Goal: Task Accomplishment & Management: Manage account settings

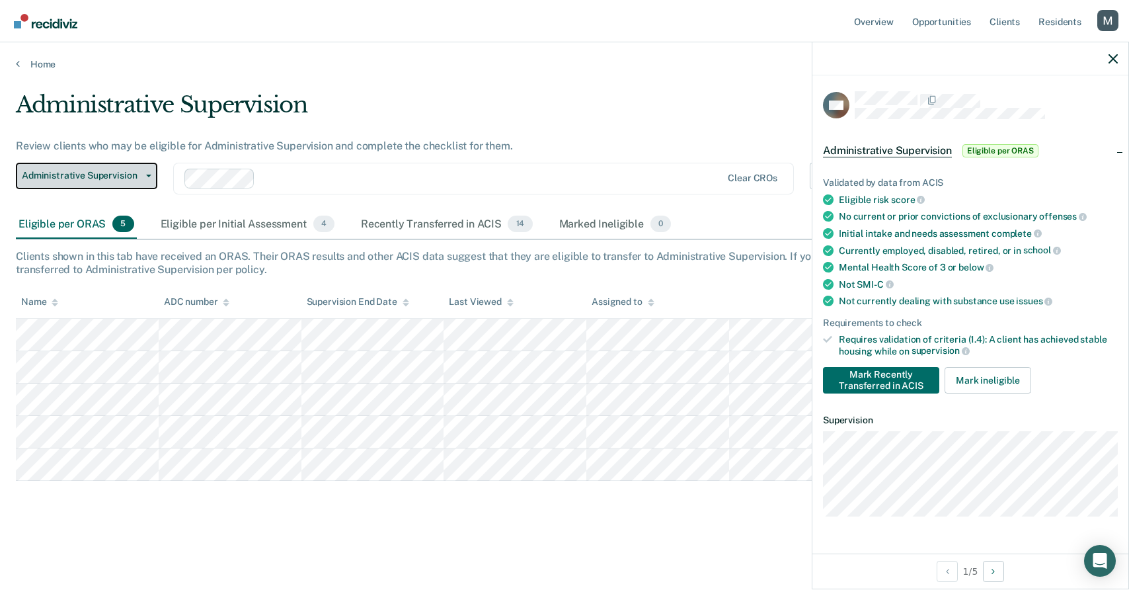
click at [131, 172] on span "Administrative Supervision" at bounding box center [81, 175] width 119 height 11
click at [44, 62] on link "Home" at bounding box center [564, 64] width 1097 height 12
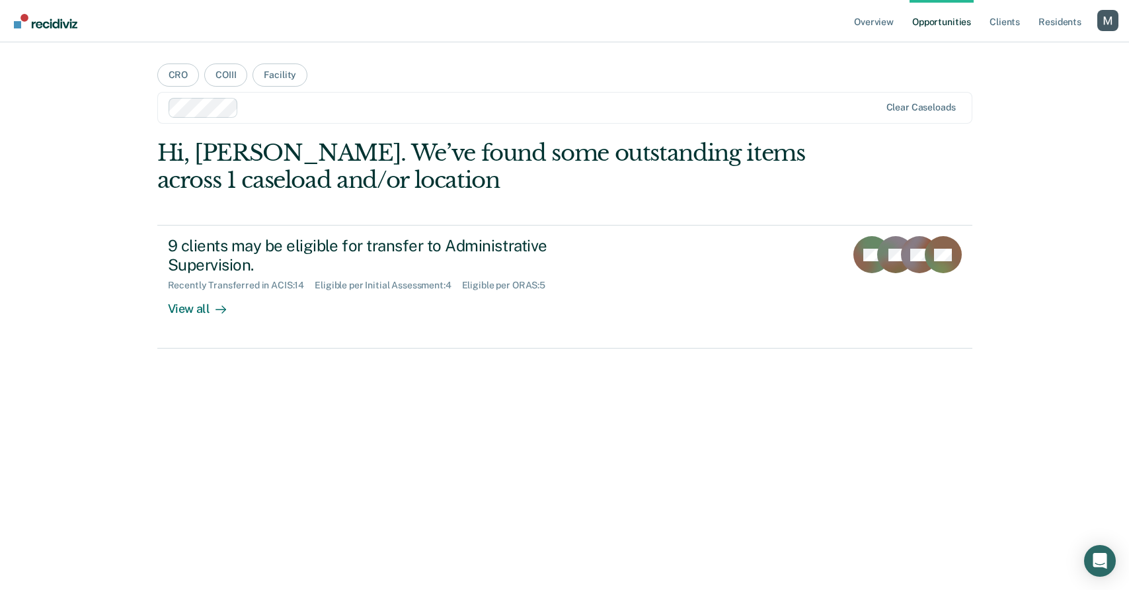
click at [294, 113] on div at bounding box center [561, 107] width 635 height 15
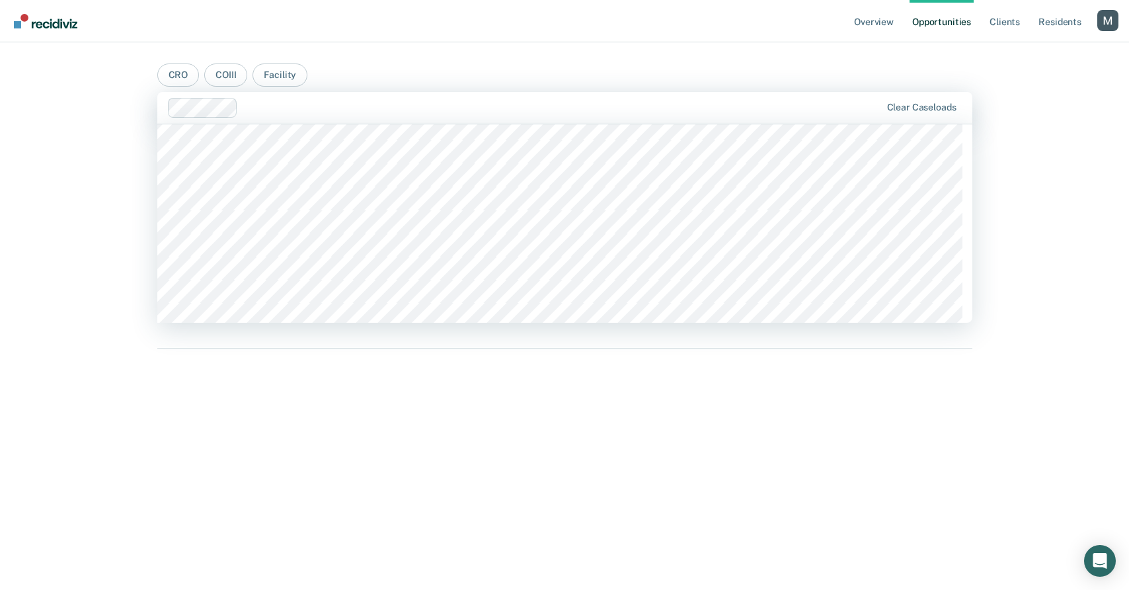
scroll to position [3033, 0]
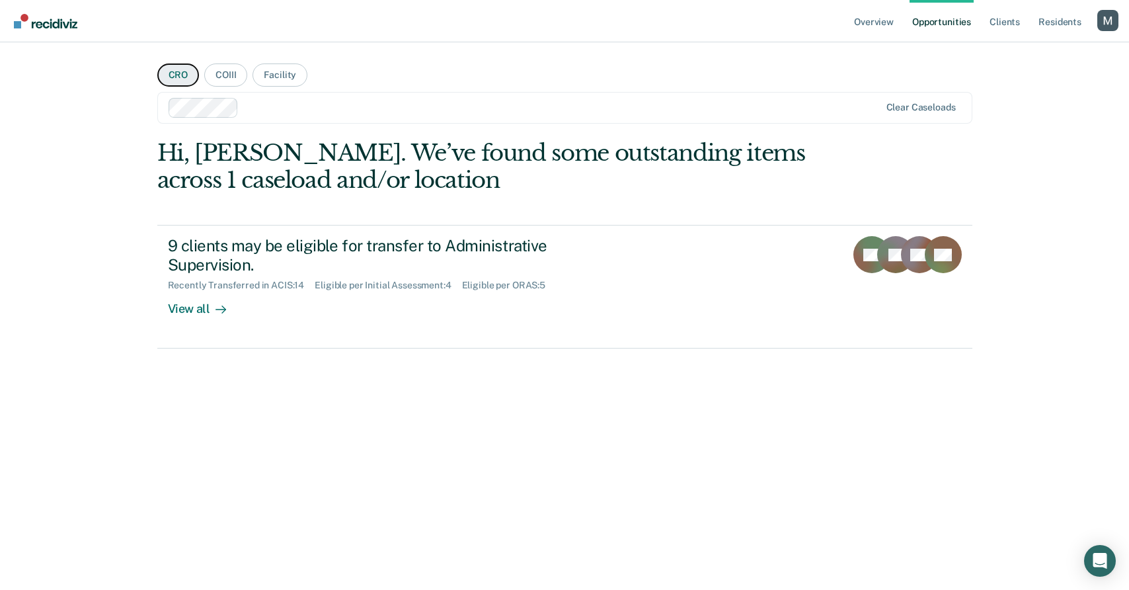
click at [186, 77] on button "CRO" at bounding box center [178, 74] width 42 height 23
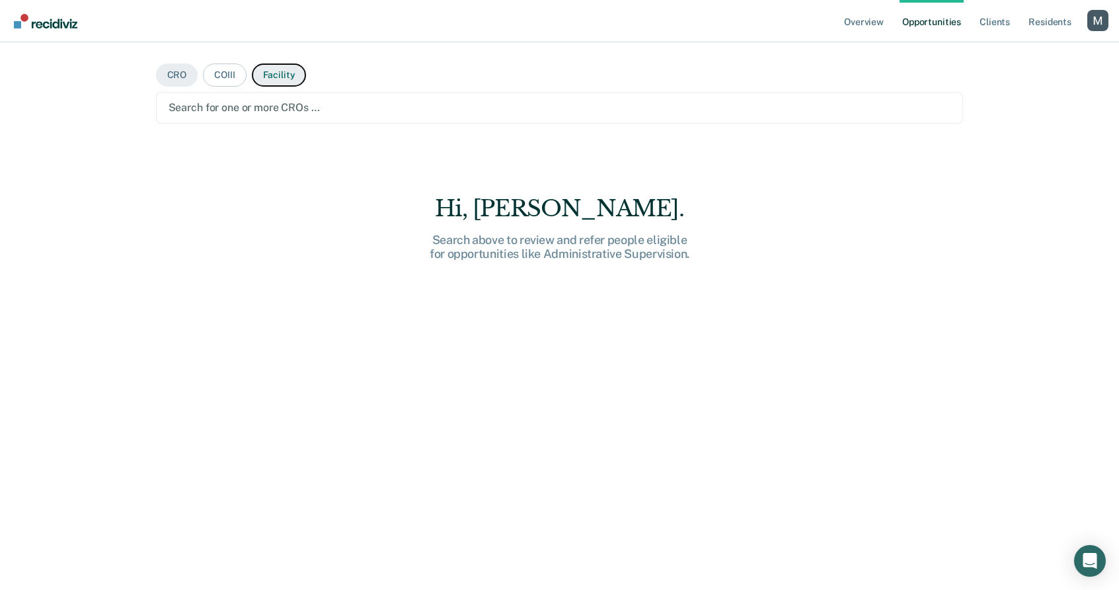
click at [276, 77] on button "Facility" at bounding box center [279, 74] width 55 height 23
click at [264, 108] on div at bounding box center [560, 107] width 783 height 15
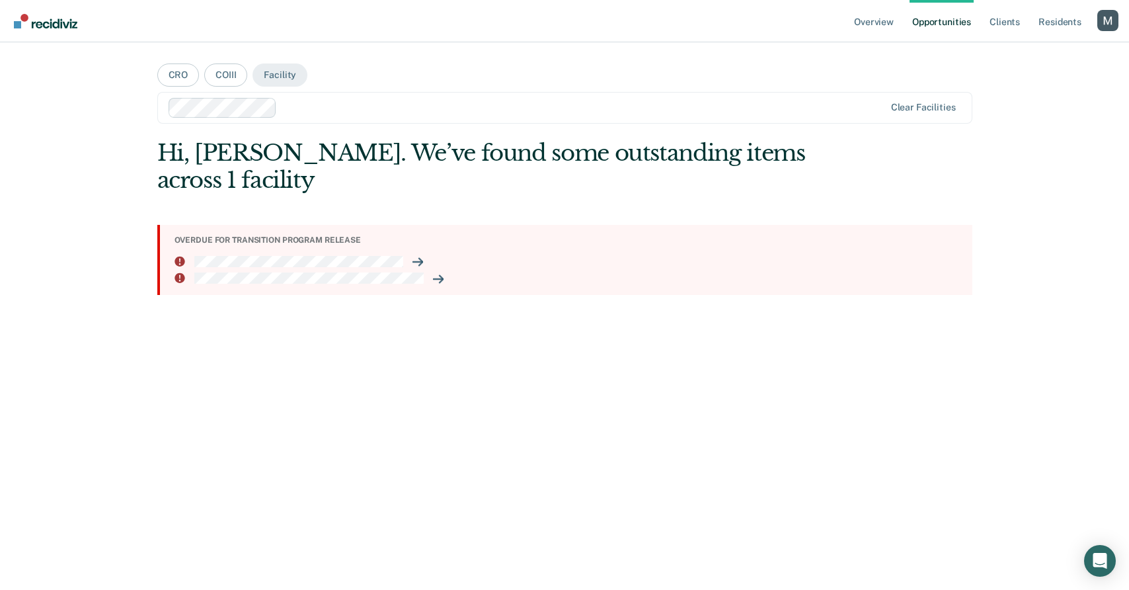
click at [336, 108] on div at bounding box center [583, 107] width 602 height 15
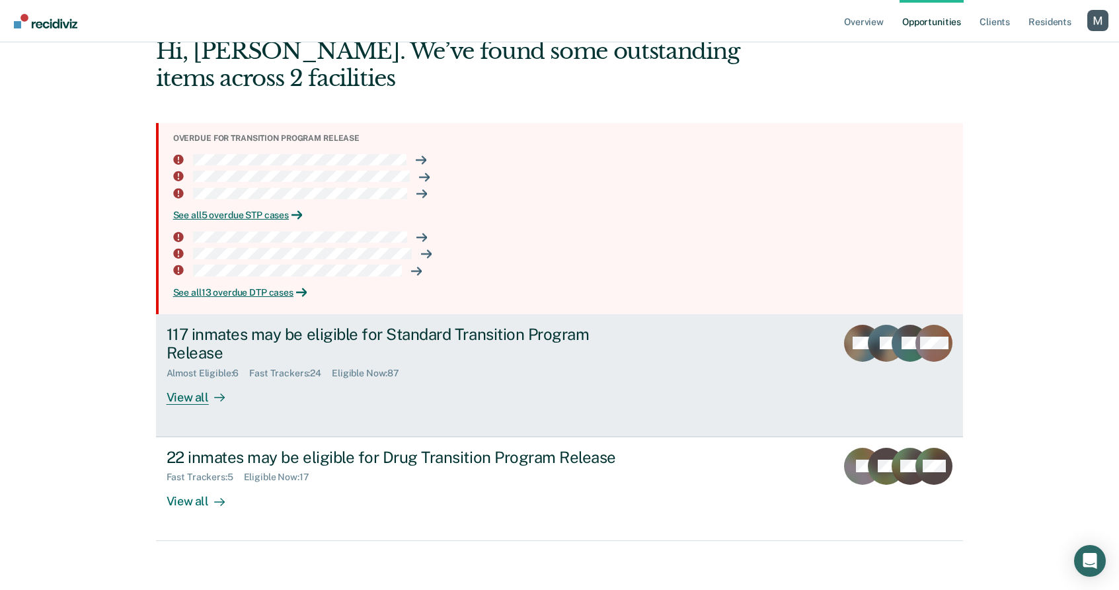
scroll to position [106, 0]
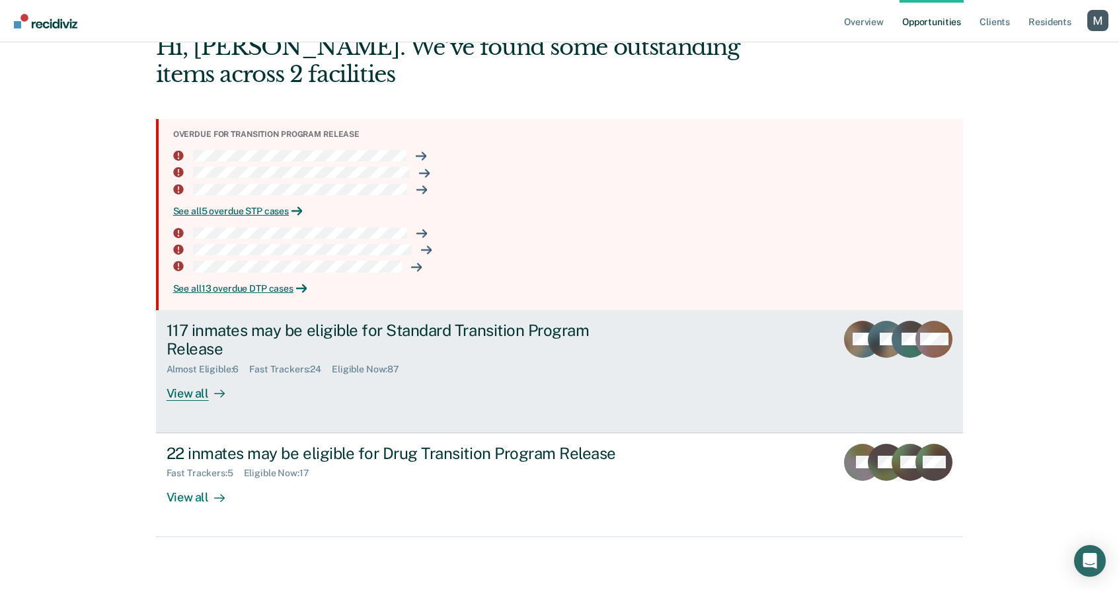
click at [371, 385] on div "117 inmates may be eligible for Standard Transition Program Release Almost Elig…" at bounding box center [415, 361] width 496 height 80
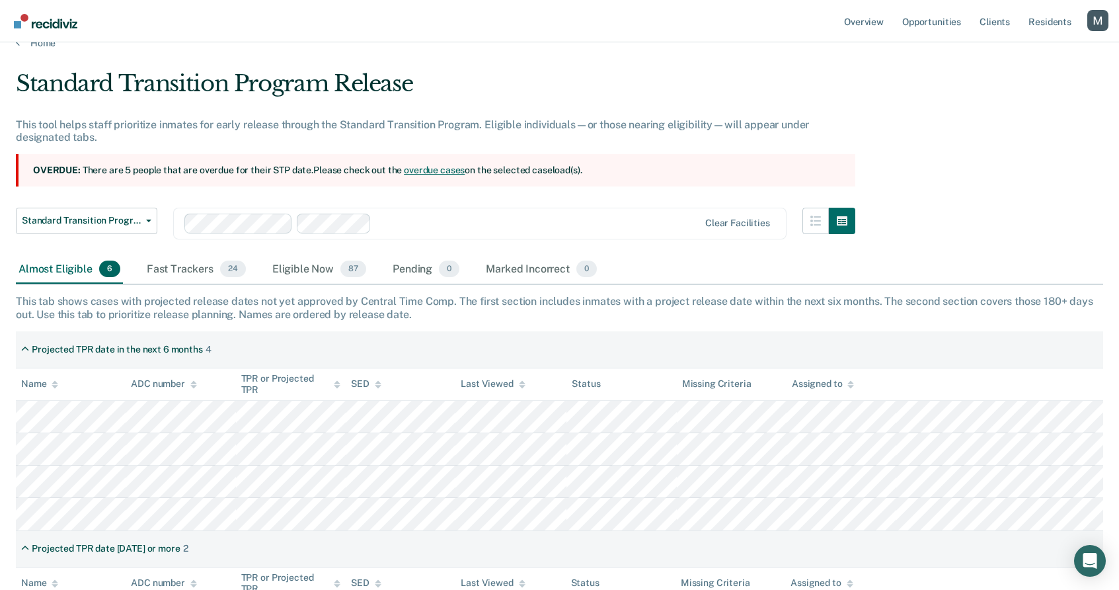
scroll to position [22, 0]
click at [610, 378] on th "Status" at bounding box center [621, 383] width 110 height 32
click at [581, 379] on div "Status" at bounding box center [586, 382] width 28 height 11
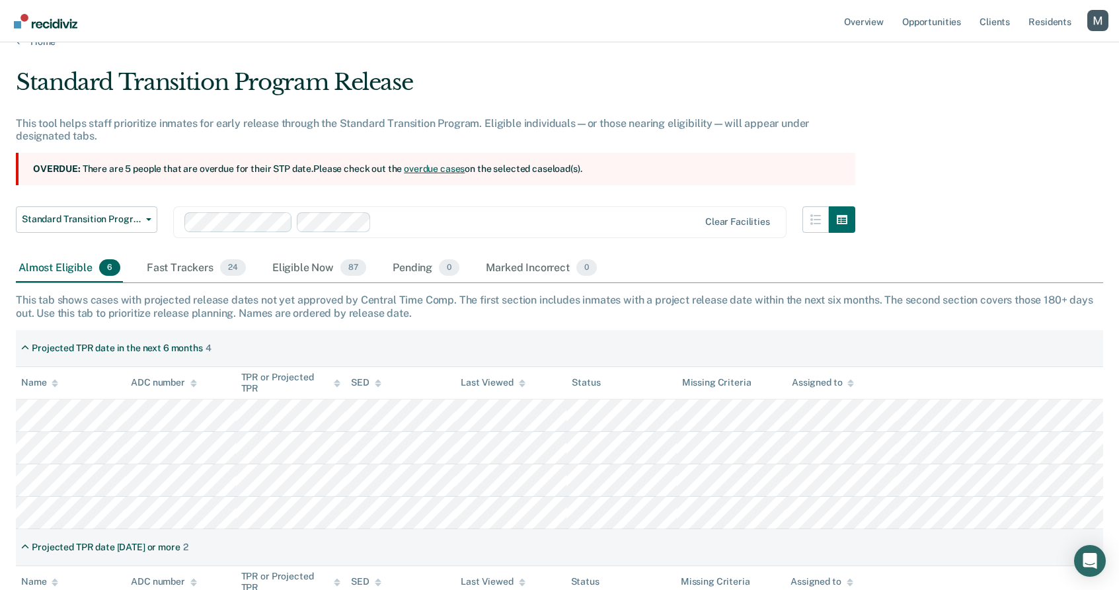
click at [586, 381] on div "Status" at bounding box center [586, 382] width 28 height 11
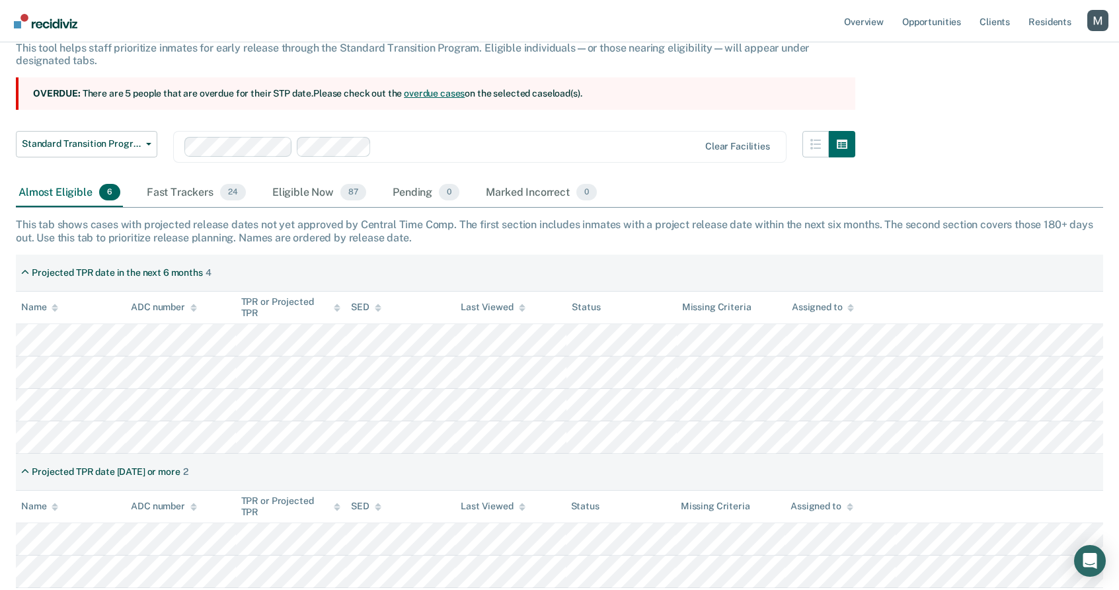
scroll to position [100, 0]
click at [586, 307] on div "Status" at bounding box center [586, 304] width 28 height 11
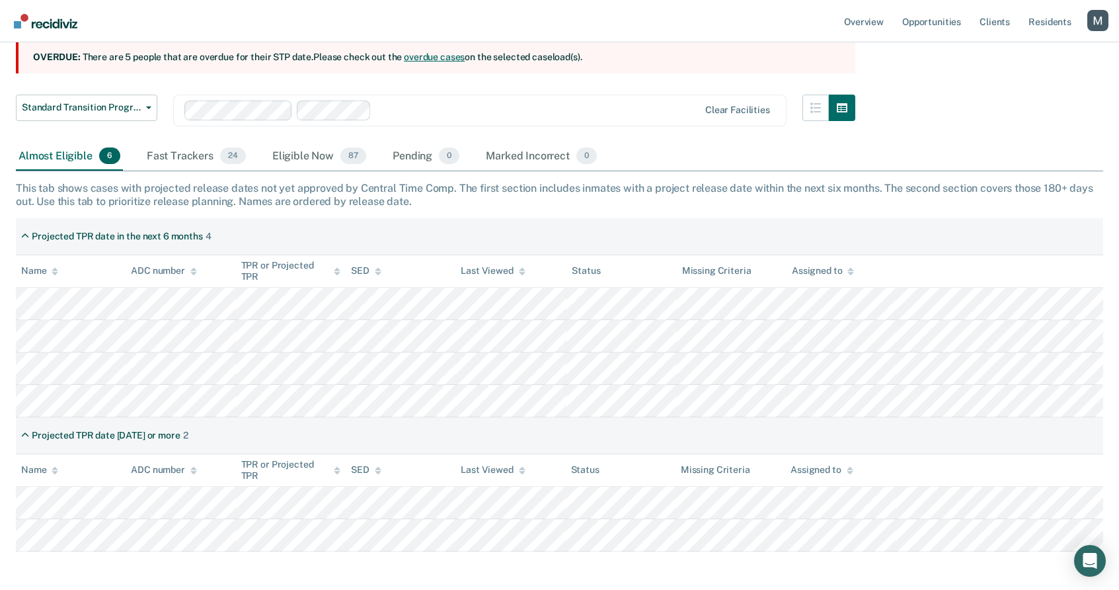
scroll to position [135, 0]
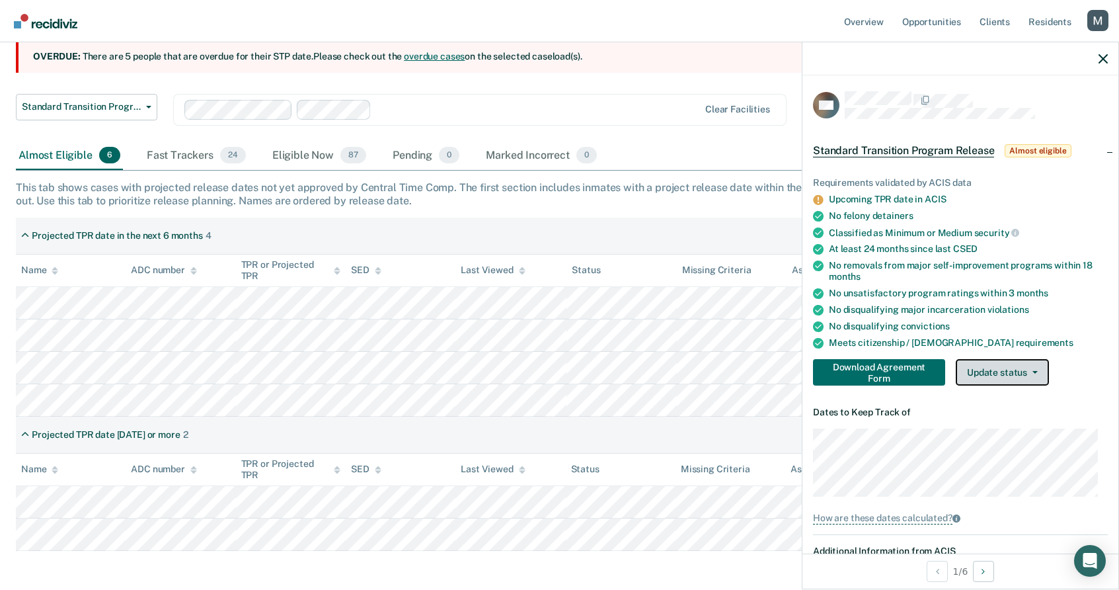
click at [1021, 375] on button "Update status" at bounding box center [1002, 372] width 93 height 26
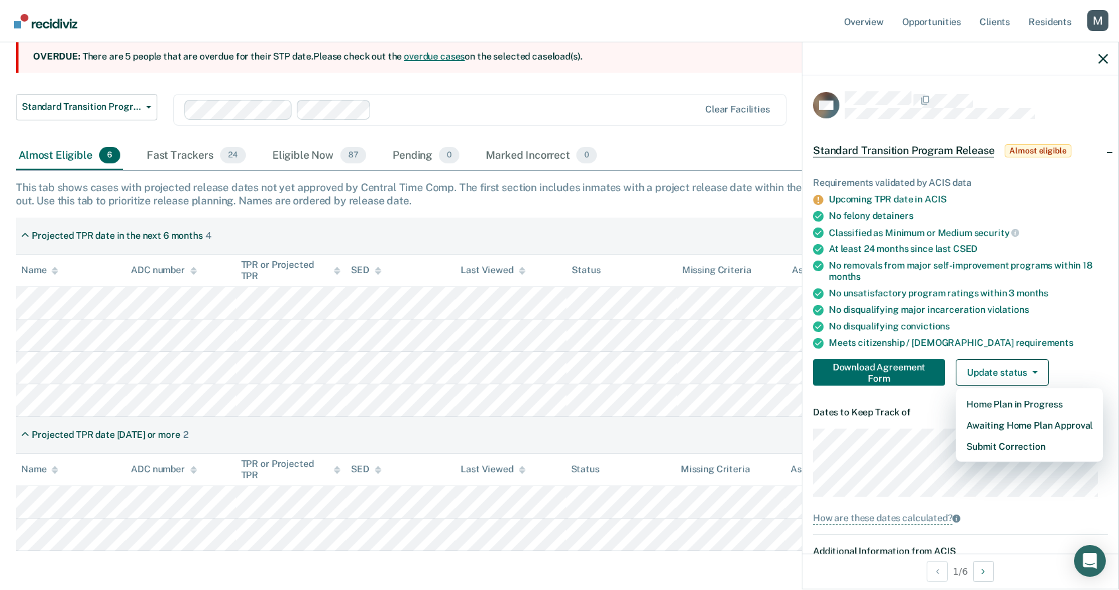
click at [1057, 360] on div "Download Agreement Form Update status Home Plan in Progress Awaiting Home Plan …" at bounding box center [960, 372] width 295 height 26
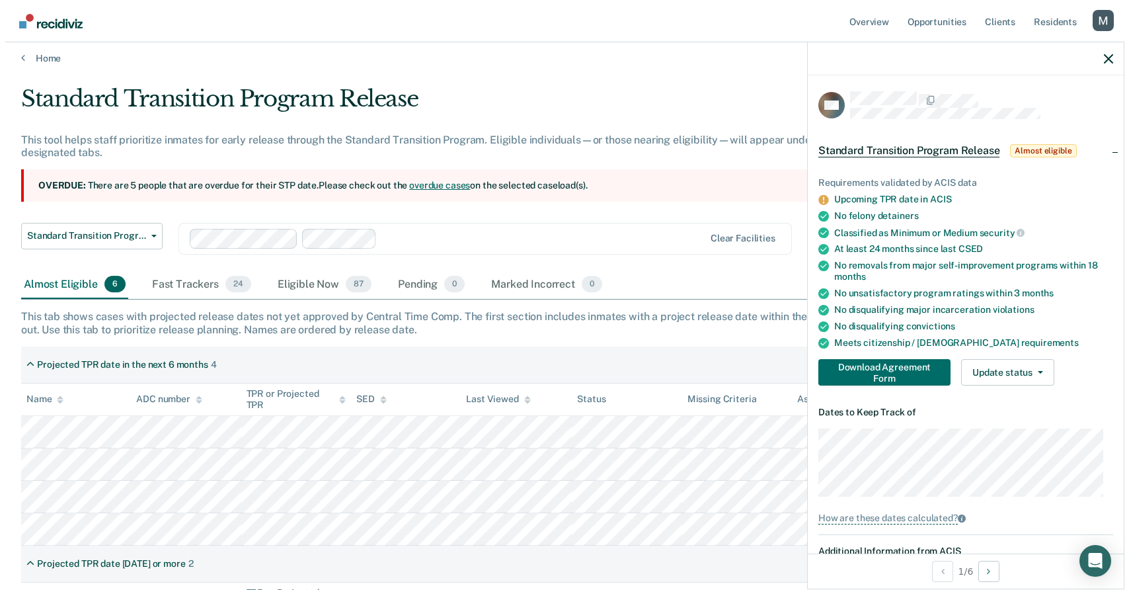
scroll to position [0, 0]
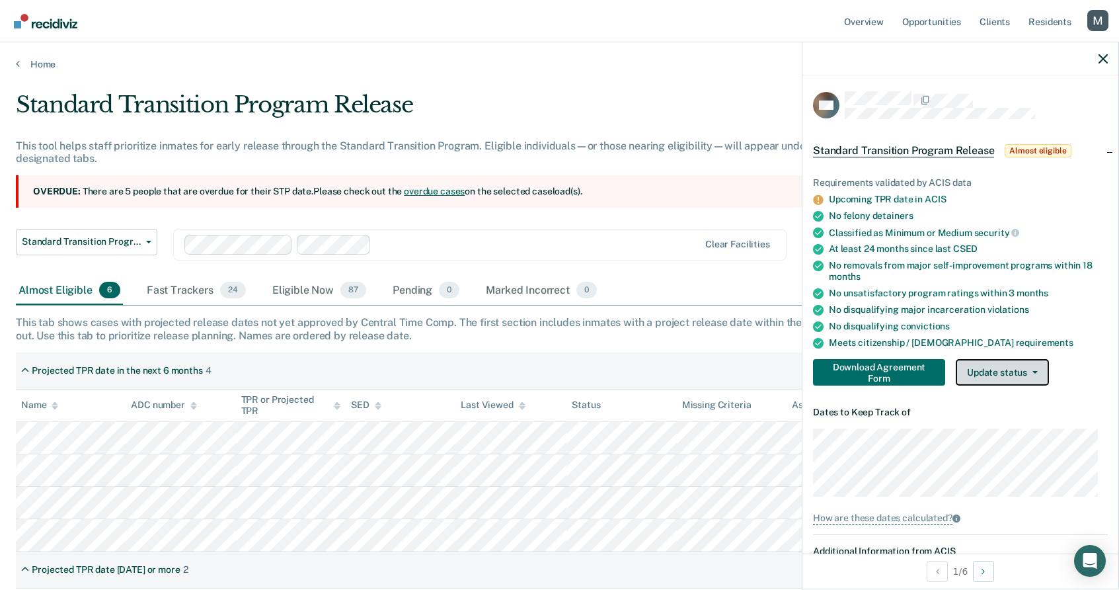
click at [1043, 377] on button "Update status" at bounding box center [1002, 372] width 93 height 26
click at [1066, 366] on div "Download Agreement Form Update status Home Plan in Progress Awaiting Home Plan …" at bounding box center [960, 372] width 295 height 26
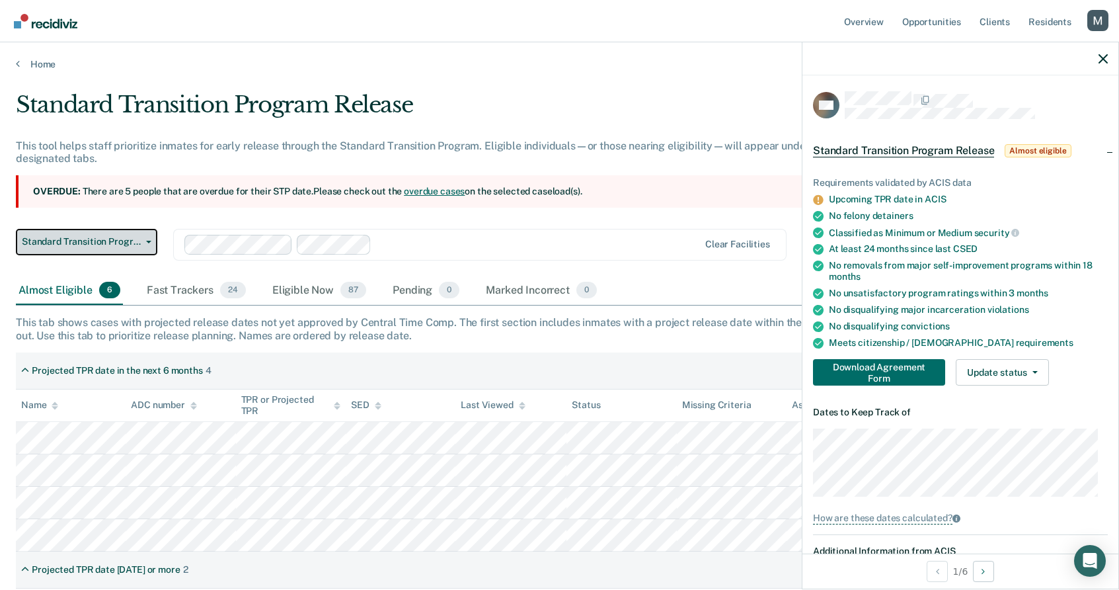
click at [116, 244] on span "Standard Transition Program Release" at bounding box center [81, 241] width 119 height 11
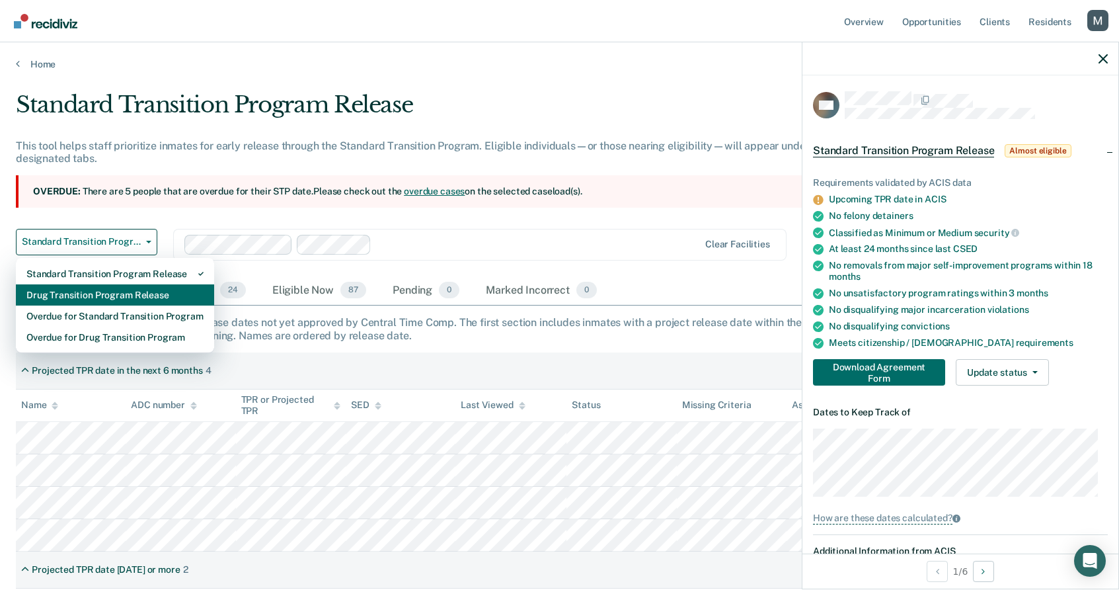
click at [132, 298] on div "Drug Transition Program Release" at bounding box center [114, 294] width 177 height 21
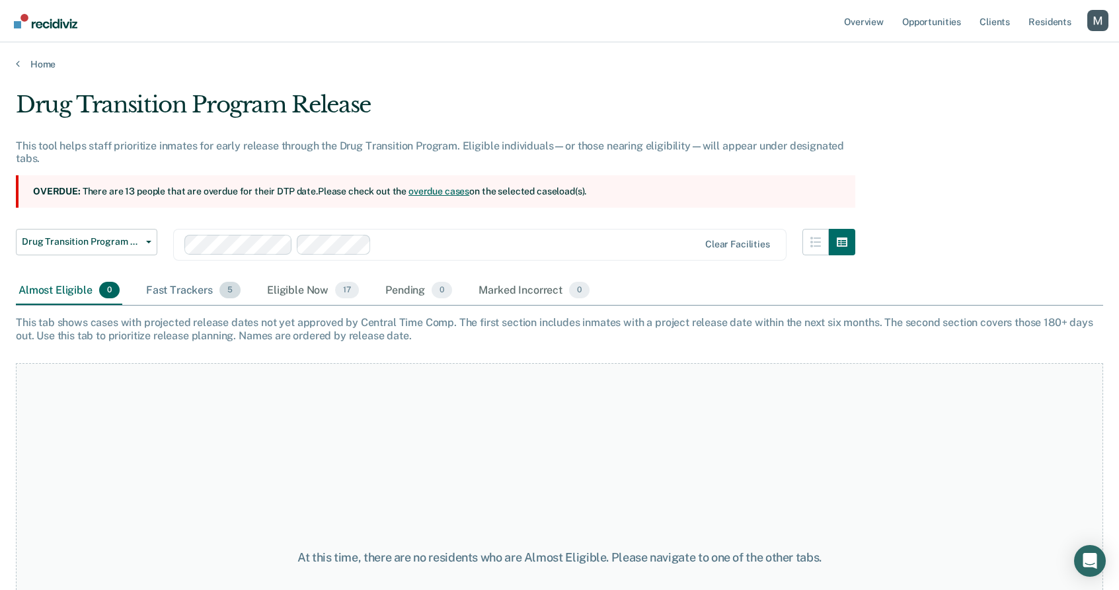
click at [215, 293] on div "Fast Trackers 5" at bounding box center [193, 290] width 100 height 29
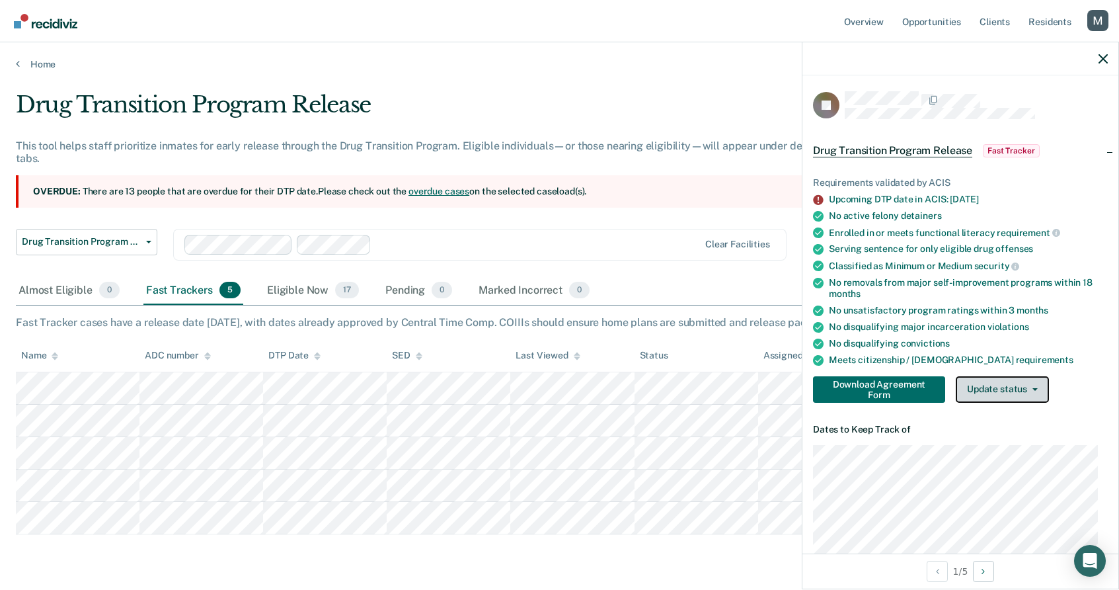
click at [1013, 393] on button "Update status" at bounding box center [1002, 389] width 93 height 26
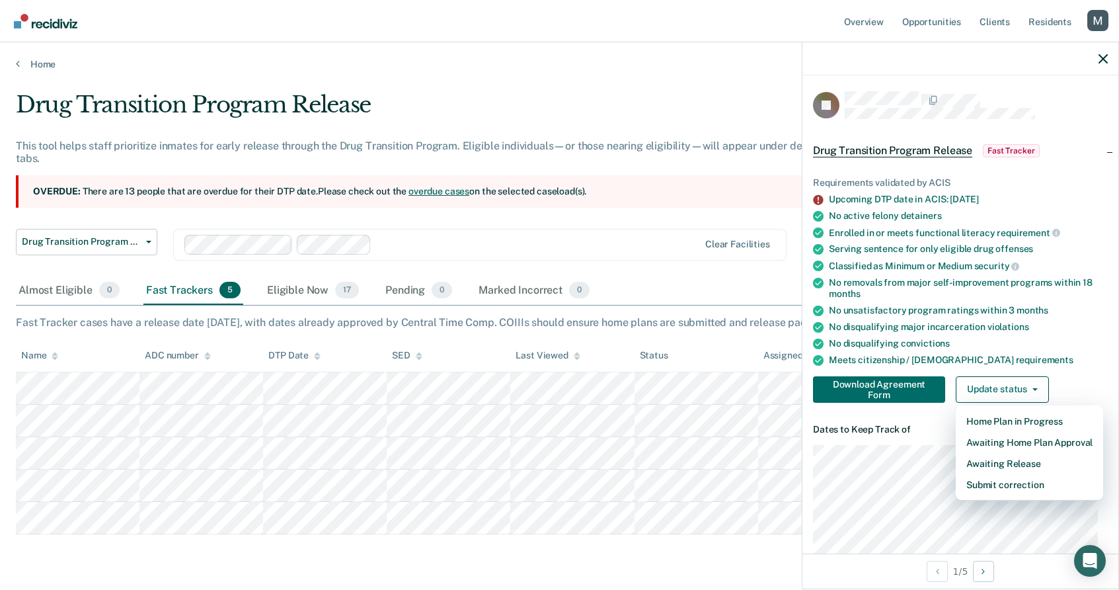
click at [89, 218] on div "Drug Transition Program Release This tool helps staff prioritize inmates for ea…" at bounding box center [435, 183] width 839 height 185
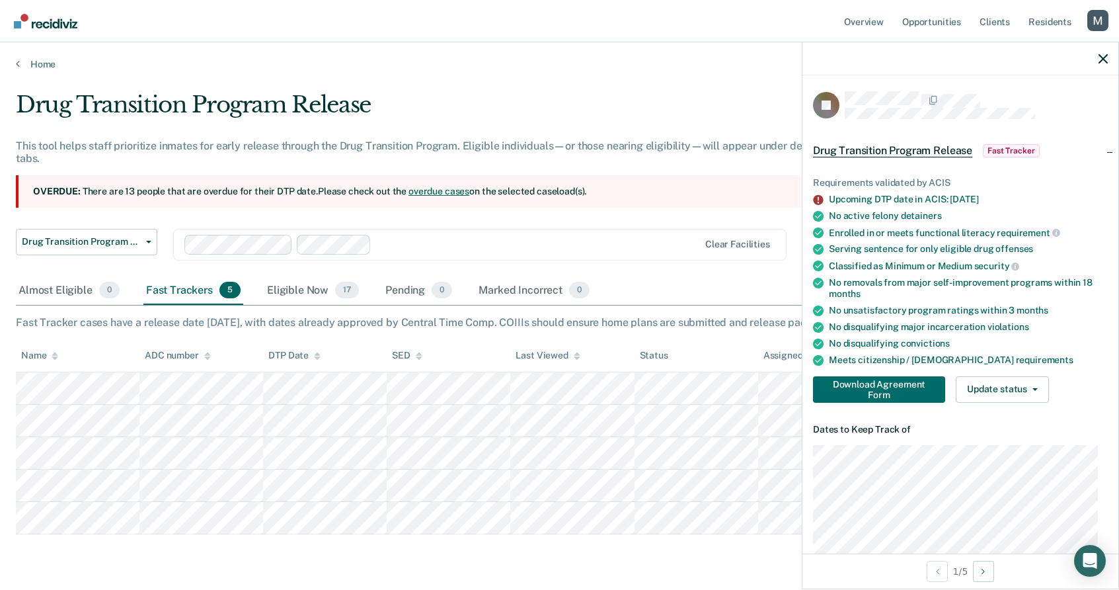
click at [1085, 25] on ul "Overview Opportunities Client s Resident s" at bounding box center [964, 21] width 246 height 42
click at [1091, 25] on div "Profile dropdown button" at bounding box center [1097, 20] width 21 height 21
click at [998, 51] on link "Profile" at bounding box center [1044, 53] width 106 height 11
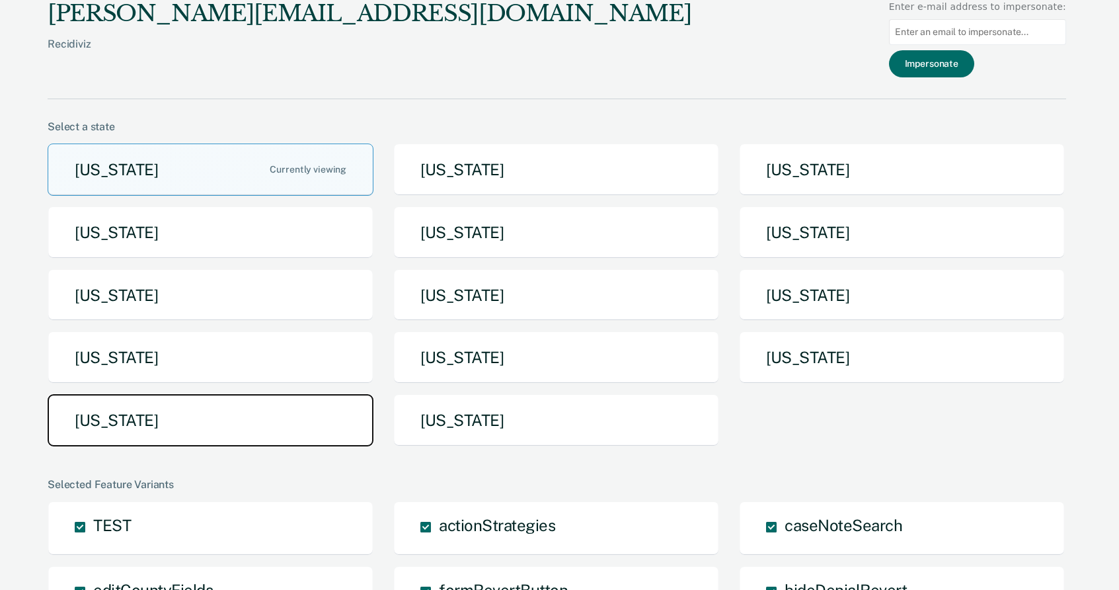
click at [317, 416] on button "[US_STATE]" at bounding box center [211, 420] width 326 height 52
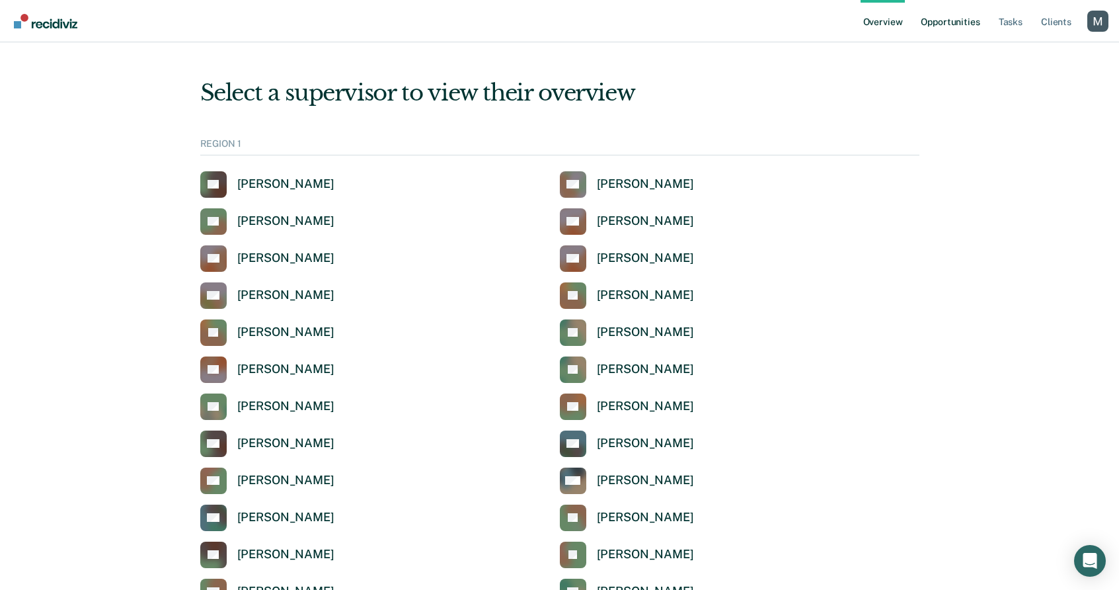
click at [950, 33] on link "Opportunities" at bounding box center [950, 21] width 64 height 42
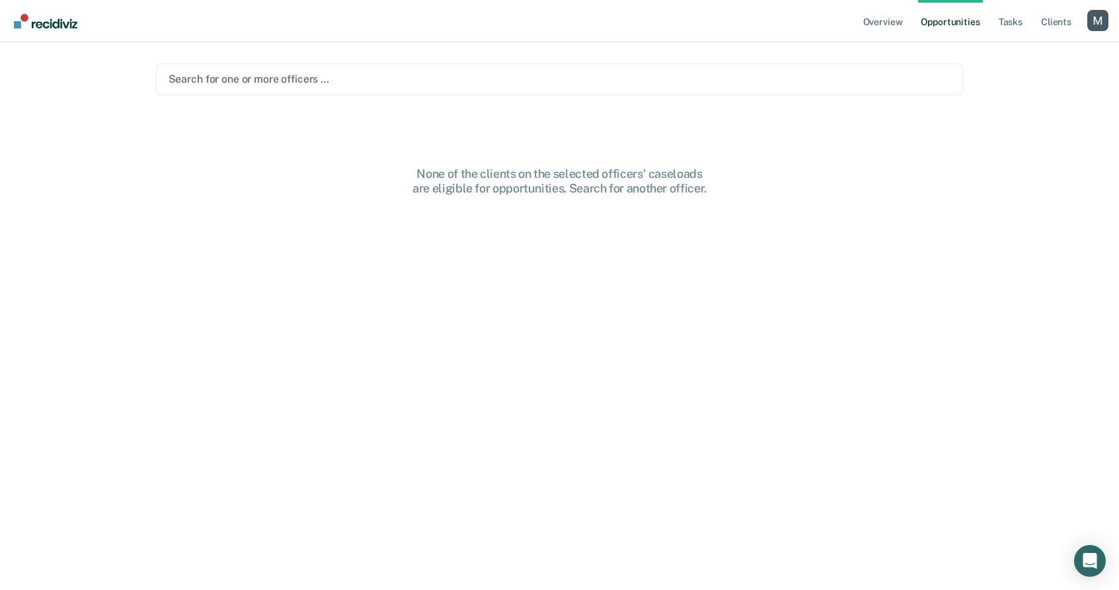
click at [599, 75] on div at bounding box center [560, 78] width 783 height 15
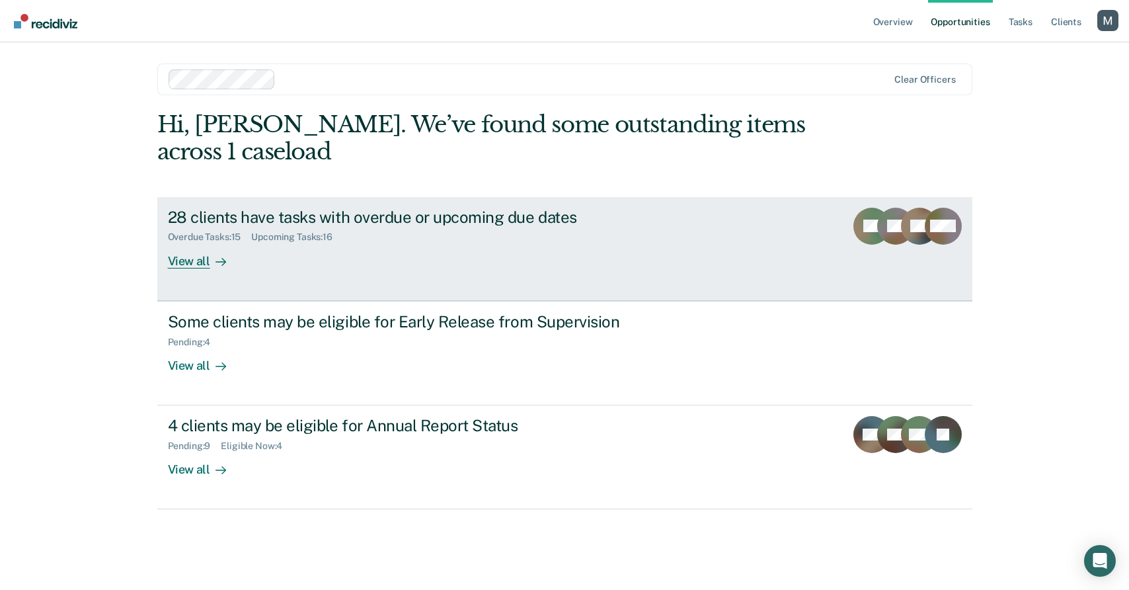
click at [536, 253] on div "28 clients have tasks with overdue or upcoming due dates Overdue Tasks : 15 Upc…" at bounding box center [416, 238] width 496 height 61
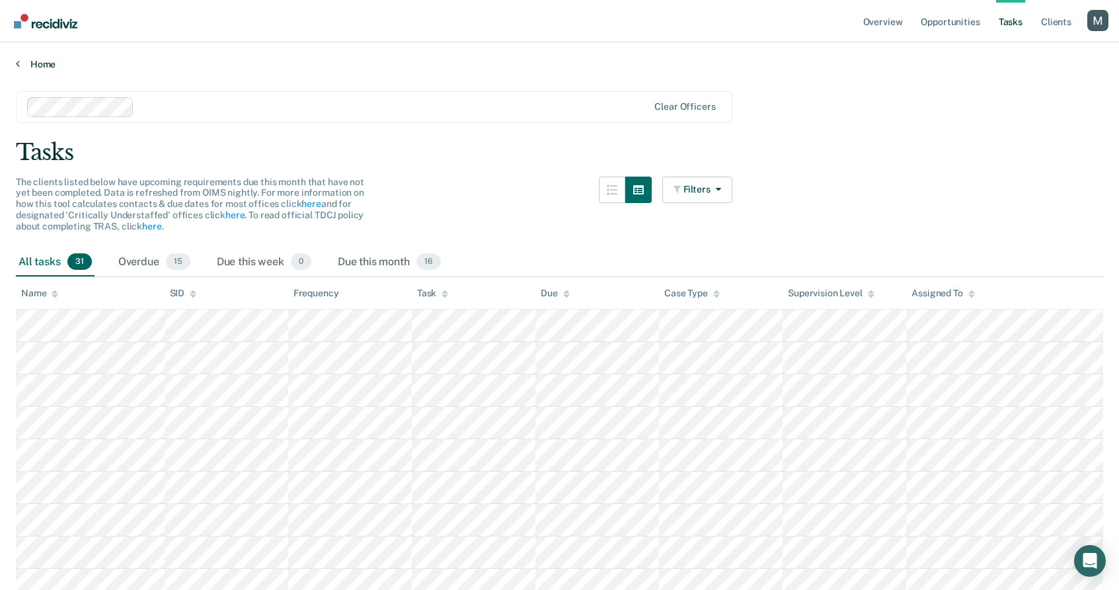
click at [42, 61] on link "Home" at bounding box center [559, 64] width 1087 height 12
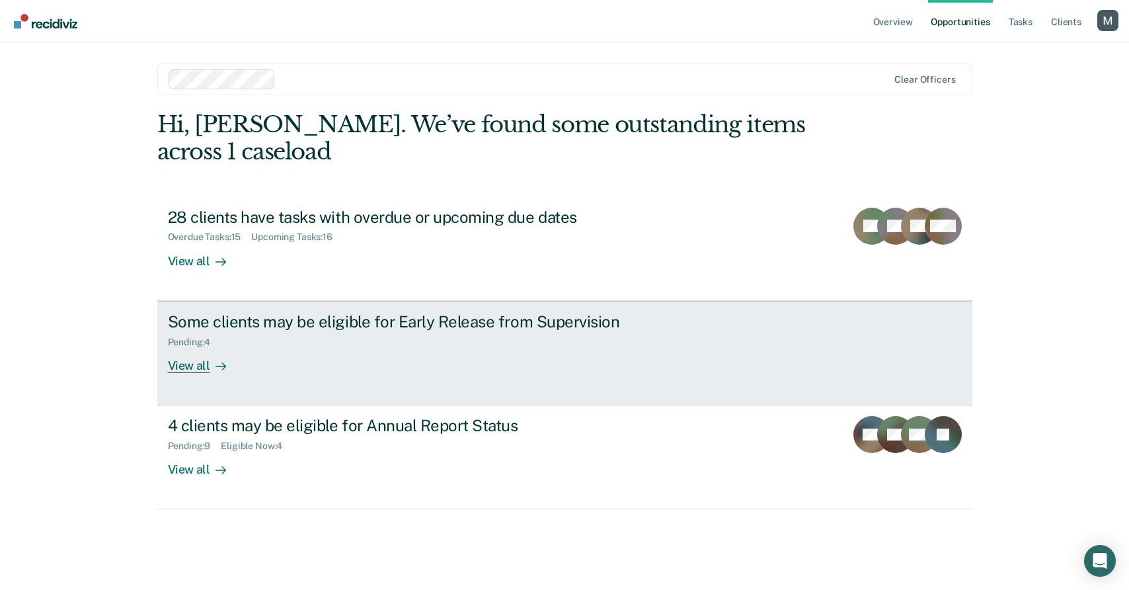
click at [366, 371] on div "Some clients may be eligible for Early Release from Supervision Pending : 4 Vie…" at bounding box center [416, 342] width 496 height 61
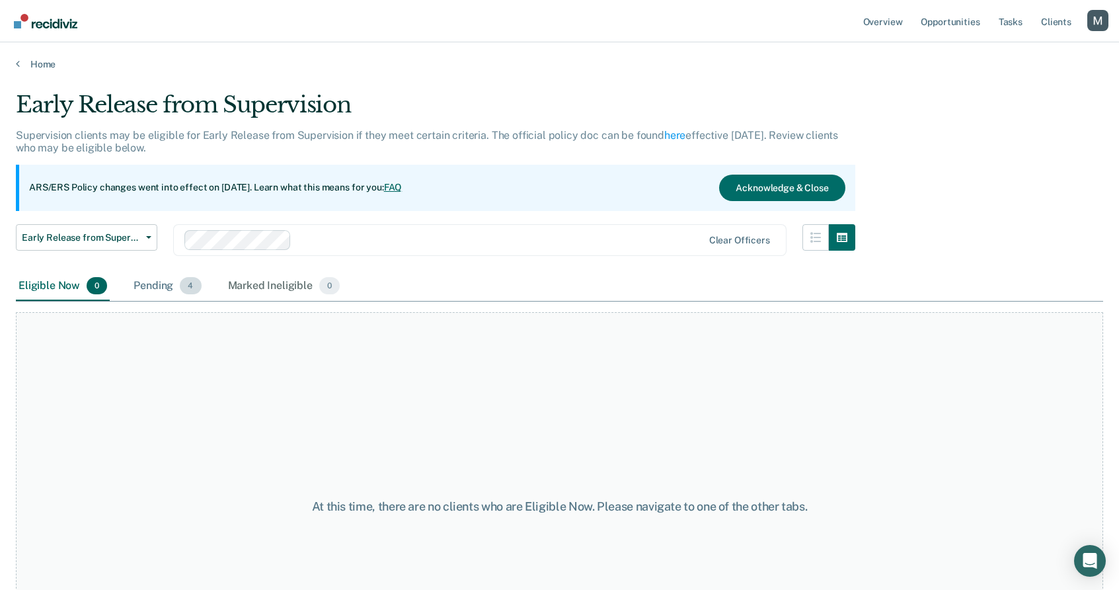
click at [138, 287] on div "Pending 4" at bounding box center [167, 286] width 73 height 29
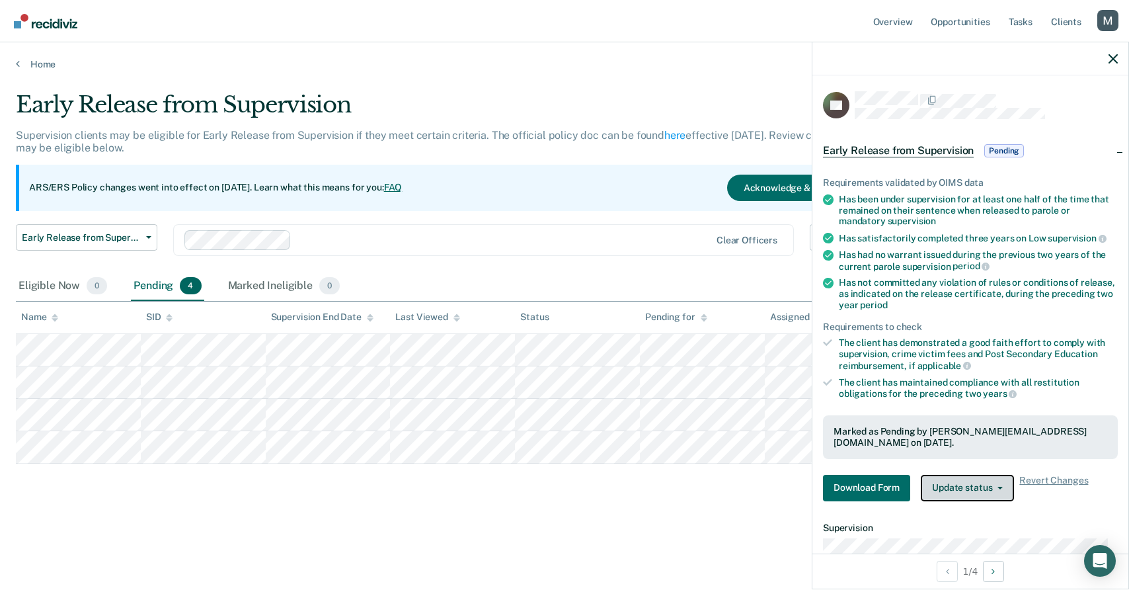
click at [991, 488] on button "Update status" at bounding box center [967, 488] width 93 height 26
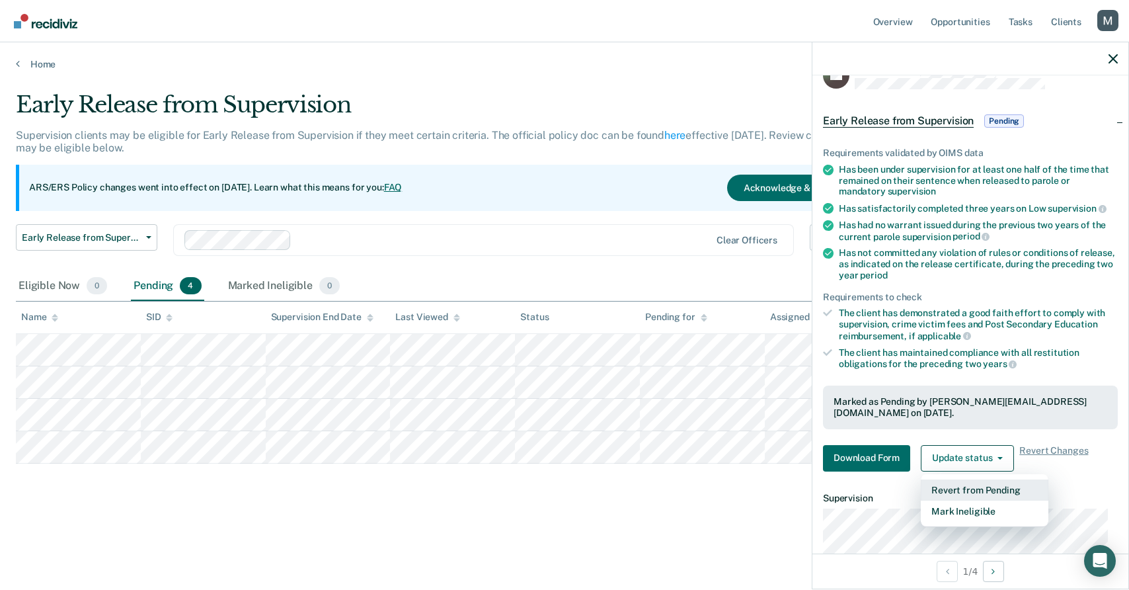
scroll to position [30, 0]
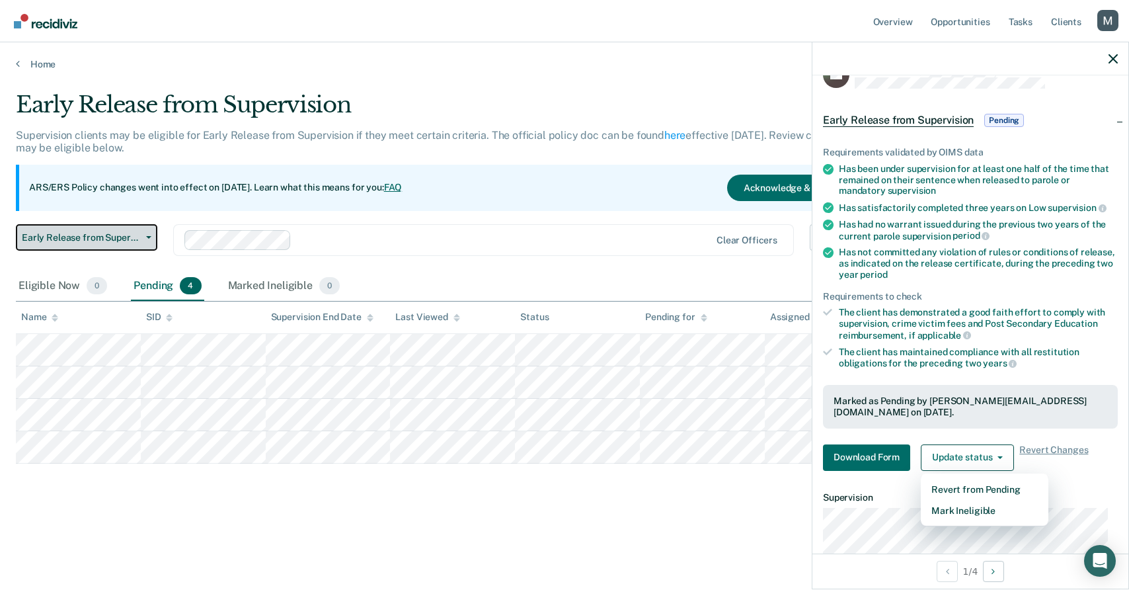
click at [60, 239] on span "Early Release from Supervision" at bounding box center [81, 237] width 119 height 11
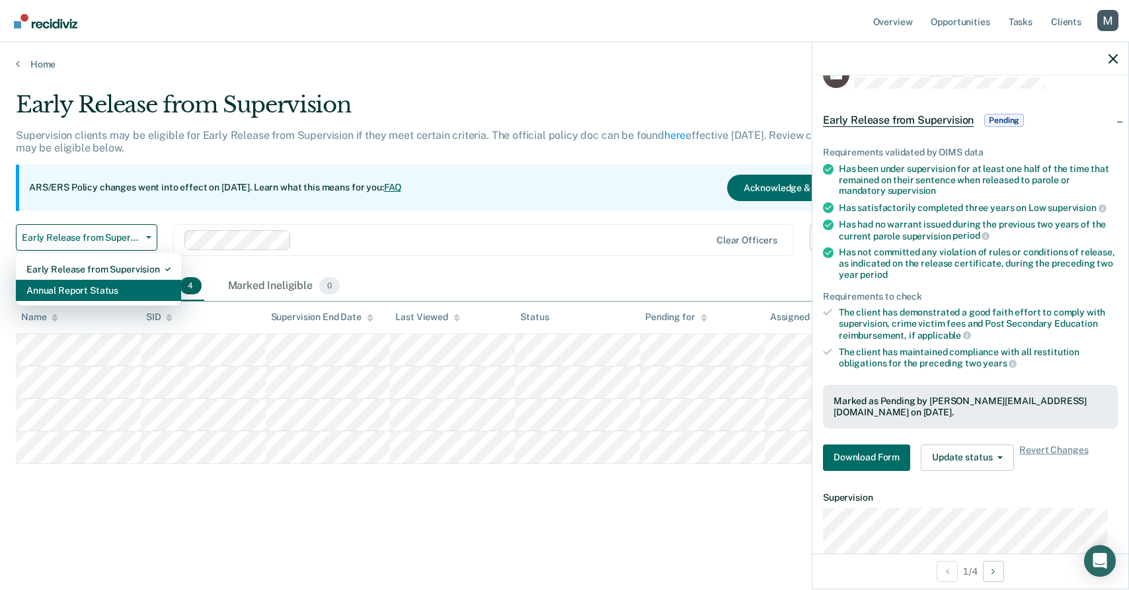
click at [81, 288] on div "Annual Report Status" at bounding box center [98, 290] width 144 height 21
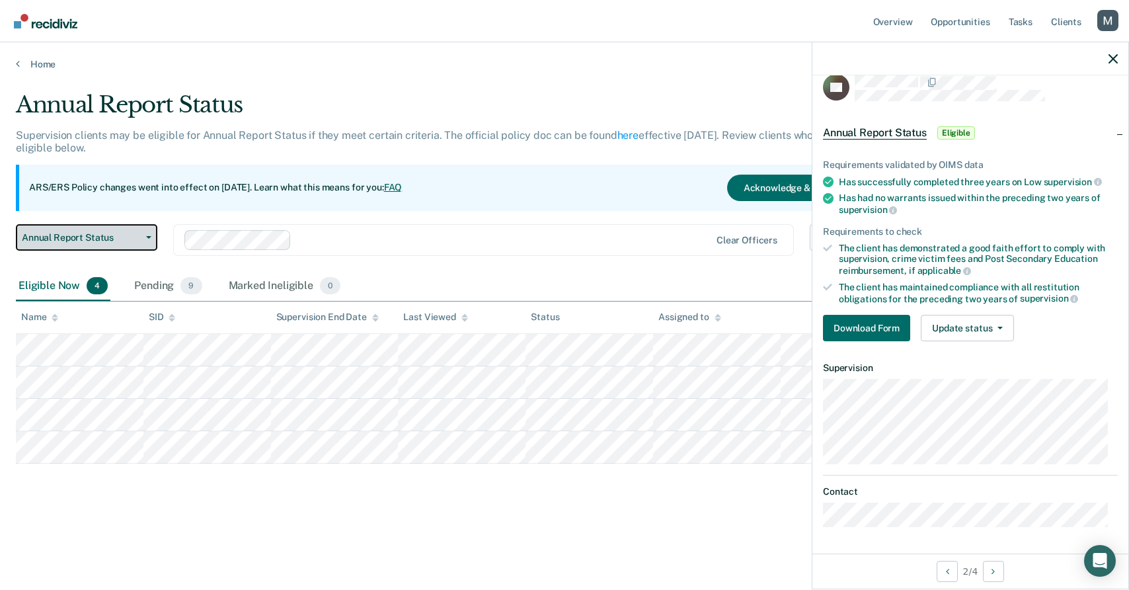
scroll to position [17, 0]
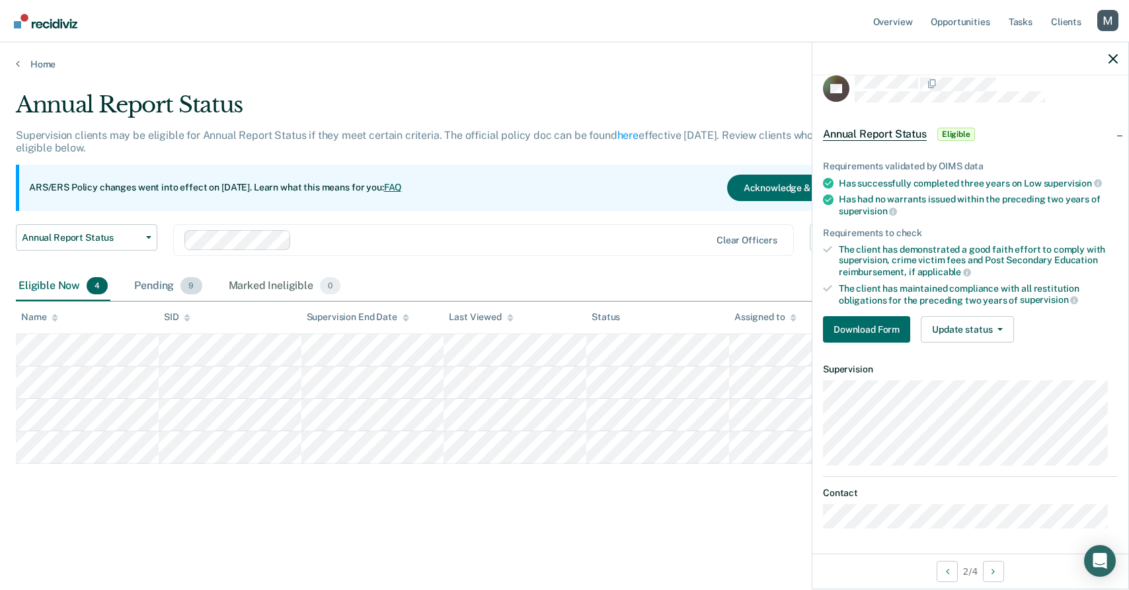
click at [183, 290] on span "9" at bounding box center [190, 285] width 21 height 17
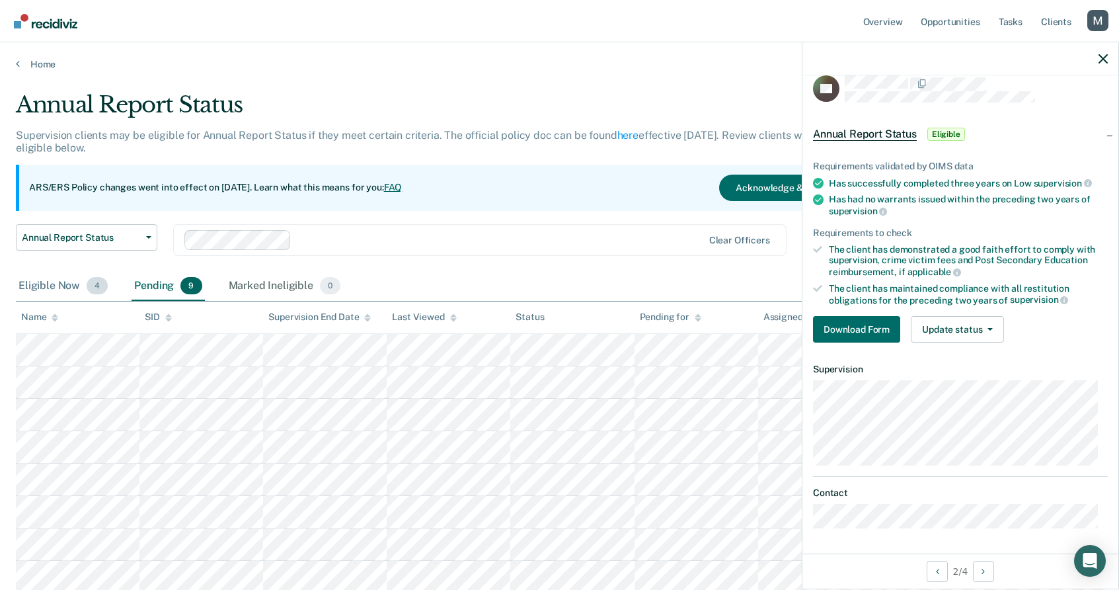
click at [103, 283] on span "4" at bounding box center [97, 285] width 21 height 17
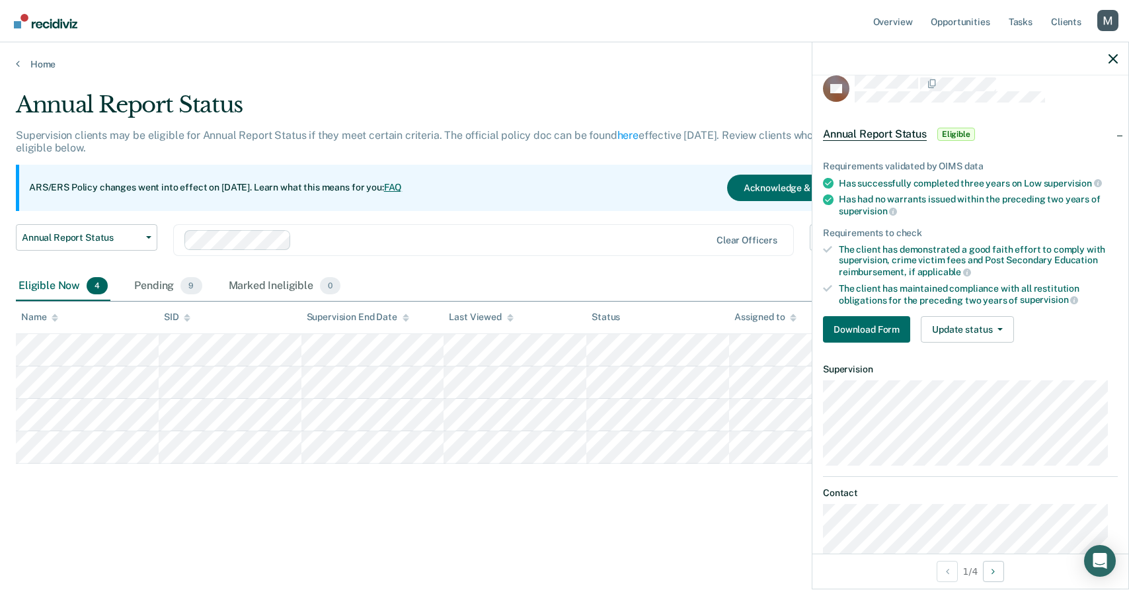
scroll to position [30, 0]
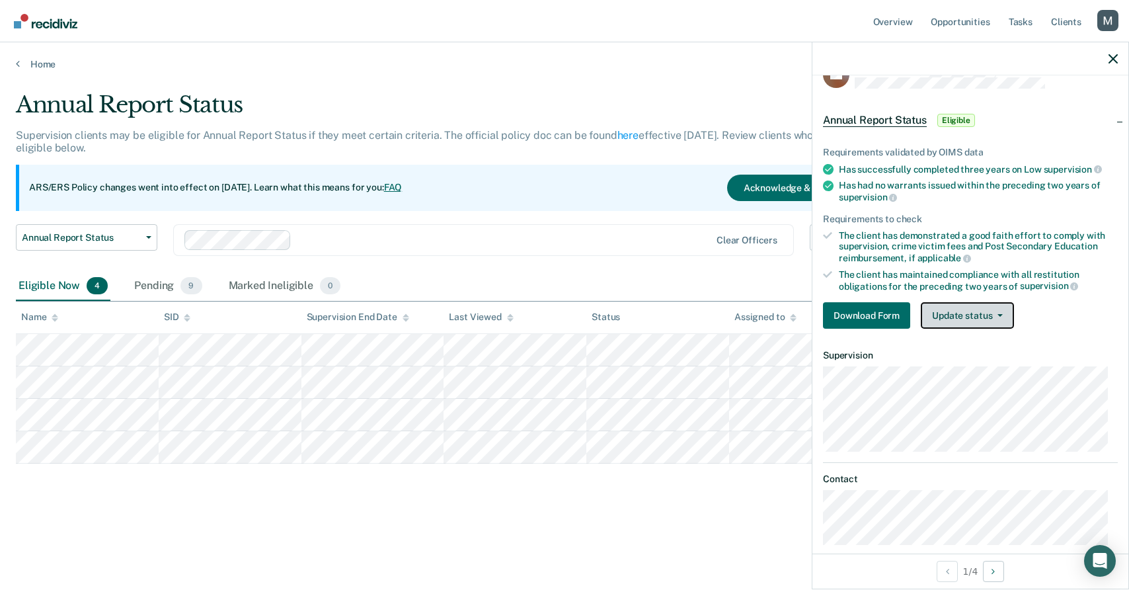
click at [970, 309] on button "Update status" at bounding box center [967, 315] width 93 height 26
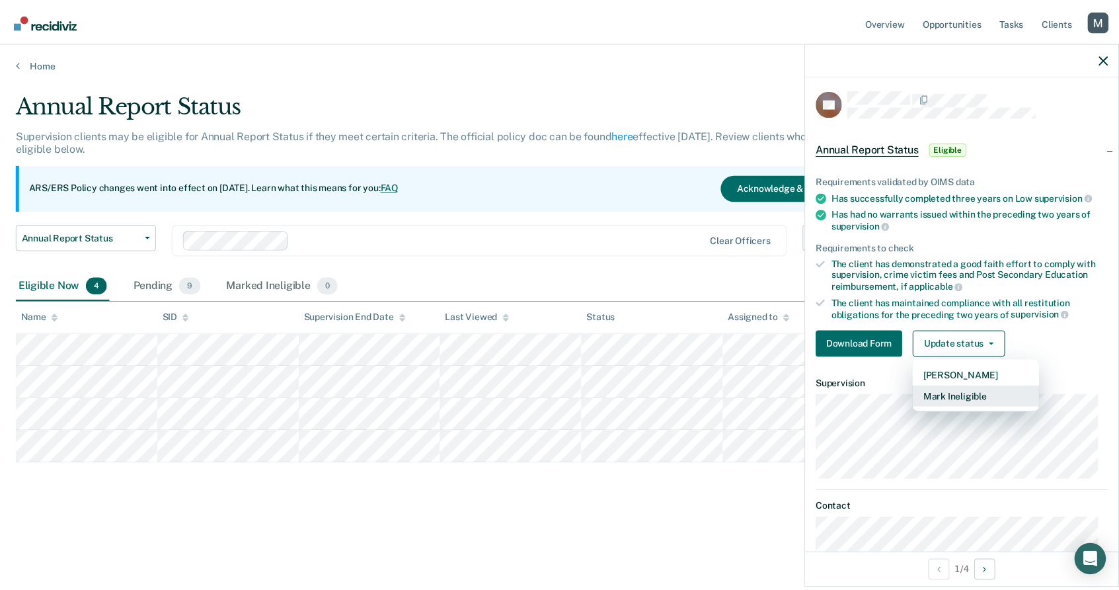
scroll to position [0, 0]
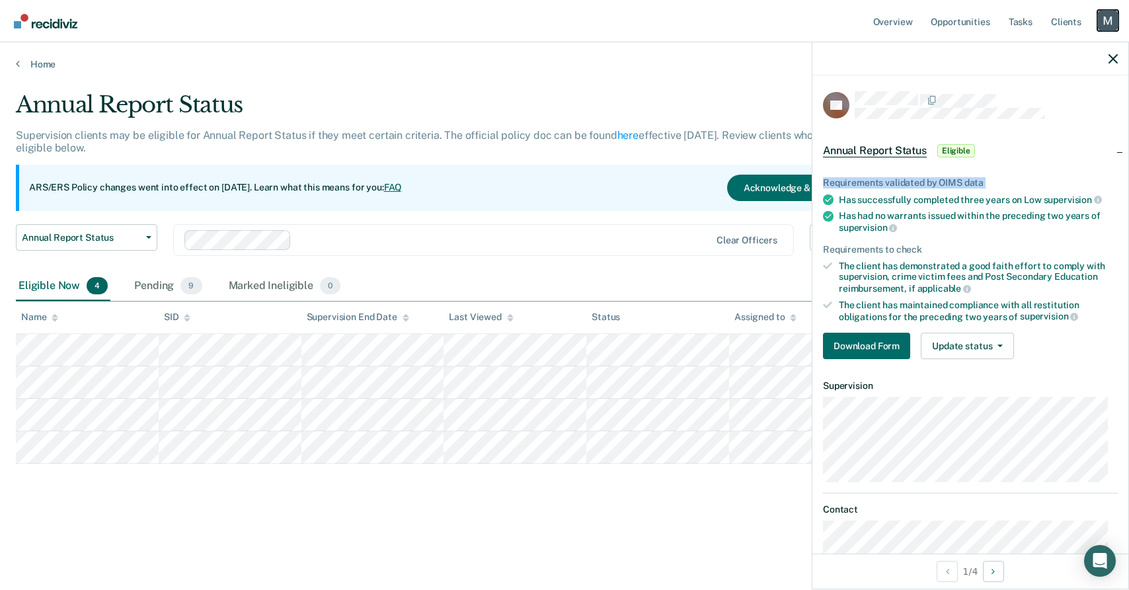
click at [1116, 26] on div "Profile dropdown button" at bounding box center [1107, 20] width 21 height 21
click at [1020, 50] on link "Profile" at bounding box center [1054, 53] width 106 height 11
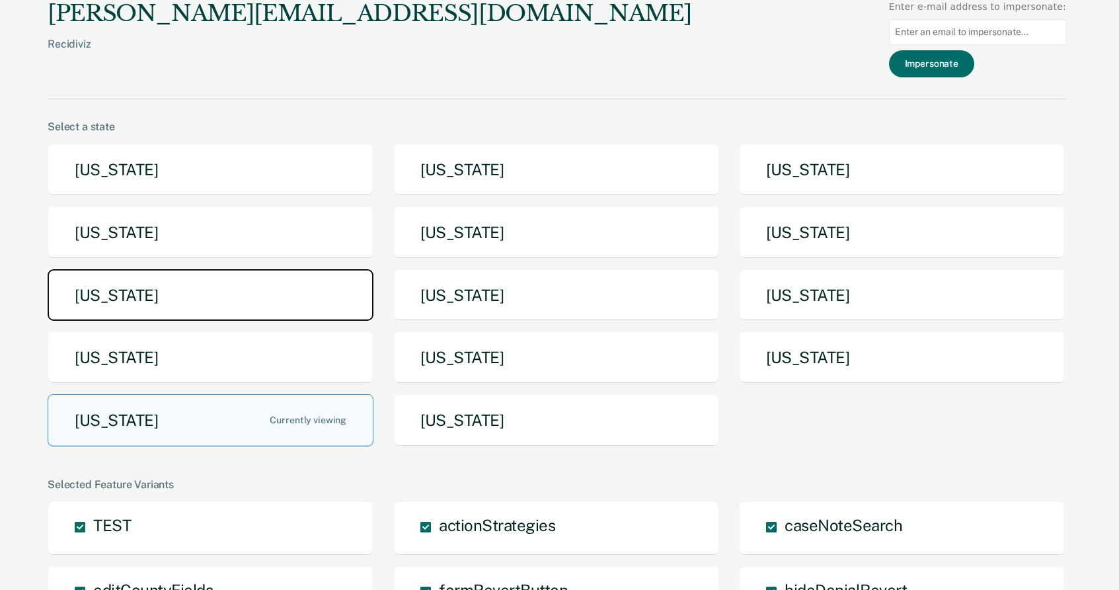
click at [309, 295] on button "[US_STATE]" at bounding box center [211, 295] width 326 height 52
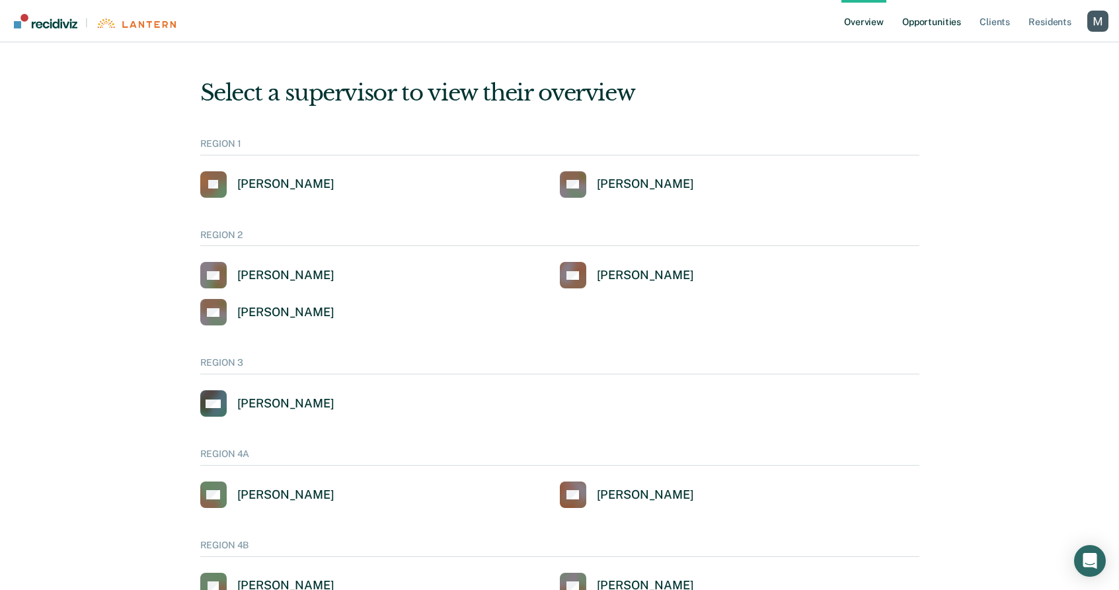
click at [906, 35] on link "Opportunities" at bounding box center [932, 21] width 64 height 42
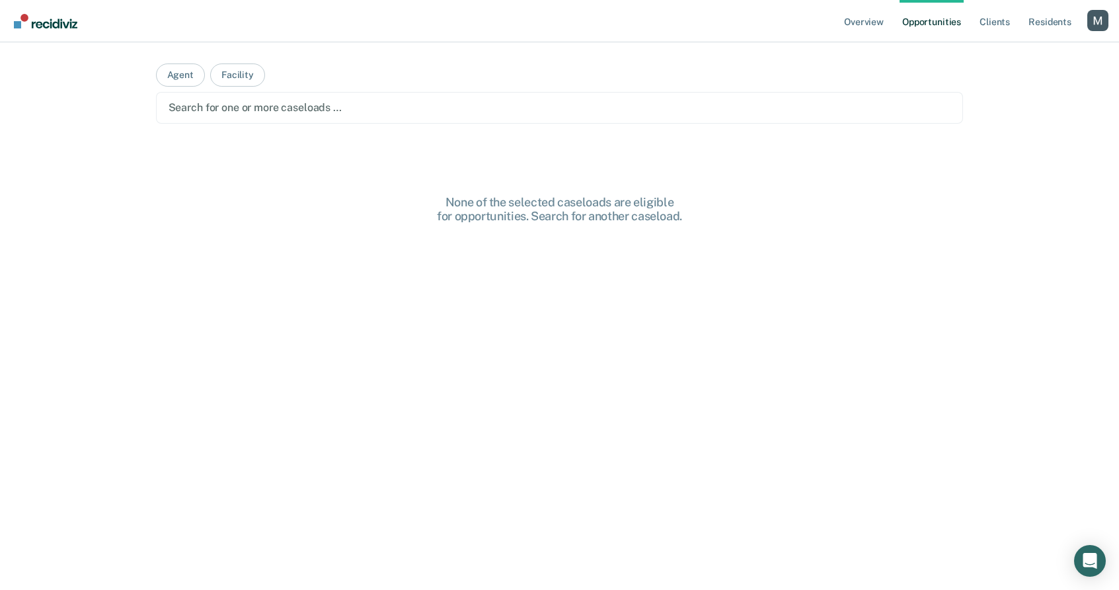
click at [919, 26] on link "Opportunities" at bounding box center [932, 21] width 64 height 42
click at [399, 151] on main "Agent Facility Search for one or more caseloads … None of the selected caseload…" at bounding box center [559, 300] width 839 height 516
click at [256, 158] on main "Agent Facility Search for one or more caseloads … None of the selected caseload…" at bounding box center [559, 300] width 839 height 516
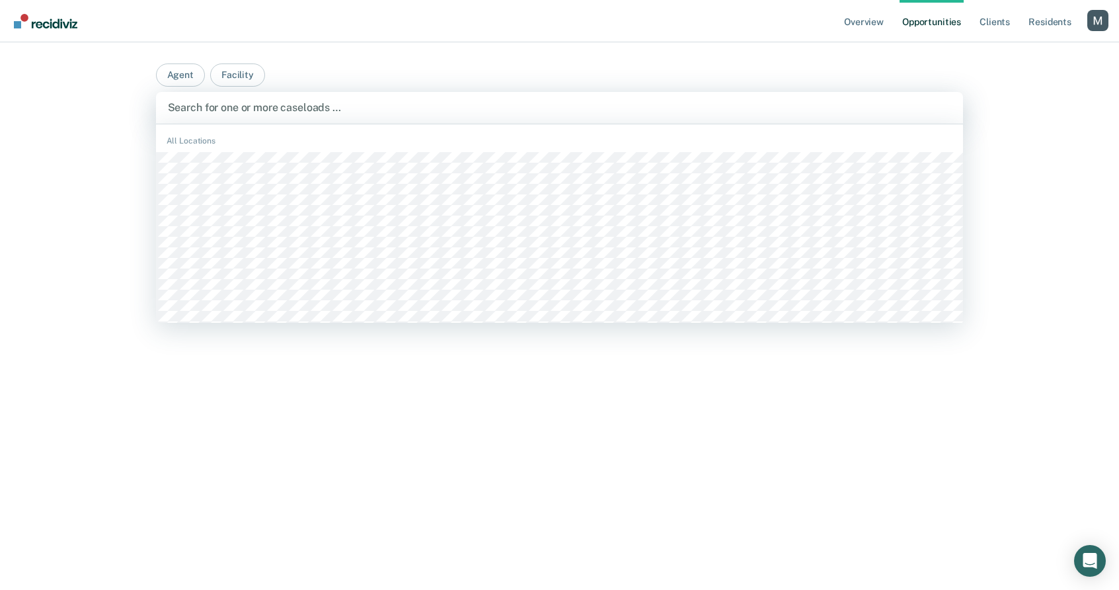
drag, startPoint x: 243, startPoint y: 110, endPoint x: 251, endPoint y: 136, distance: 27.4
click at [243, 110] on div at bounding box center [560, 107] width 784 height 15
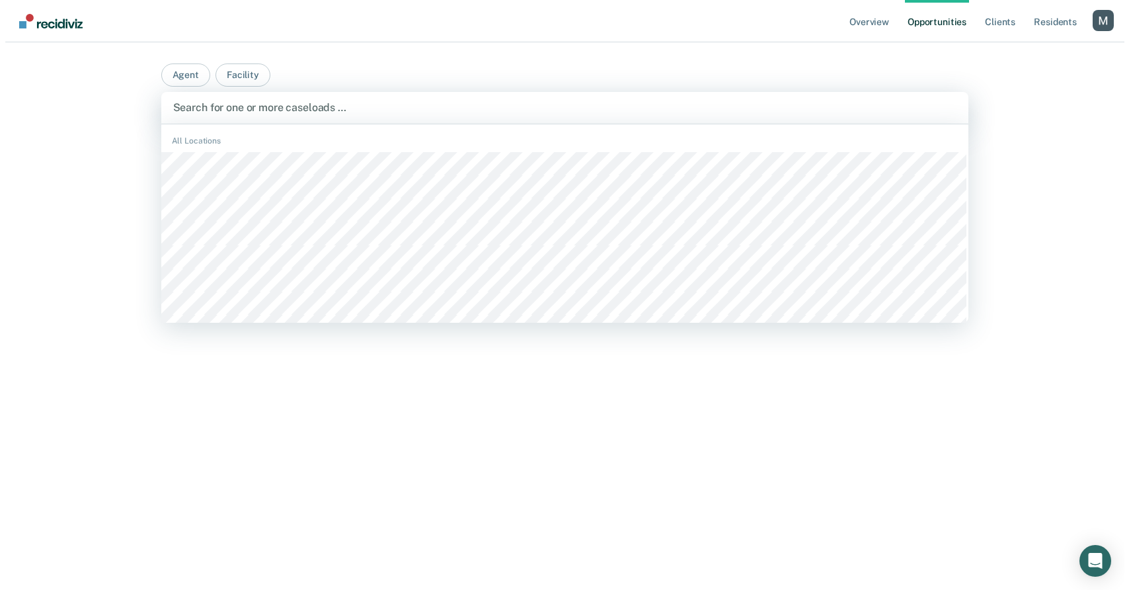
scroll to position [1959, 0]
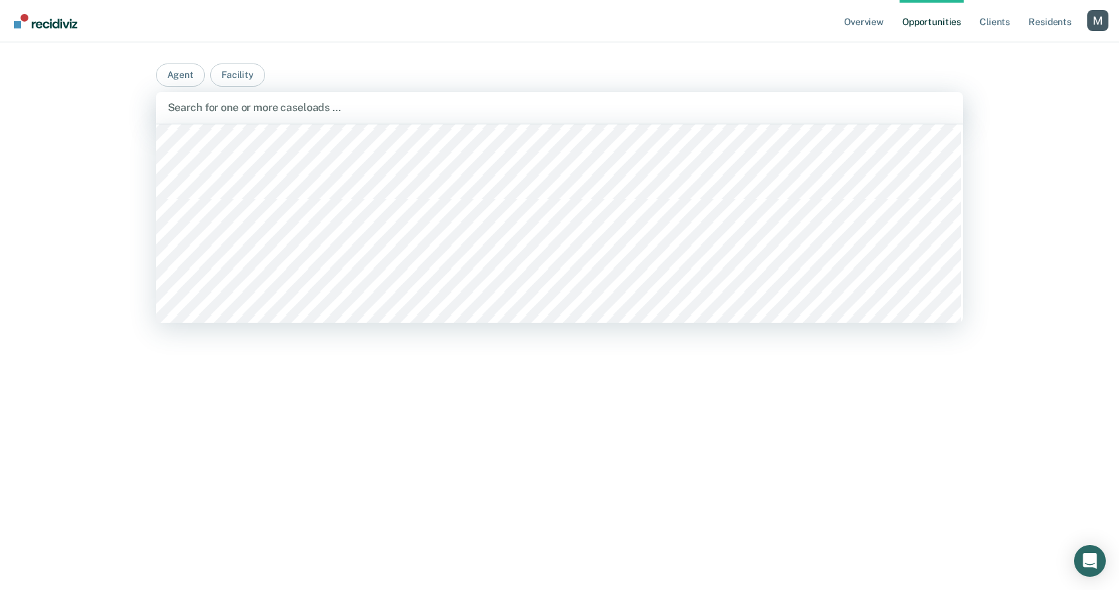
click at [264, 171] on main "Agent Facility [PERSON_NAME], 84 of 529. 529 results available. Use Up and Down…" at bounding box center [559, 300] width 839 height 516
click at [83, 157] on div "Overview Opportunities Client s Resident s Profile How it works Log Out Agent F…" at bounding box center [559, 295] width 1119 height 590
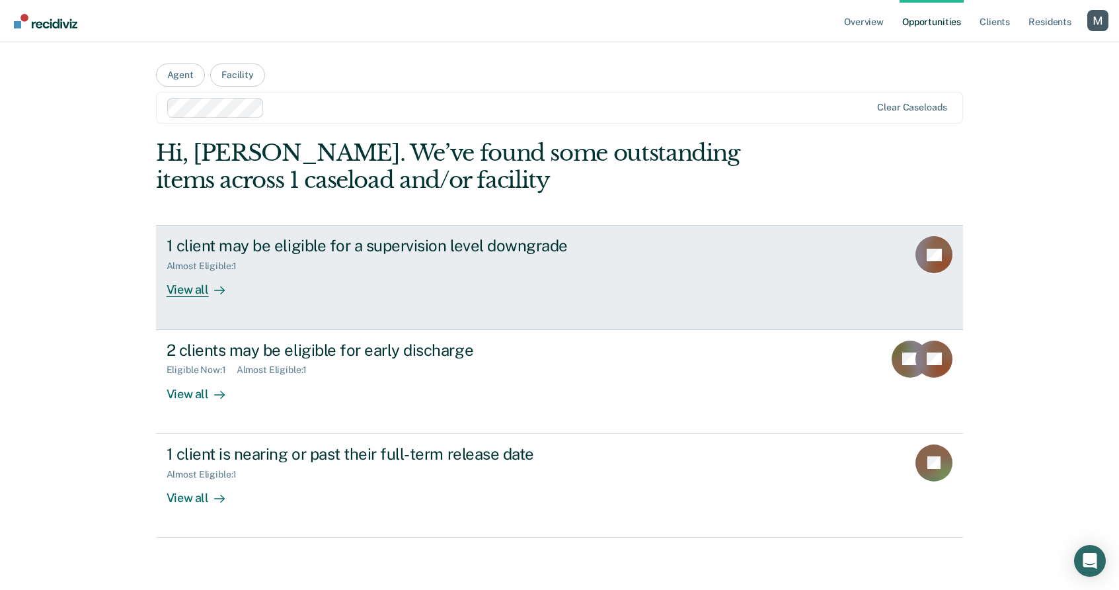
click at [364, 258] on div "Almost Eligible : 1" at bounding box center [399, 263] width 464 height 17
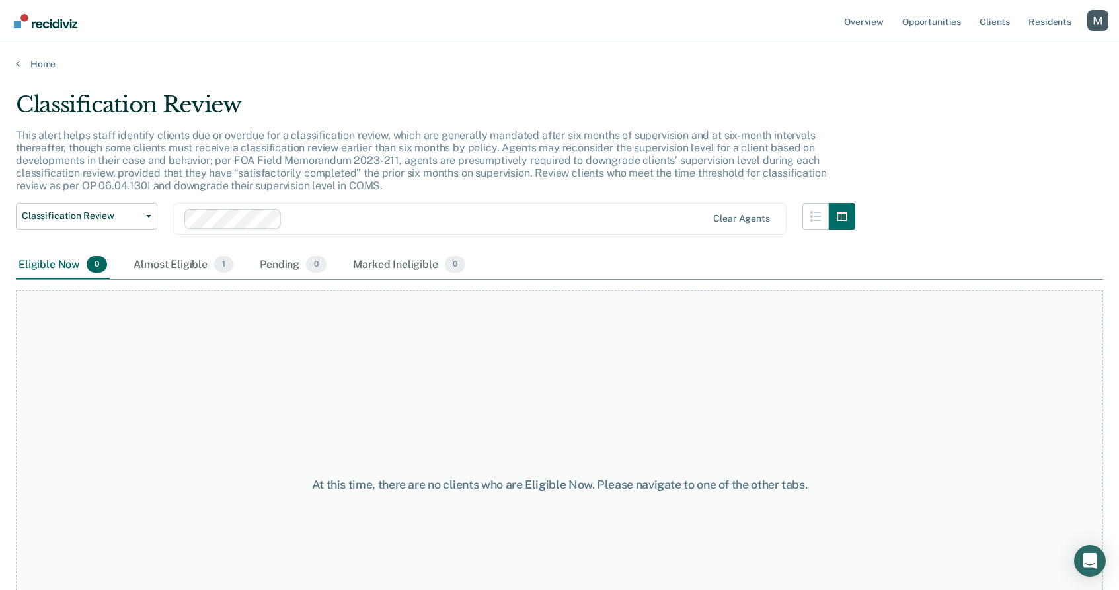
click at [118, 252] on div "Eligible Now 0 Almost Eligible 1 Pending 0 Marked Ineligible 0" at bounding box center [242, 265] width 452 height 29
click at [174, 264] on div "Almost Eligible 1" at bounding box center [183, 265] width 105 height 29
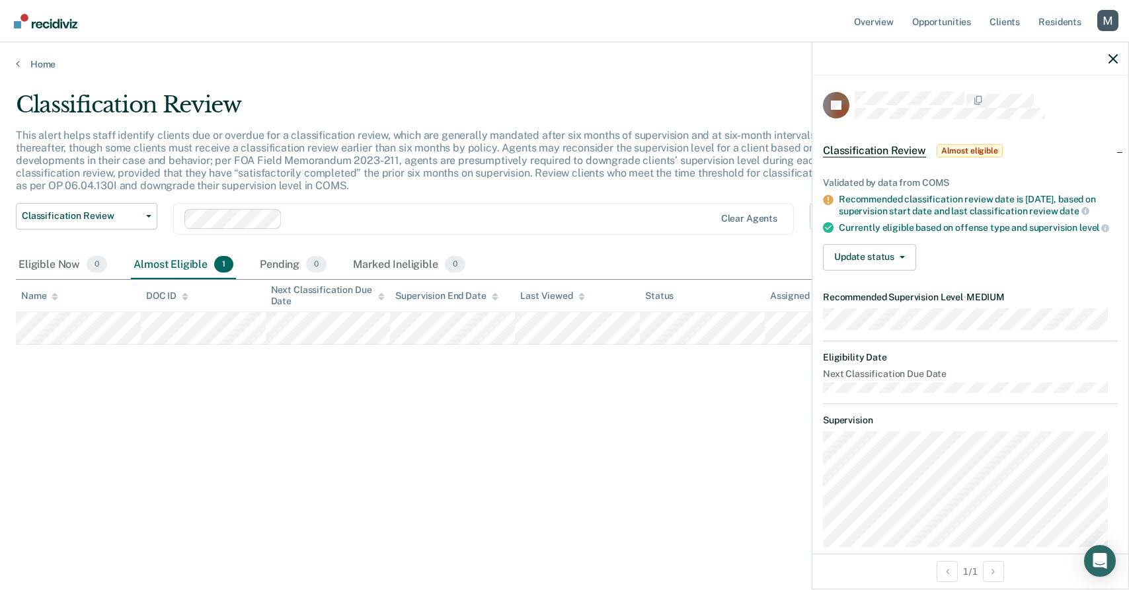
click at [892, 281] on div "Validated by data from COMS Recommended classification review date is [DATE], b…" at bounding box center [970, 218] width 316 height 125
click at [891, 264] on button "Update status" at bounding box center [869, 257] width 93 height 26
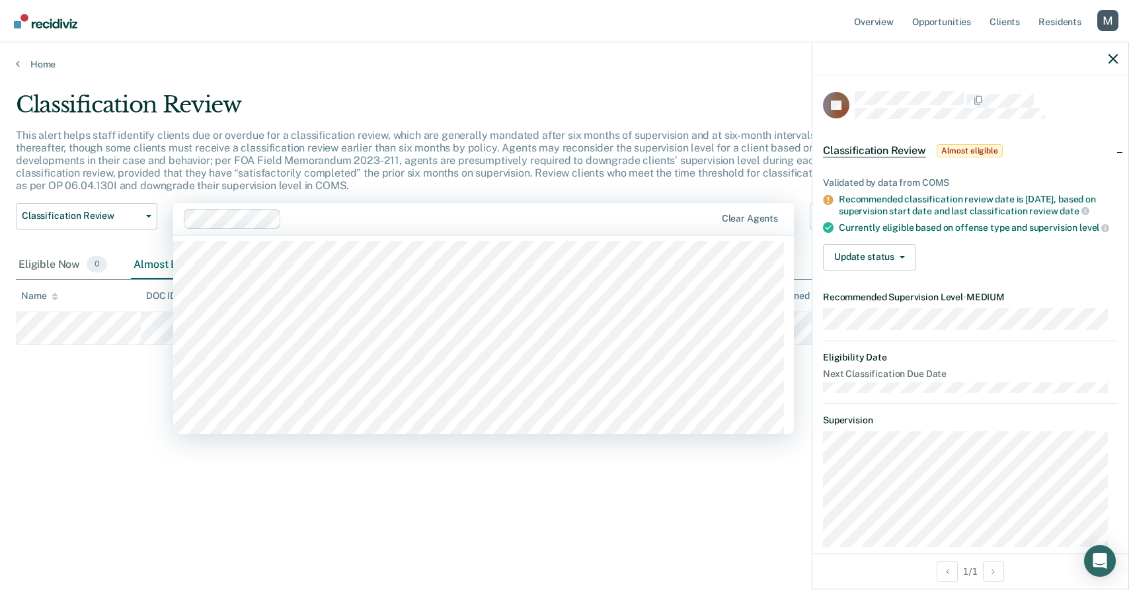
click at [340, 230] on div "Clear agents" at bounding box center [483, 219] width 621 height 32
click at [102, 215] on span "Classification Review" at bounding box center [81, 215] width 119 height 11
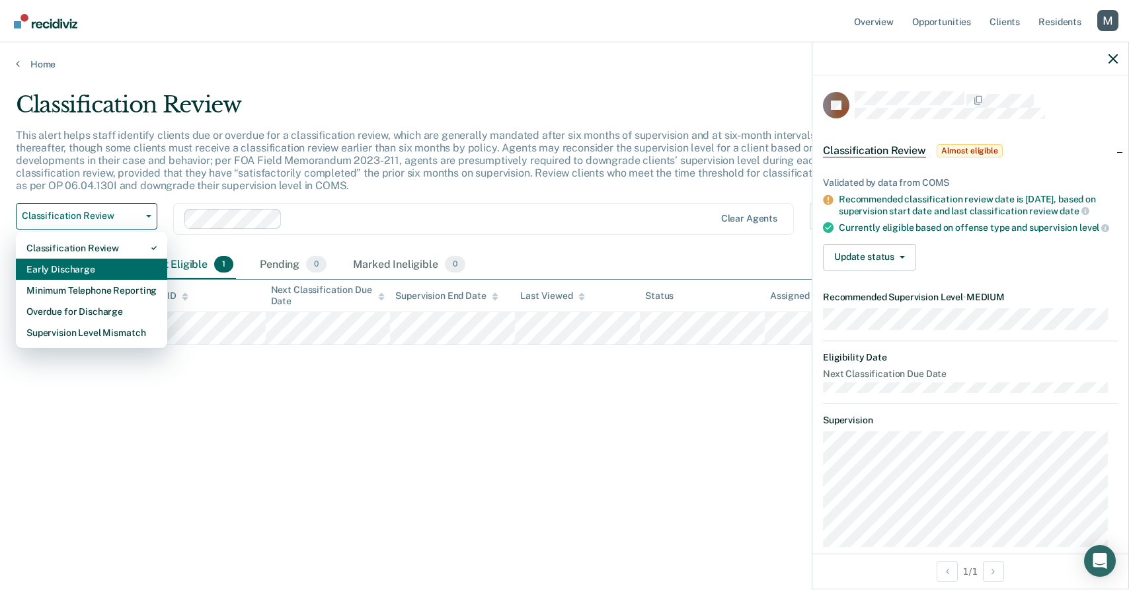
click at [110, 259] on div "Early Discharge" at bounding box center [91, 268] width 130 height 21
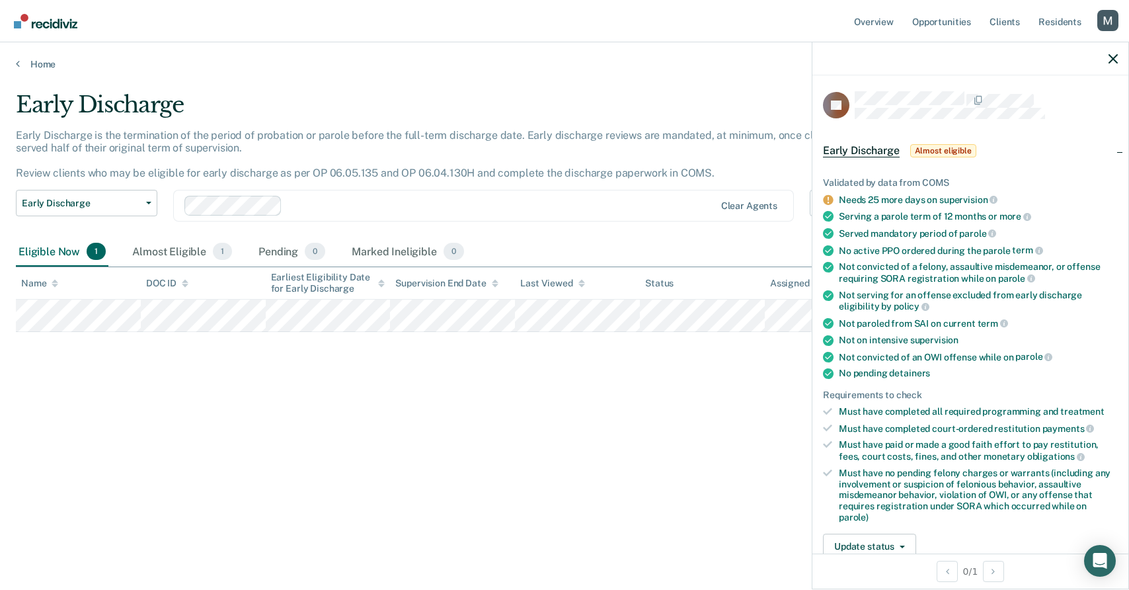
click at [329, 188] on div "Early Discharge is the termination of the period of probation or parole before …" at bounding box center [439, 159] width 847 height 61
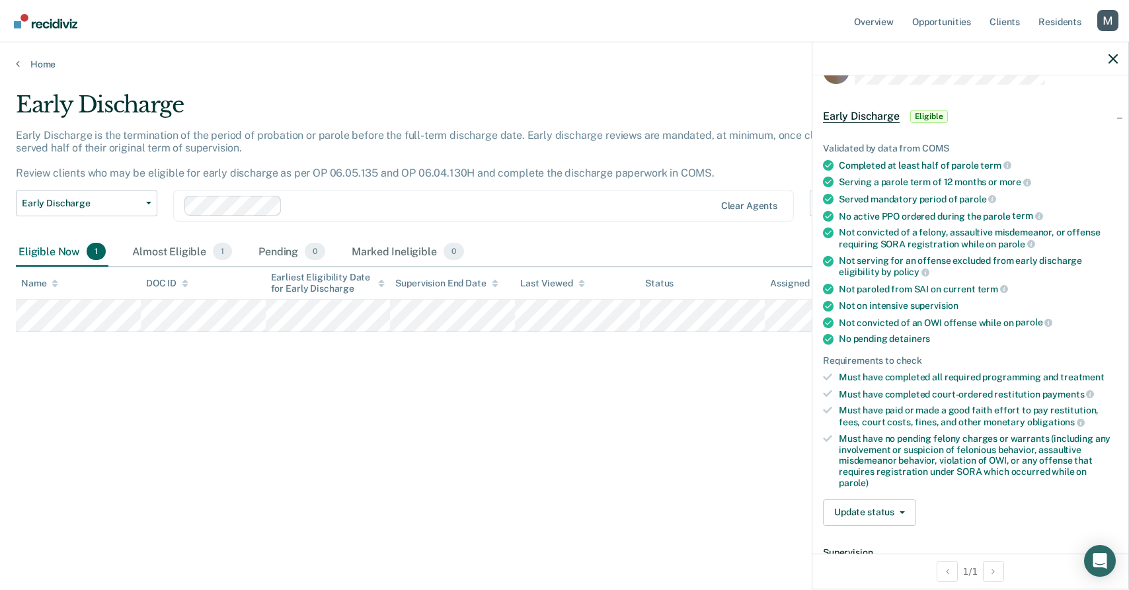
scroll to position [139, 0]
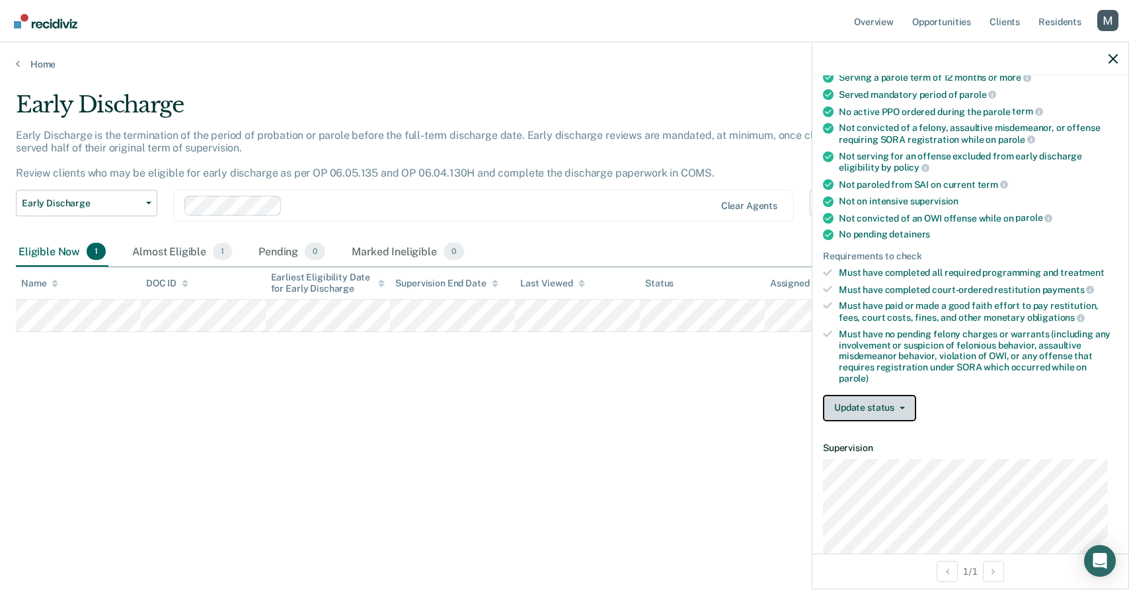
click at [896, 398] on button "Update status" at bounding box center [869, 408] width 93 height 26
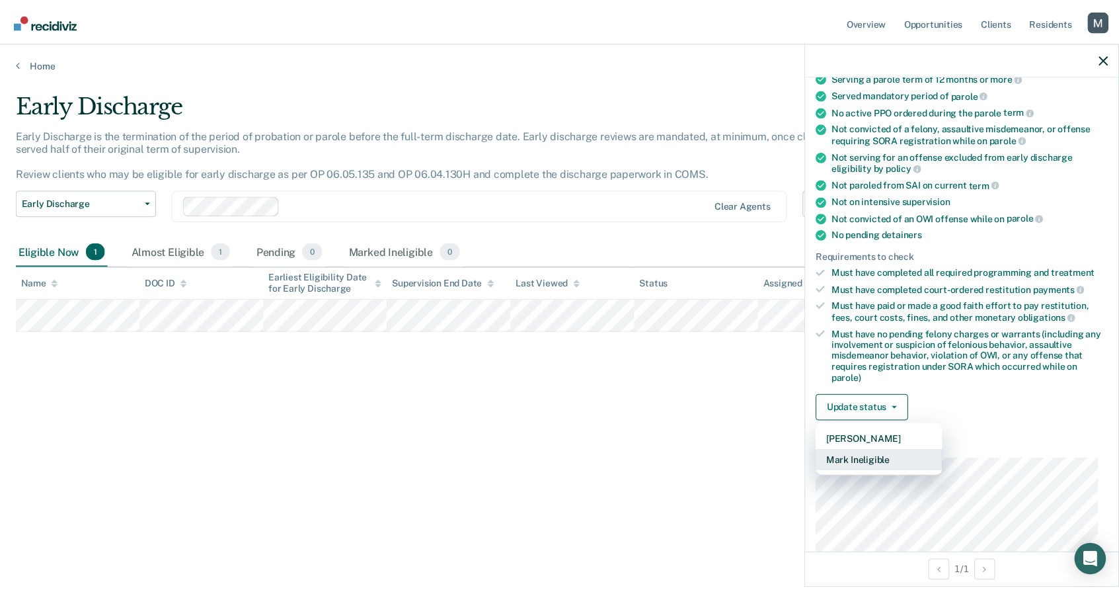
scroll to position [141, 0]
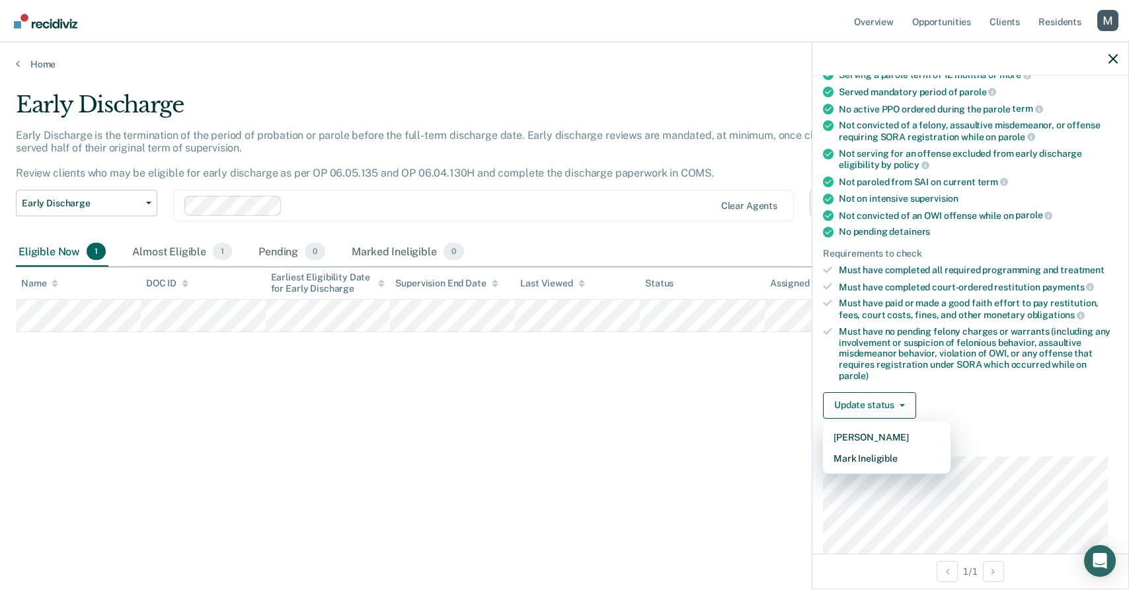
click at [459, 423] on div "Early Discharge Early Discharge is the termination of the period of probation o…" at bounding box center [564, 290] width 1097 height 399
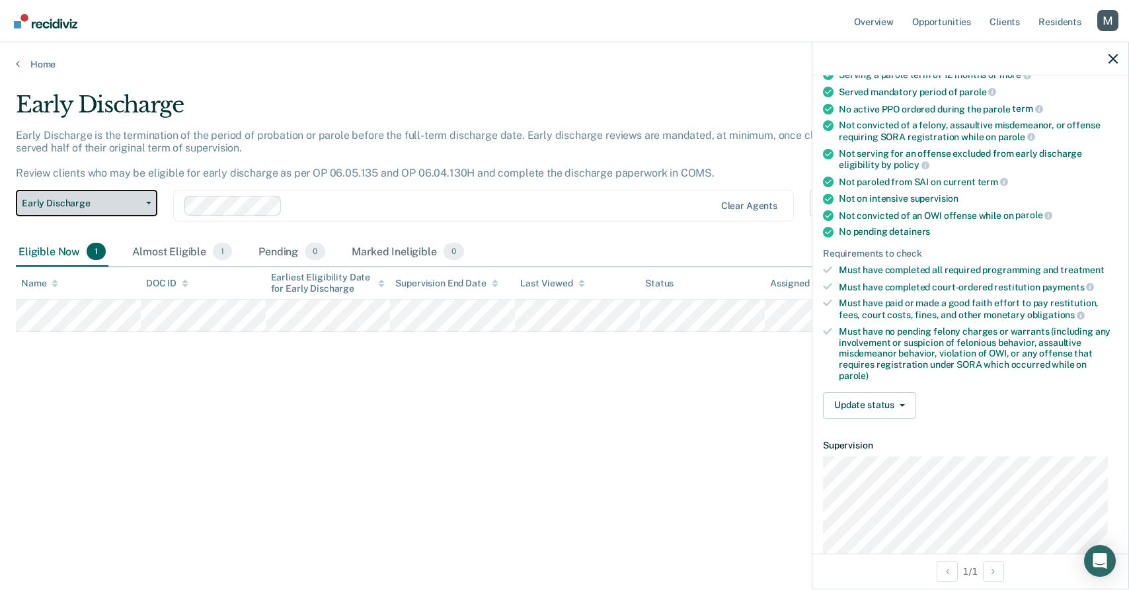
click at [114, 212] on button "Early Discharge" at bounding box center [86, 203] width 141 height 26
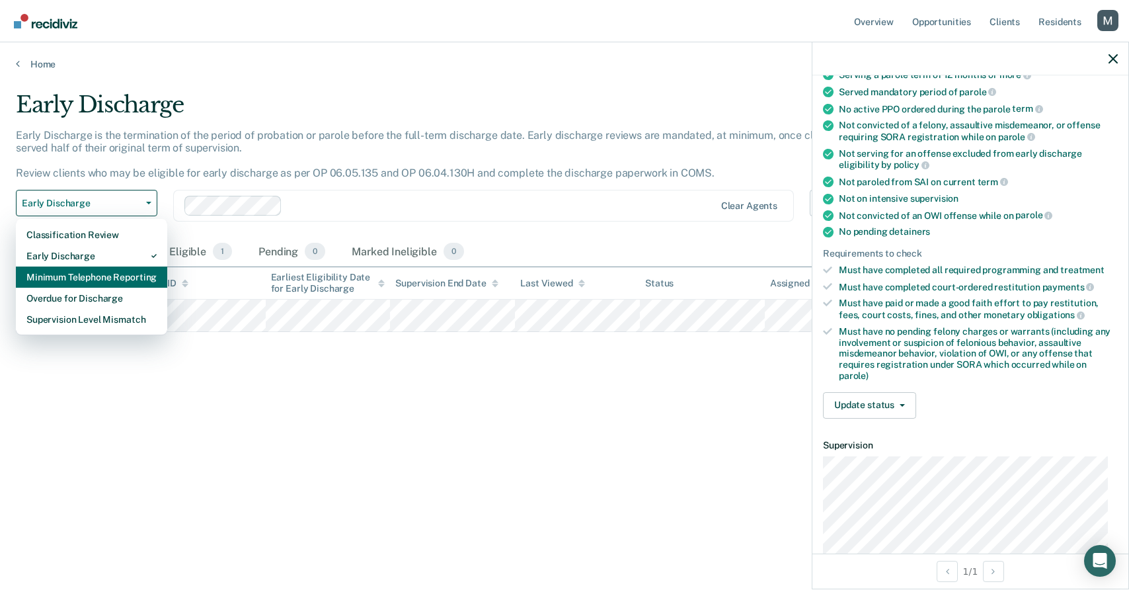
click at [122, 270] on div "Minimum Telephone Reporting" at bounding box center [91, 276] width 130 height 21
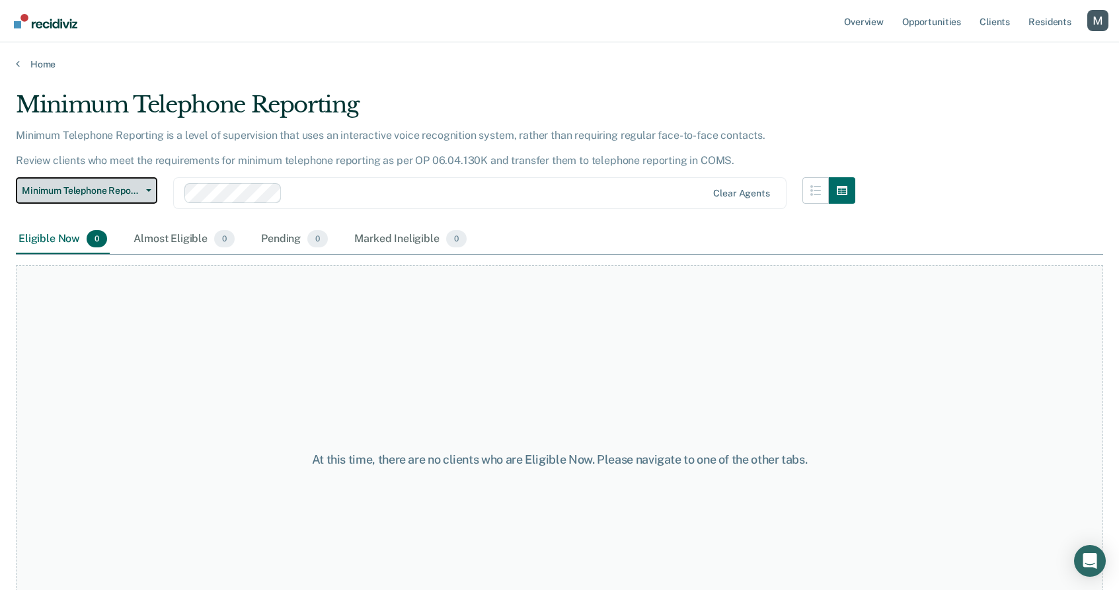
click at [100, 194] on span "Minimum Telephone Reporting" at bounding box center [81, 190] width 119 height 11
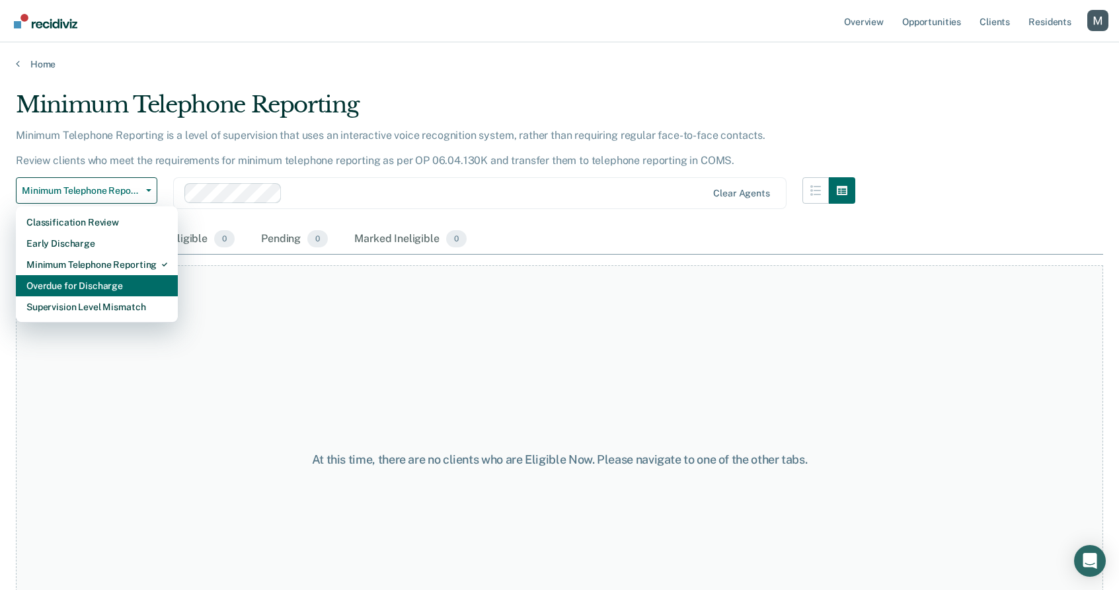
click at [91, 284] on div "Overdue for Discharge" at bounding box center [96, 285] width 141 height 21
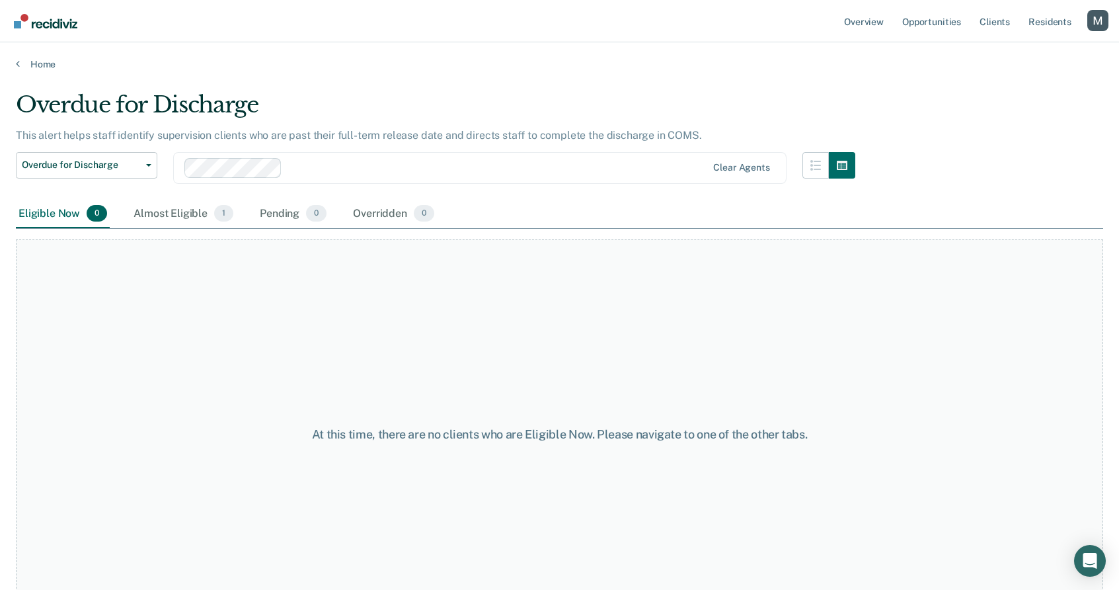
click at [414, 163] on div at bounding box center [498, 167] width 420 height 15
click at [442, 161] on div at bounding box center [540, 167] width 331 height 15
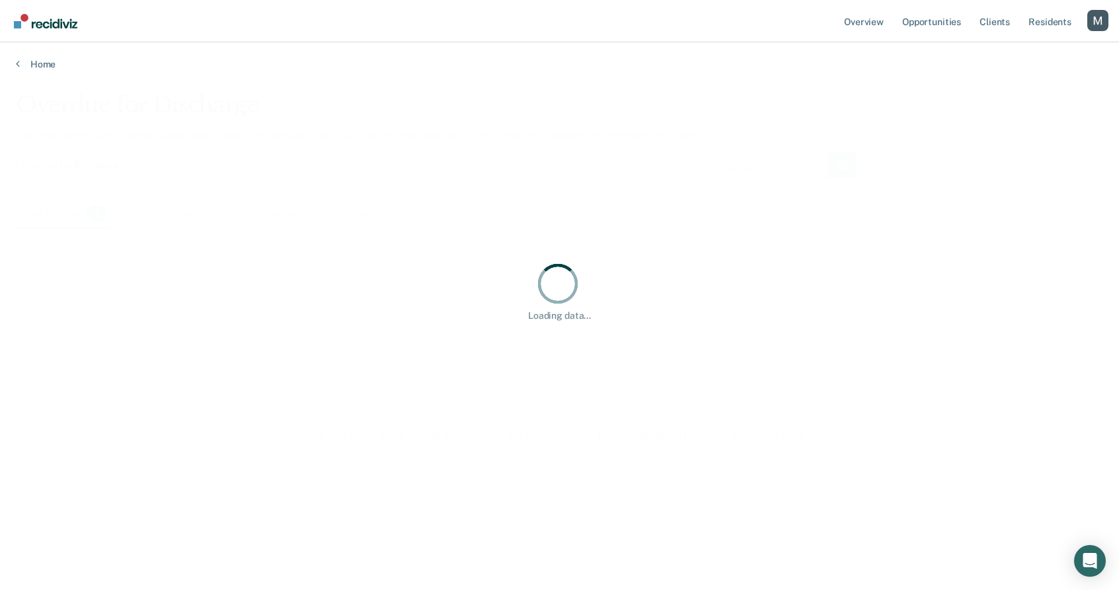
click at [941, 85] on main "Overdue for Discharge This alert helps staff identify supervision clients who a…" at bounding box center [559, 328] width 1119 height 516
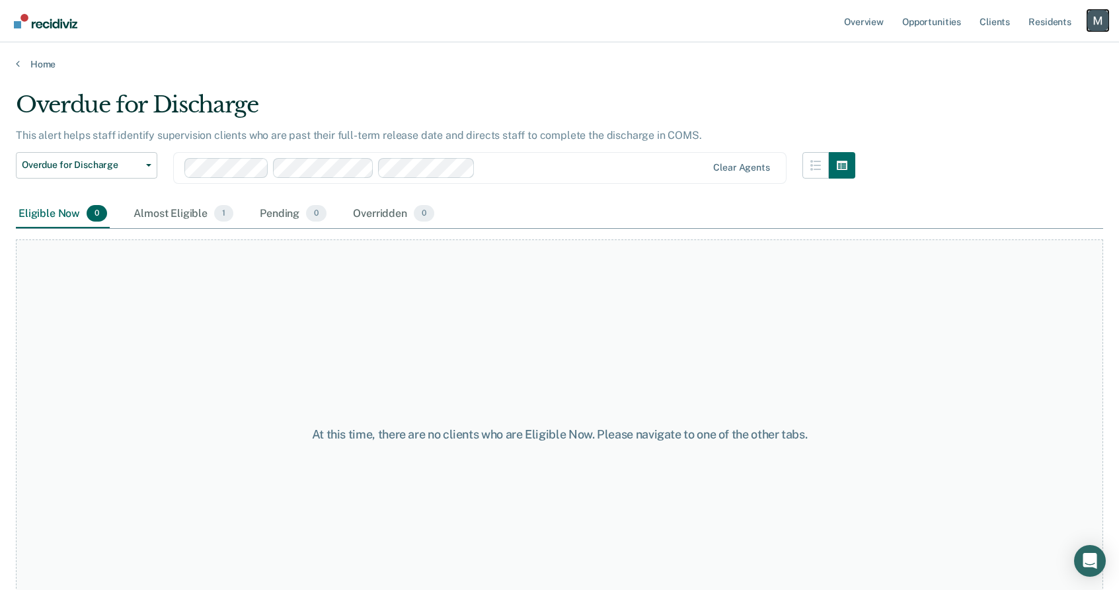
click at [1095, 25] on div "Profile dropdown button" at bounding box center [1097, 20] width 21 height 21
click at [995, 50] on link "Profile" at bounding box center [1044, 53] width 106 height 11
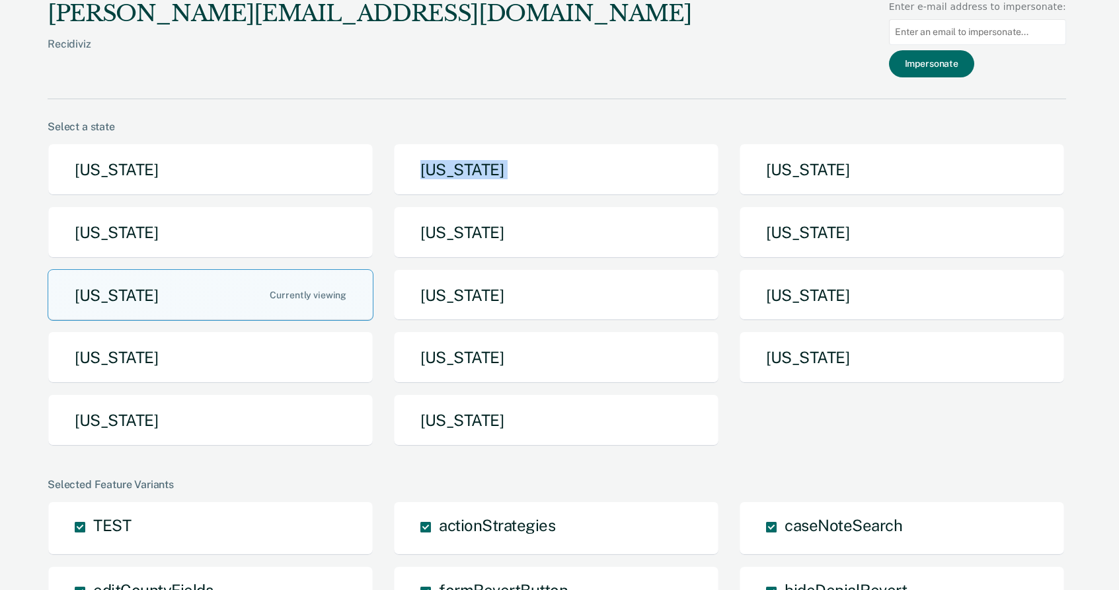
drag, startPoint x: 676, startPoint y: 151, endPoint x: 539, endPoint y: 259, distance: 174.0
click at [639, 184] on div "Select a state [US_STATE] [US_STATE] [US_STATE] [US_STATE] [US_STATE] [US_STATE…" at bounding box center [557, 288] width 1019 height 336
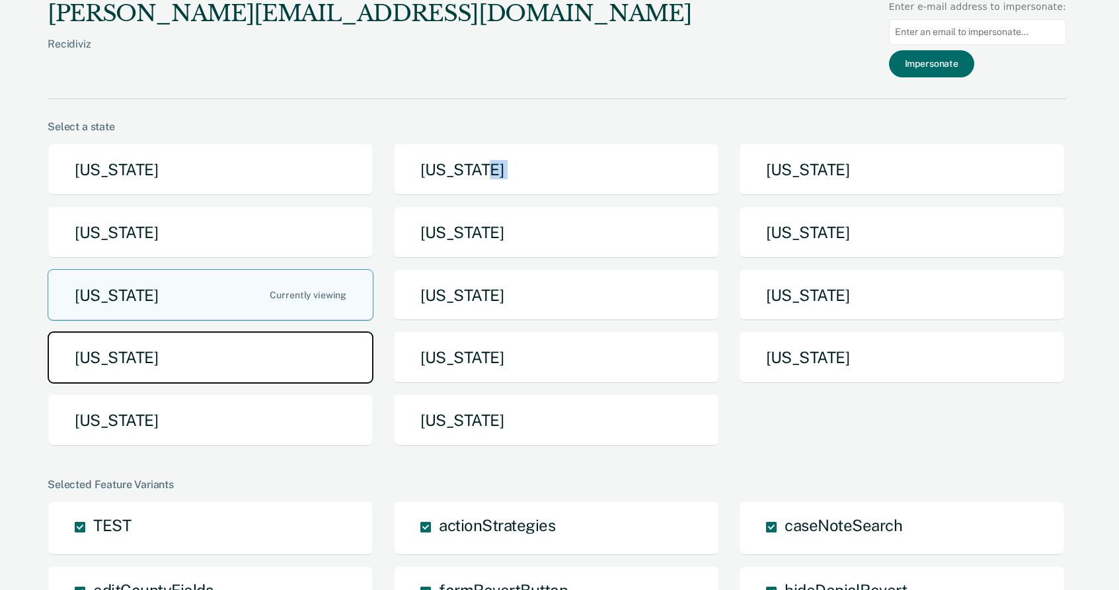
click at [308, 334] on button "[US_STATE]" at bounding box center [211, 357] width 326 height 52
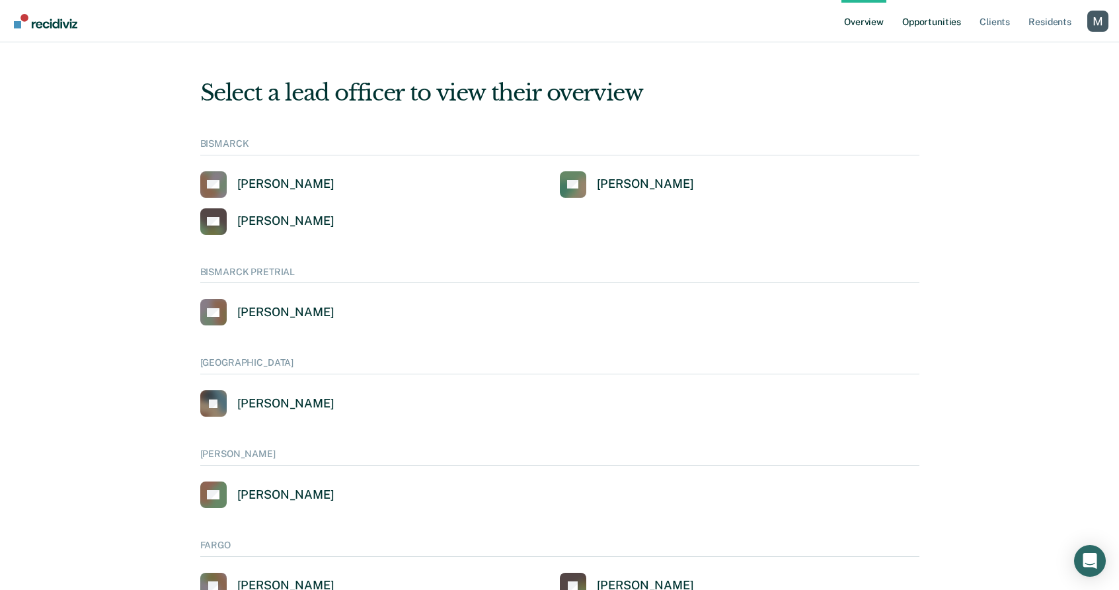
click at [935, 28] on link "Opportunities" at bounding box center [932, 21] width 64 height 42
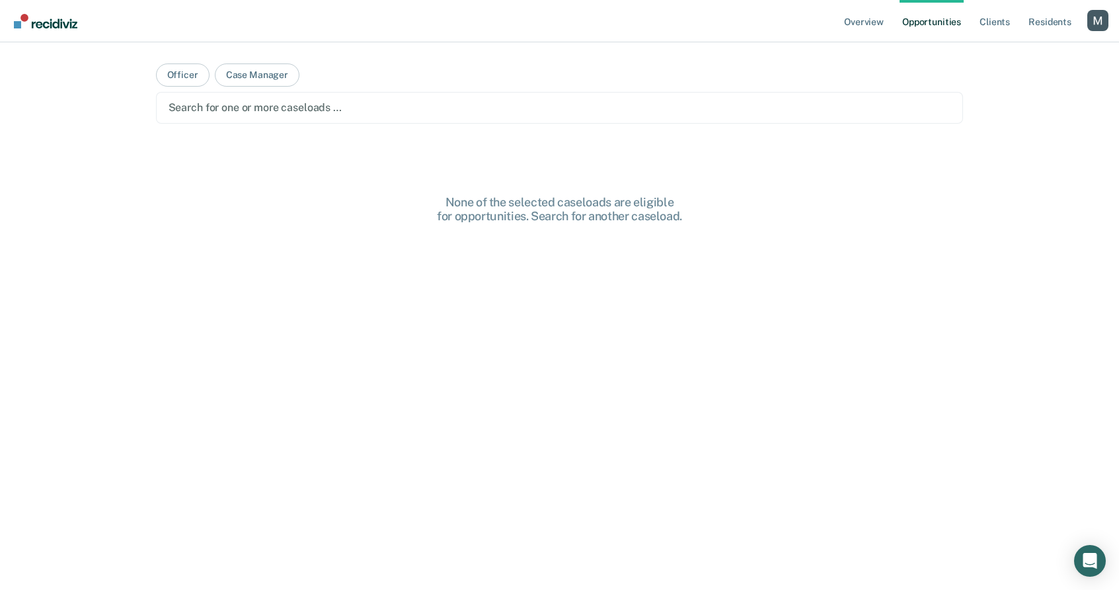
click at [931, 28] on link "Opportunities" at bounding box center [932, 21] width 64 height 42
drag, startPoint x: 726, startPoint y: 61, endPoint x: 590, endPoint y: 124, distance: 149.7
click at [588, 121] on main "Officer Case Manager Search for one or more caseloads … None of the selected ca…" at bounding box center [559, 300] width 839 height 516
click at [510, 124] on main "Officer Case Manager Search for one or more caseloads … None of the selected ca…" at bounding box center [559, 300] width 839 height 516
click at [506, 108] on div at bounding box center [560, 107] width 783 height 15
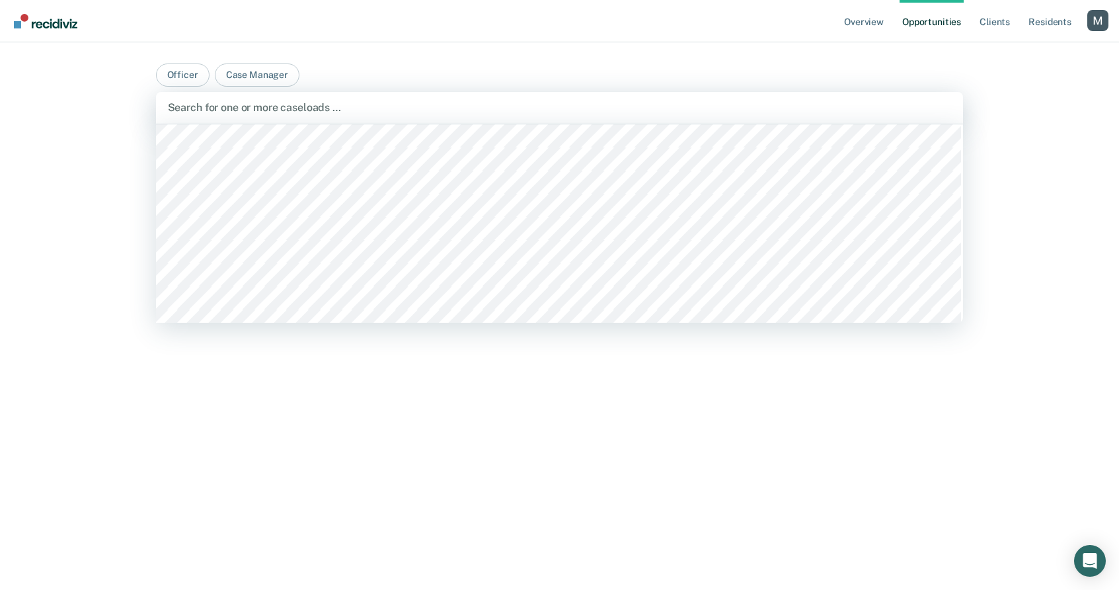
scroll to position [3855, 0]
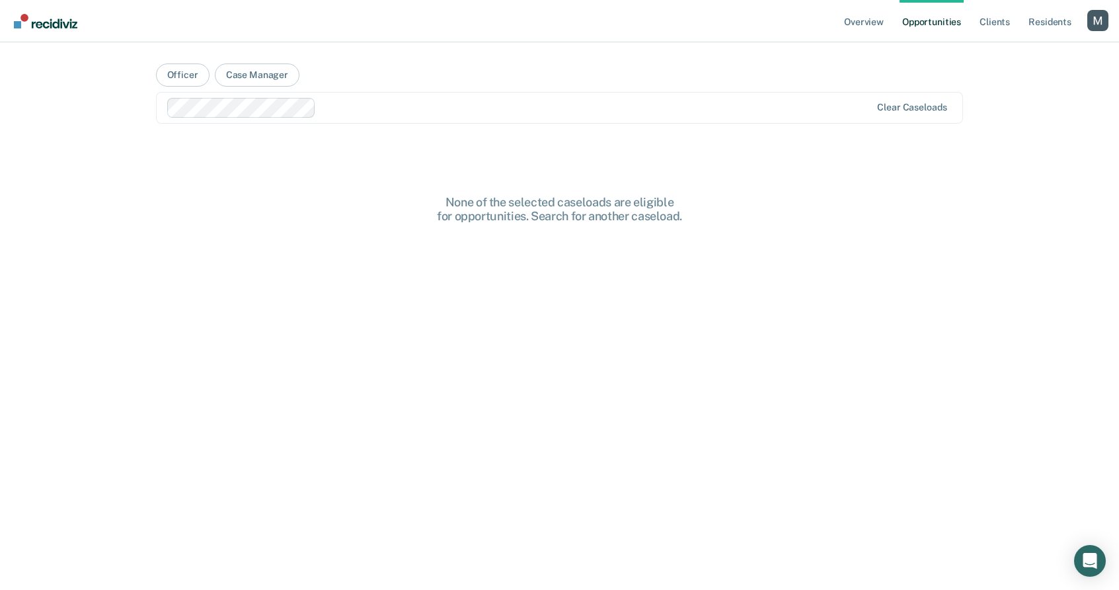
click at [461, 112] on div at bounding box center [596, 107] width 550 height 15
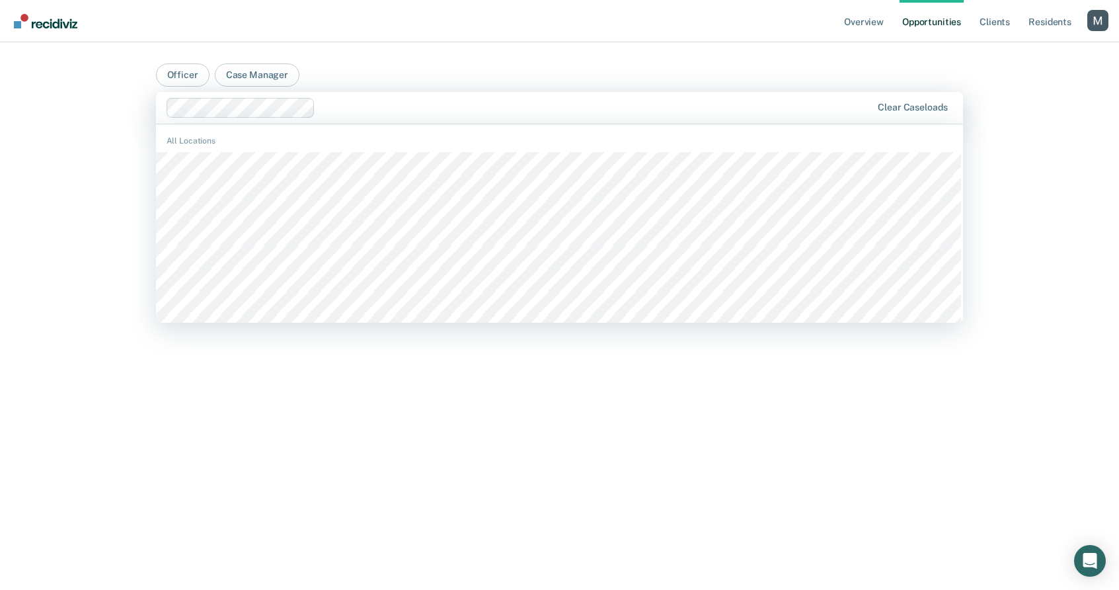
click at [457, 136] on div "All Locations" at bounding box center [560, 141] width 808 height 12
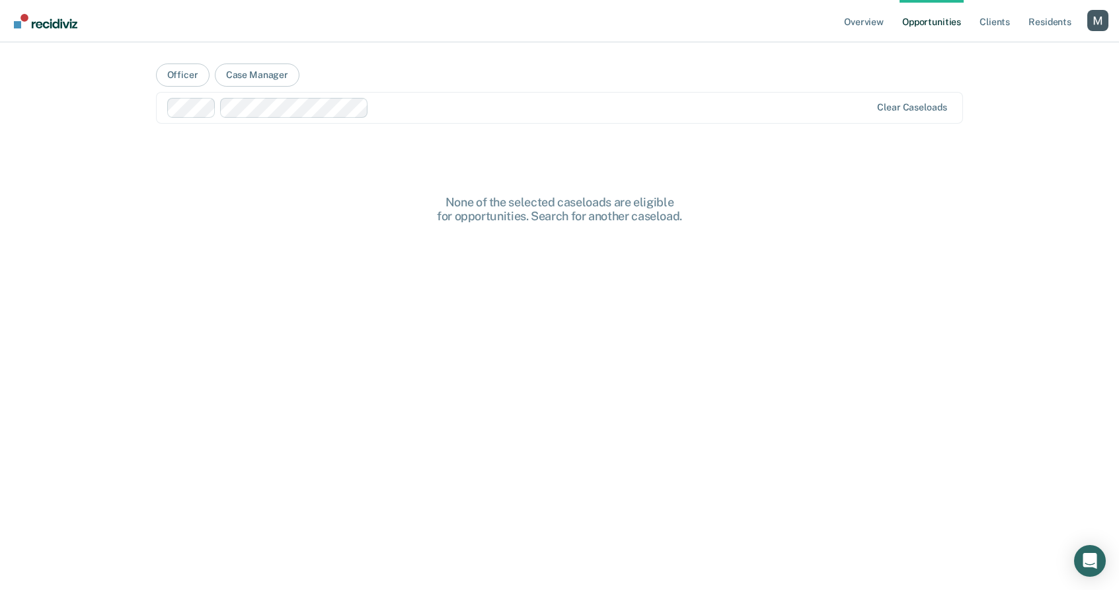
click at [421, 180] on main "Officer Case Manager option BTC, selected. Clear caseloads None of the selected…" at bounding box center [559, 300] width 839 height 516
click at [422, 104] on div at bounding box center [622, 107] width 496 height 15
click at [605, 105] on div at bounding box center [676, 107] width 391 height 15
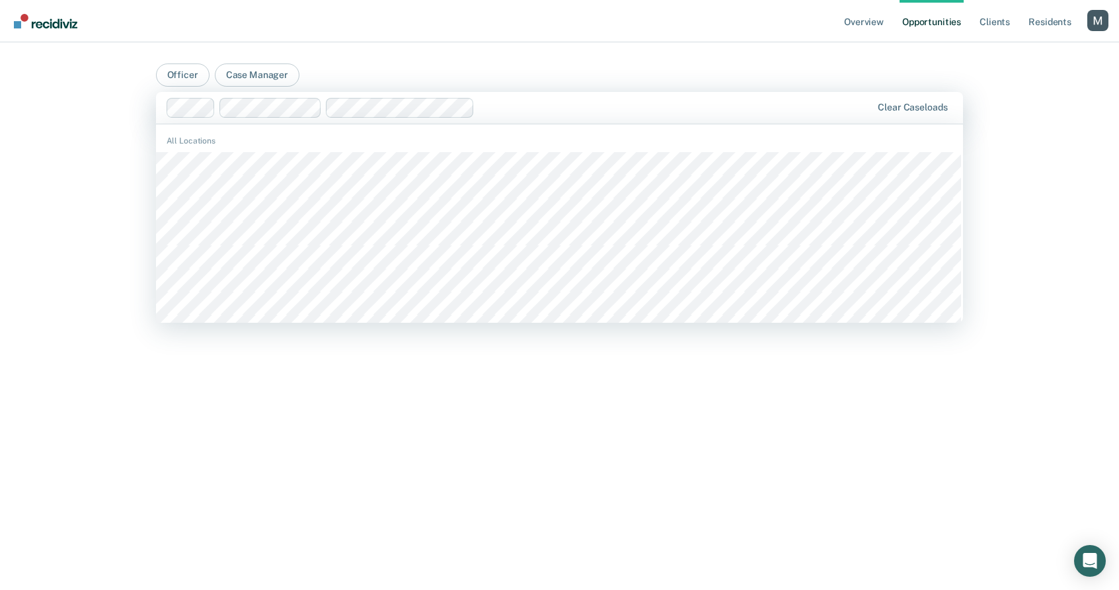
scroll to position [1523, 0]
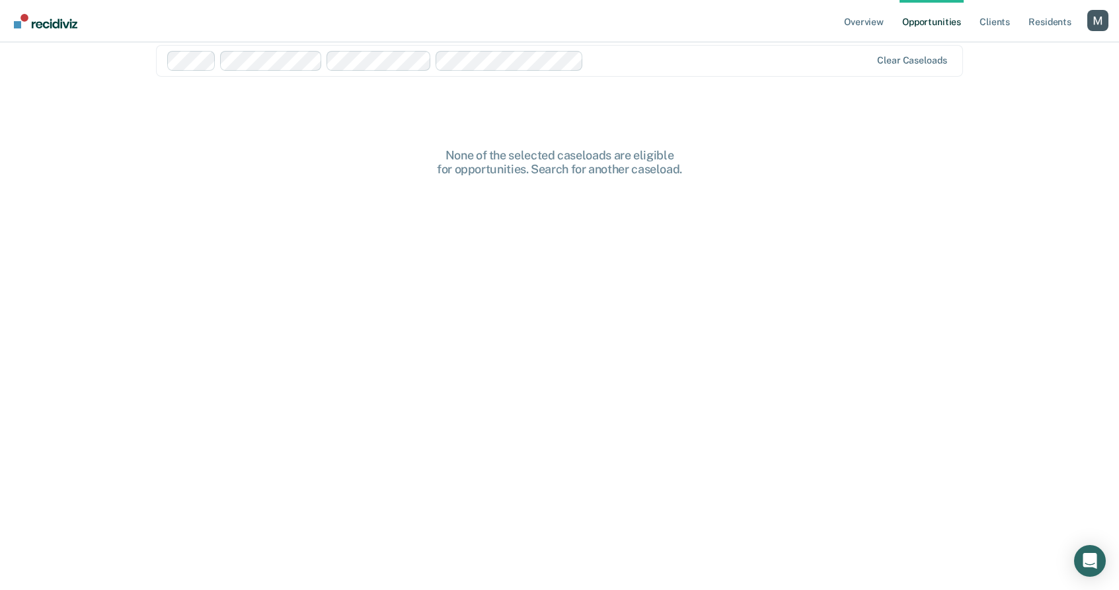
click at [501, 170] on div "None of the selected caseloads are eligible for opportunities. Search for anoth…" at bounding box center [559, 162] width 423 height 28
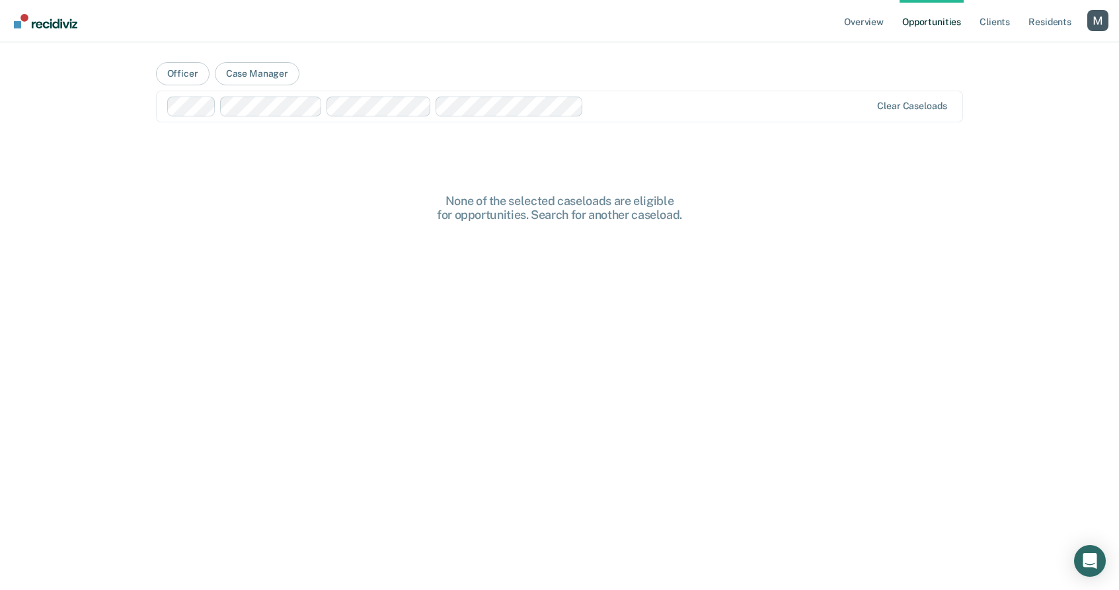
scroll to position [0, 0]
click at [701, 109] on div at bounding box center [730, 107] width 282 height 15
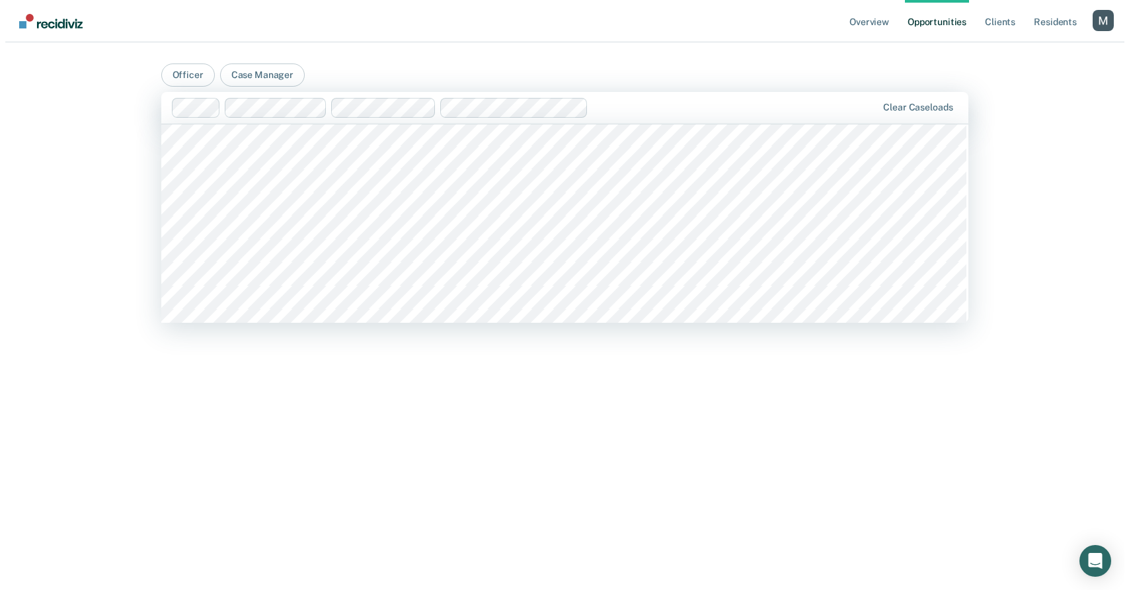
scroll to position [3672, 0]
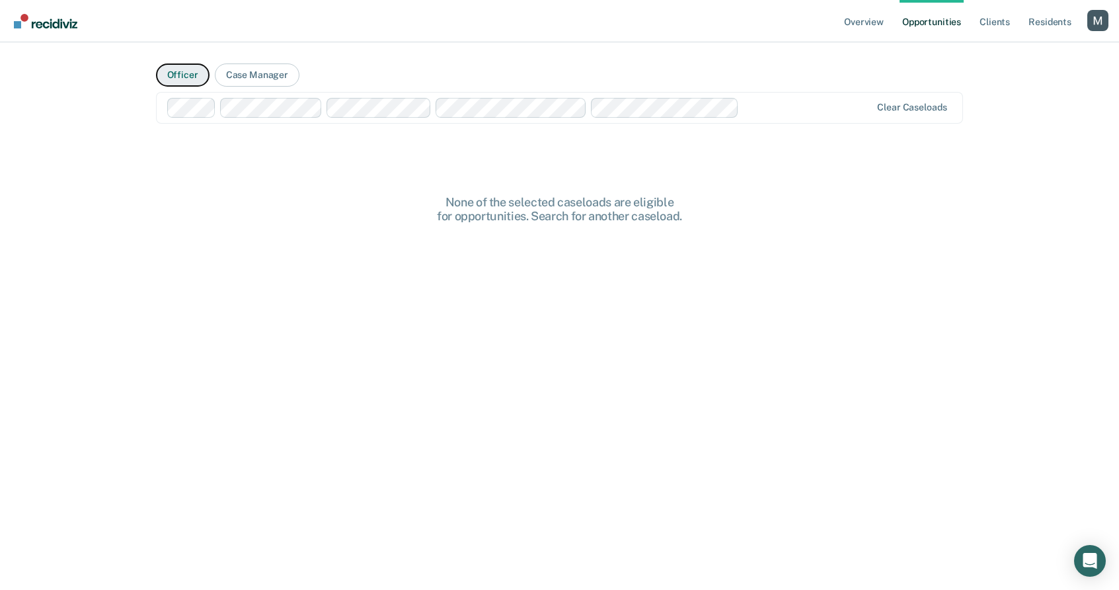
click at [187, 79] on button "Officer" at bounding box center [183, 74] width 54 height 23
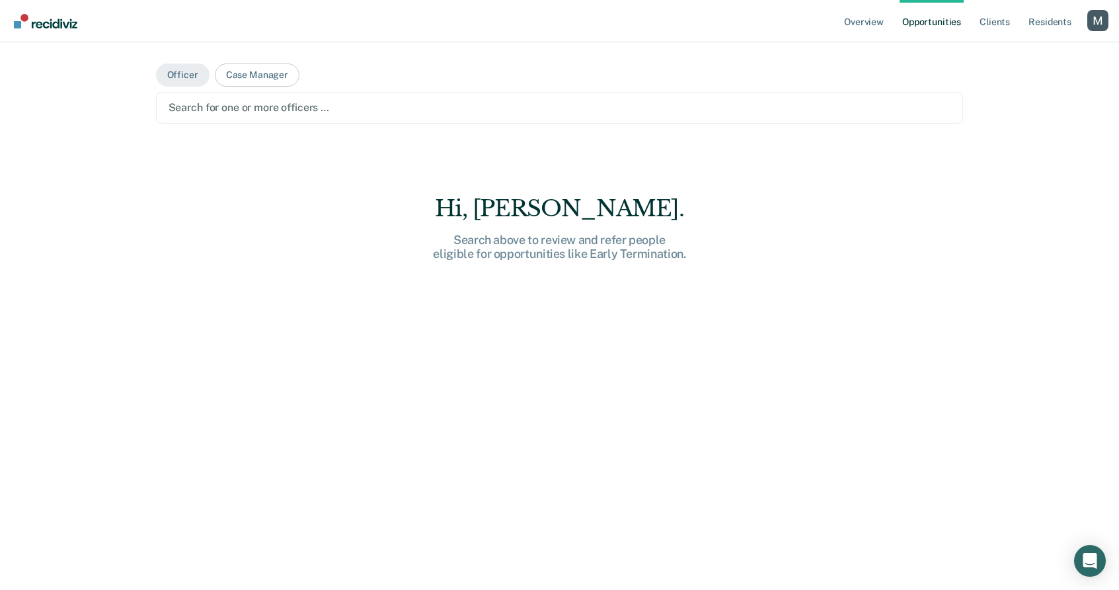
click at [219, 112] on div at bounding box center [560, 107] width 783 height 15
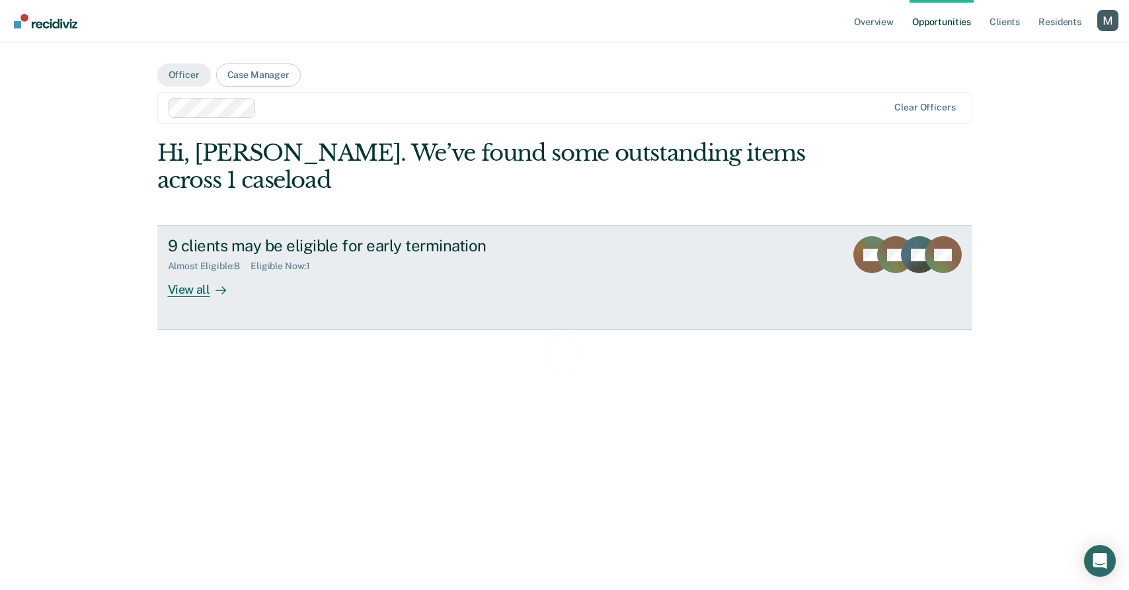
click at [371, 321] on link "9 clients may be eligible for early termination Almost Eligible : 8 Eligible No…" at bounding box center [564, 277] width 815 height 104
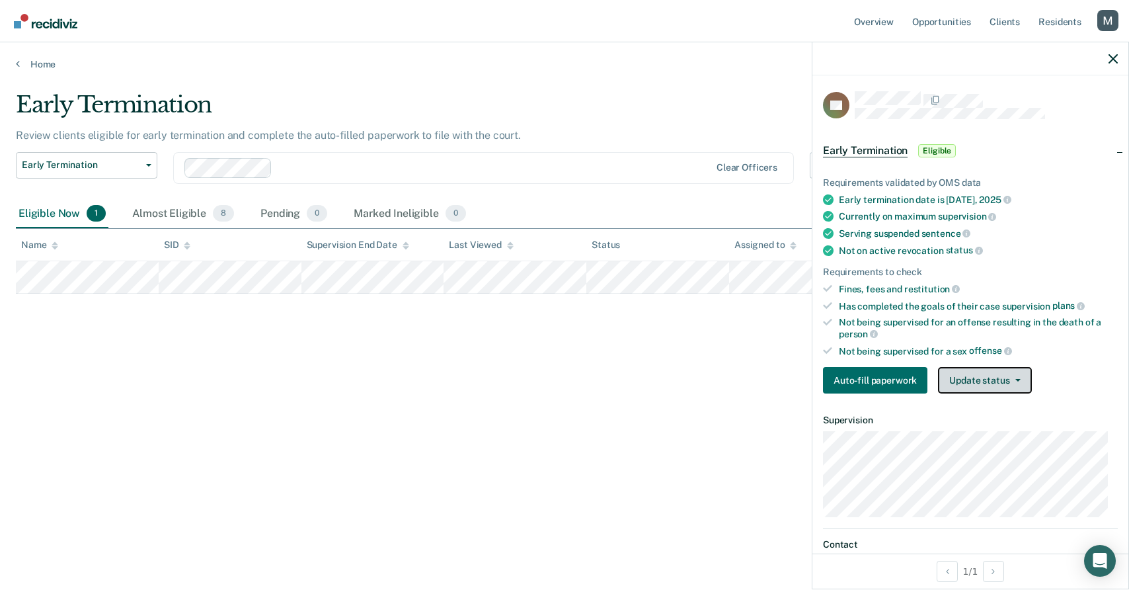
click at [983, 380] on button "Update status" at bounding box center [984, 380] width 93 height 26
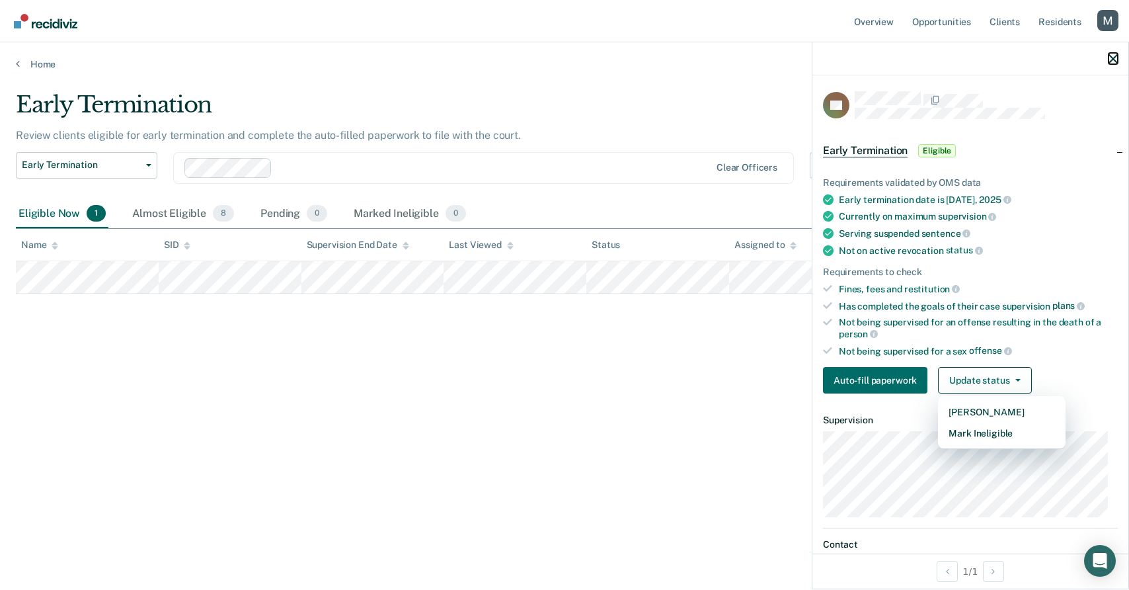
click at [1111, 58] on icon "button" at bounding box center [1112, 58] width 9 height 9
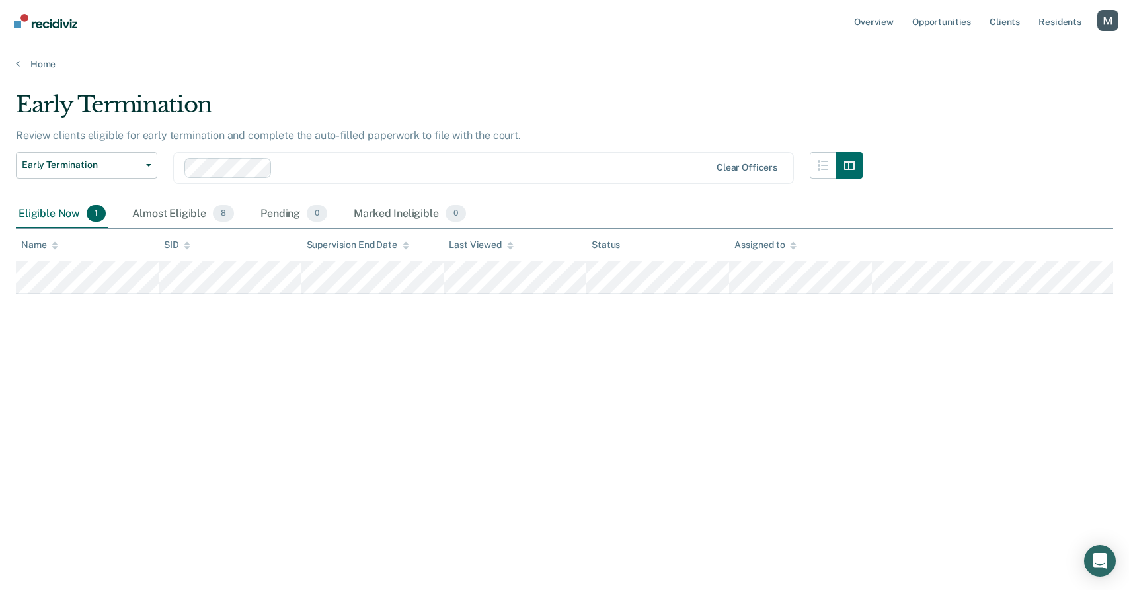
click at [910, 141] on div "Early Termination Review clients eligible for early termination and complete th…" at bounding box center [564, 290] width 1097 height 399
click at [1108, 21] on div "Profile dropdown button" at bounding box center [1107, 20] width 21 height 21
click at [401, 87] on main "Early Termination Review clients eligible for early termination and complete th…" at bounding box center [564, 328] width 1129 height 516
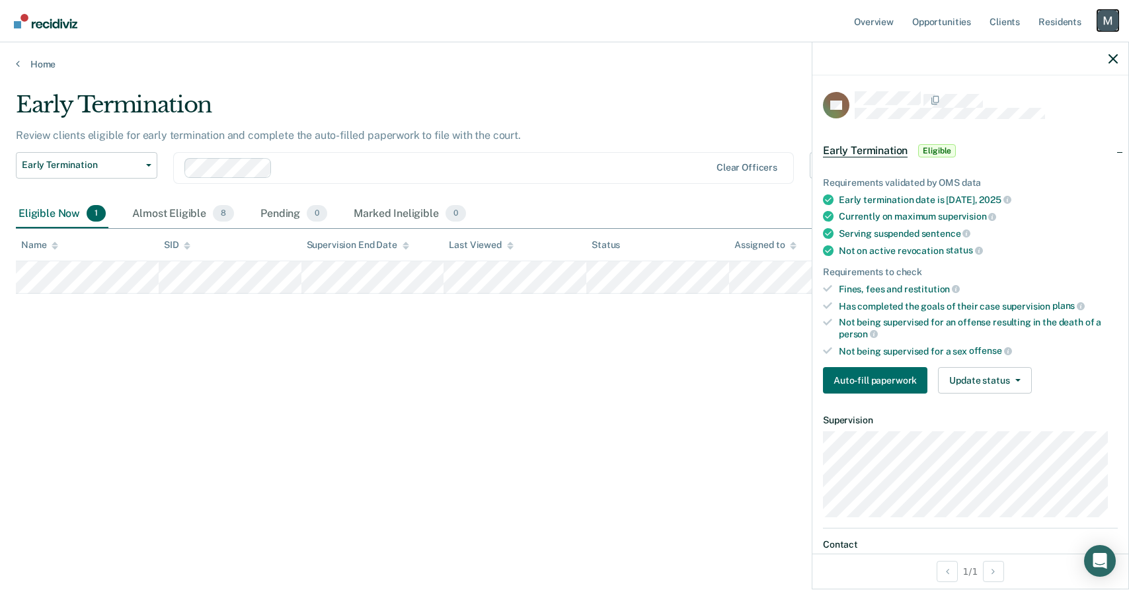
click at [1097, 17] on div "Profile dropdown button" at bounding box center [1107, 20] width 21 height 21
click at [1108, 17] on div "Profile dropdown button" at bounding box center [1107, 20] width 21 height 21
click at [1107, 19] on div "Profile dropdown button" at bounding box center [1107, 20] width 21 height 21
click at [1008, 52] on link "Profile" at bounding box center [1051, 53] width 112 height 11
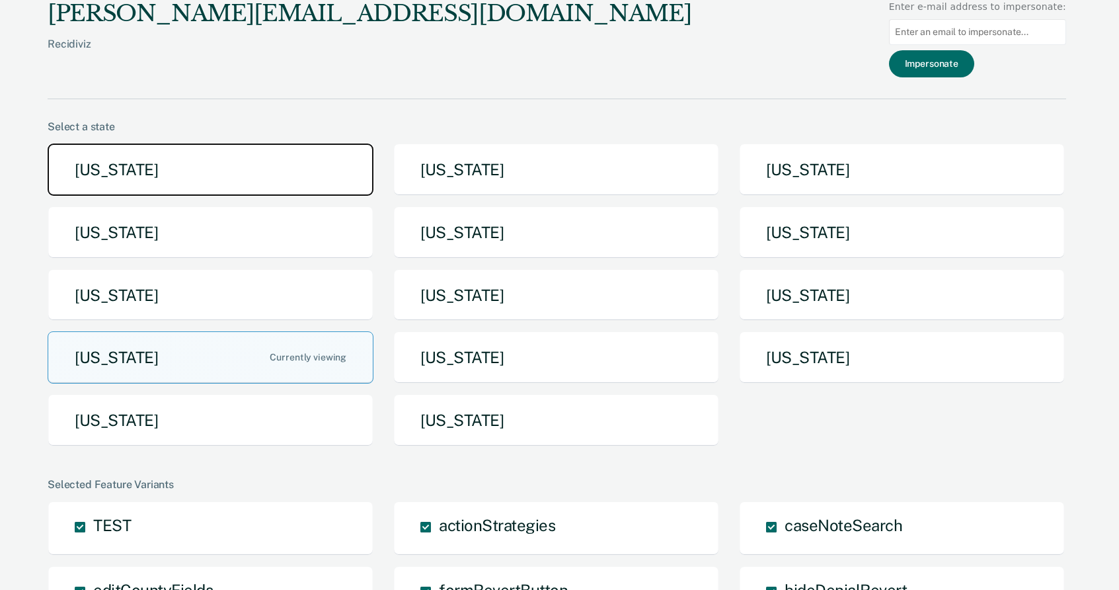
click at [256, 194] on button "[US_STATE]" at bounding box center [211, 169] width 326 height 52
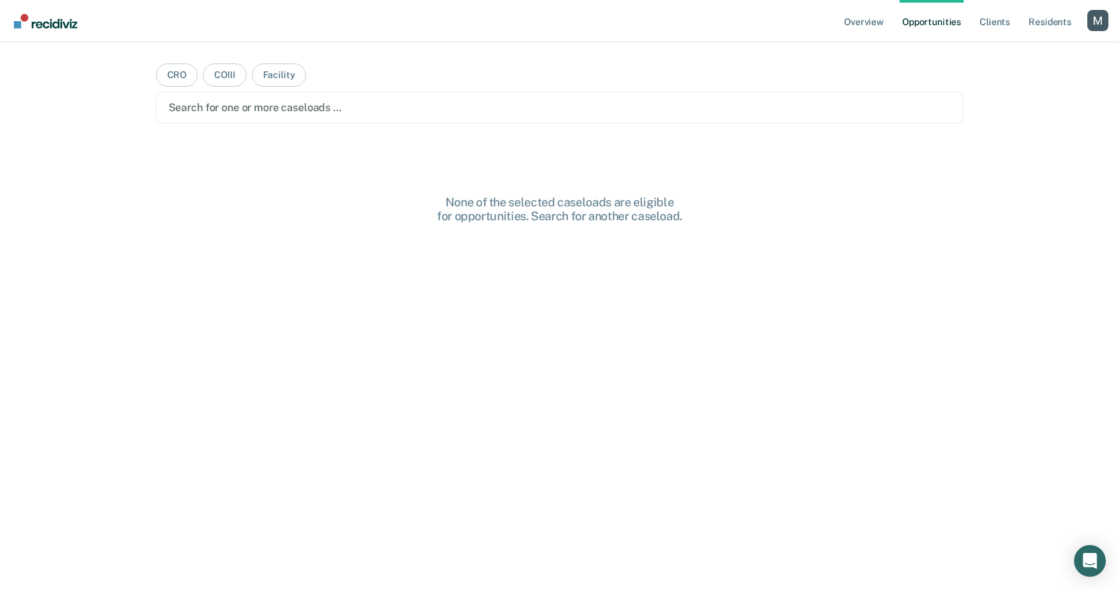
click at [408, 111] on div at bounding box center [560, 107] width 783 height 15
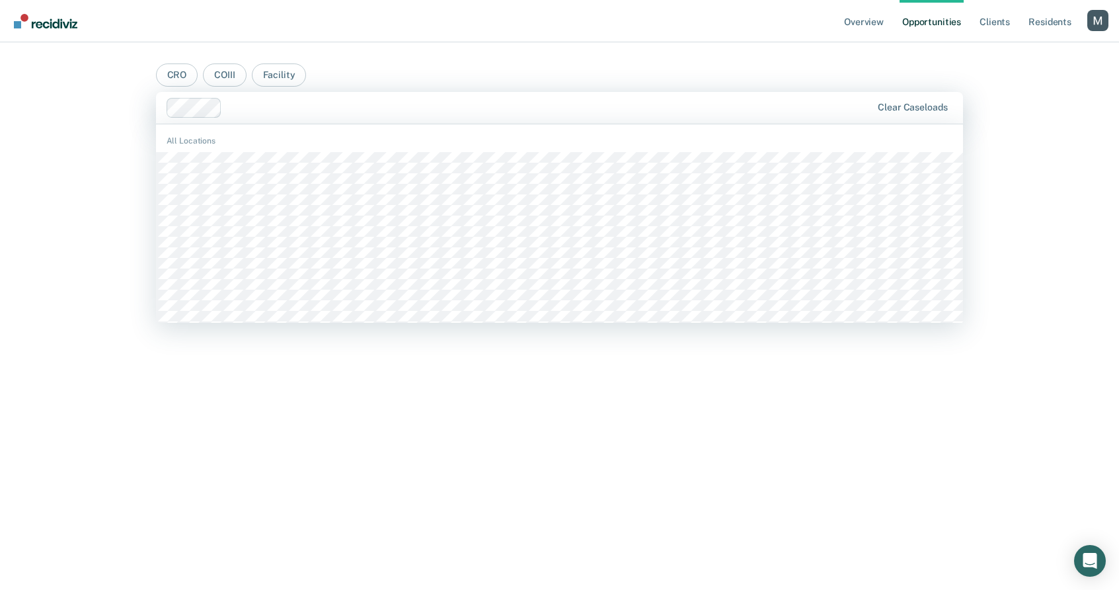
click at [382, 112] on div at bounding box center [549, 107] width 644 height 15
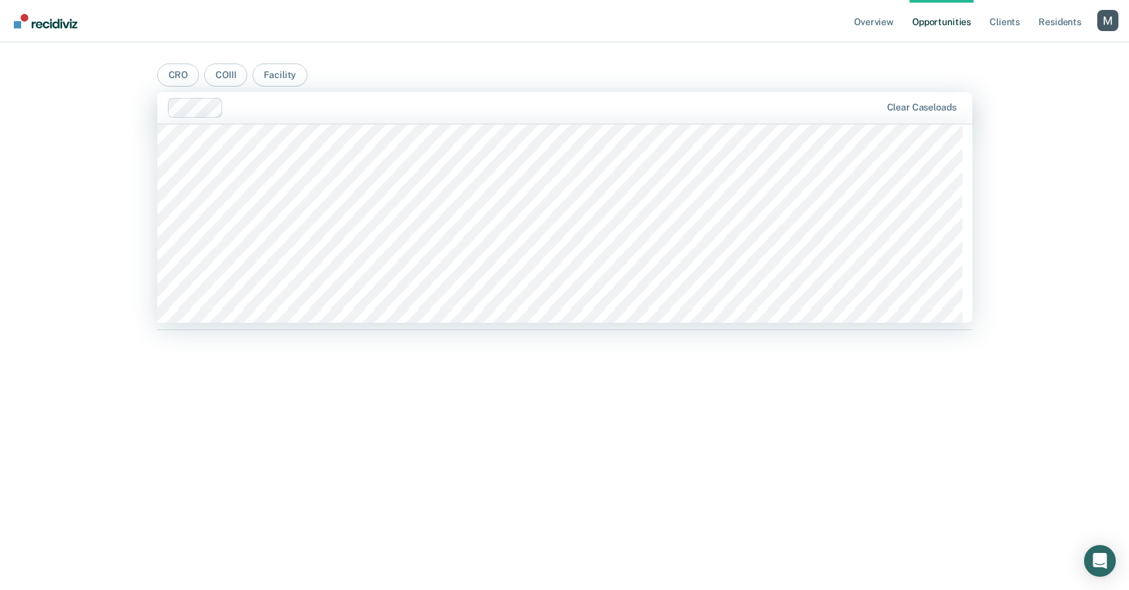
scroll to position [3951, 0]
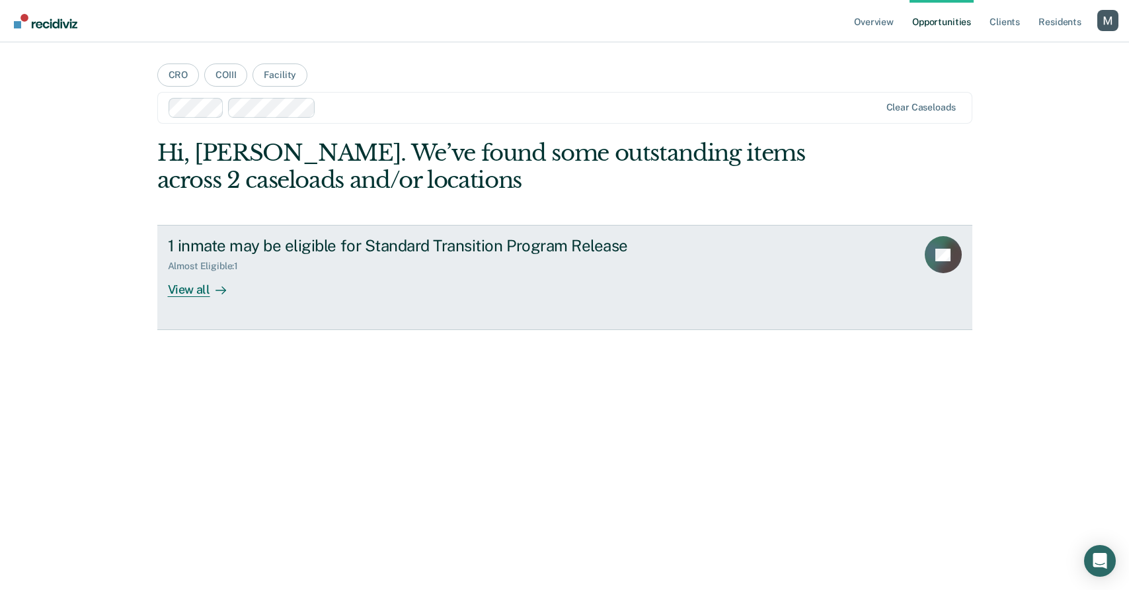
click at [562, 242] on div "1 inmate may be eligible for Standard Transition Program Release" at bounding box center [400, 245] width 464 height 19
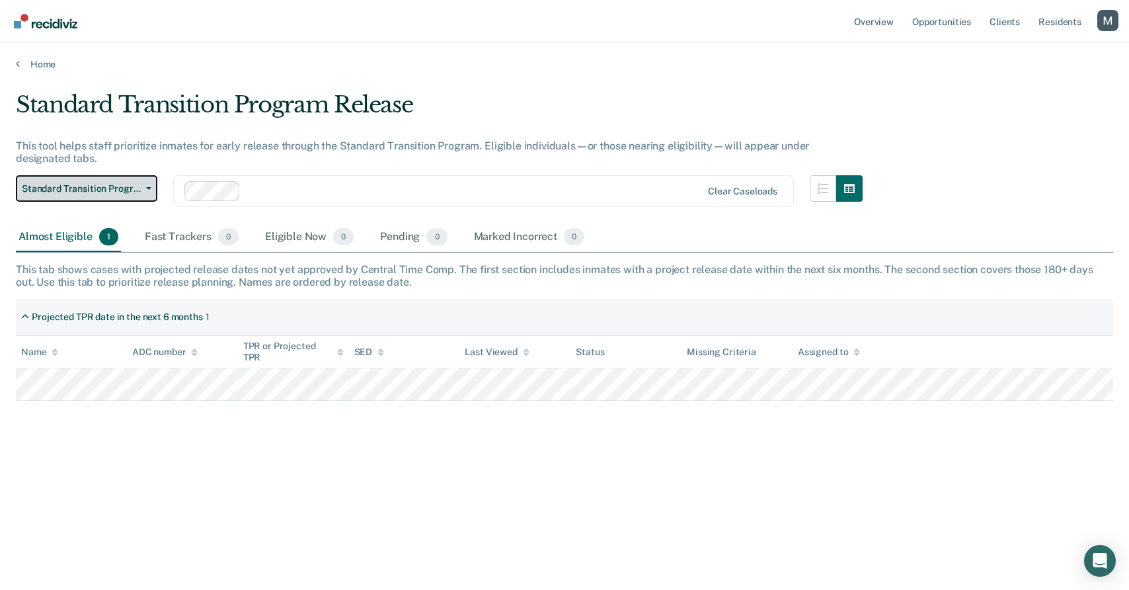
click at [110, 198] on button "Standard Transition Program Release" at bounding box center [86, 188] width 141 height 26
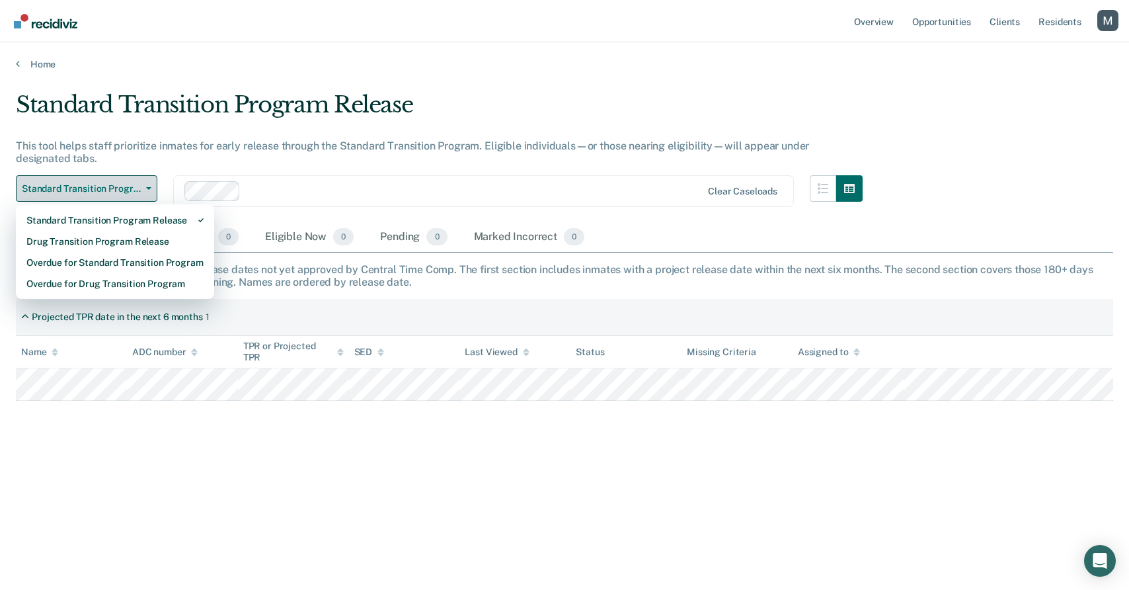
click at [110, 198] on button "Standard Transition Program Release" at bounding box center [86, 188] width 141 height 26
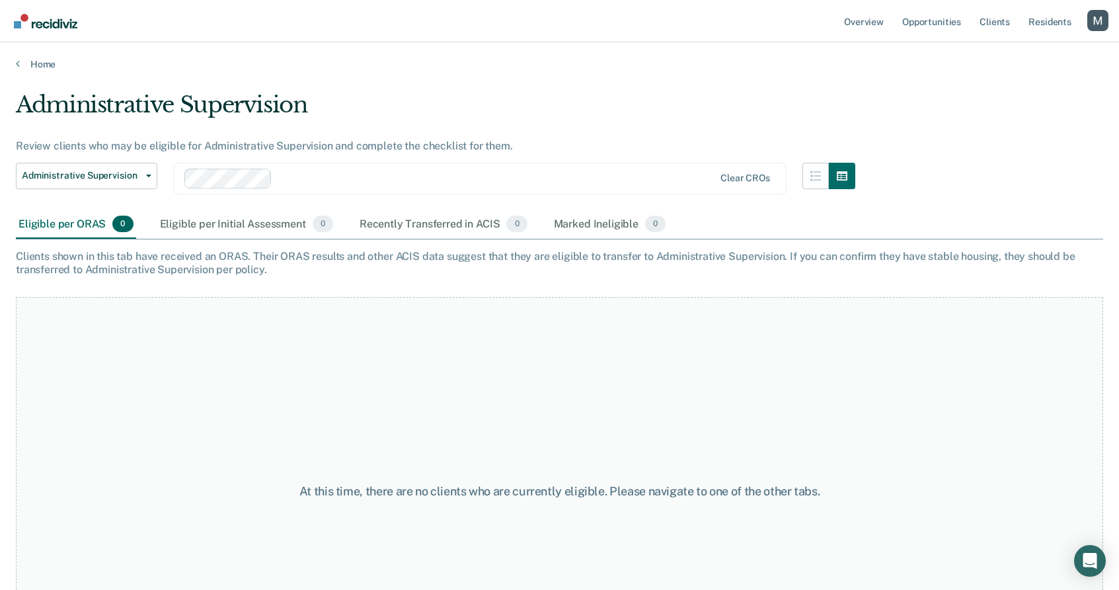
click at [364, 181] on div at bounding box center [496, 178] width 436 height 15
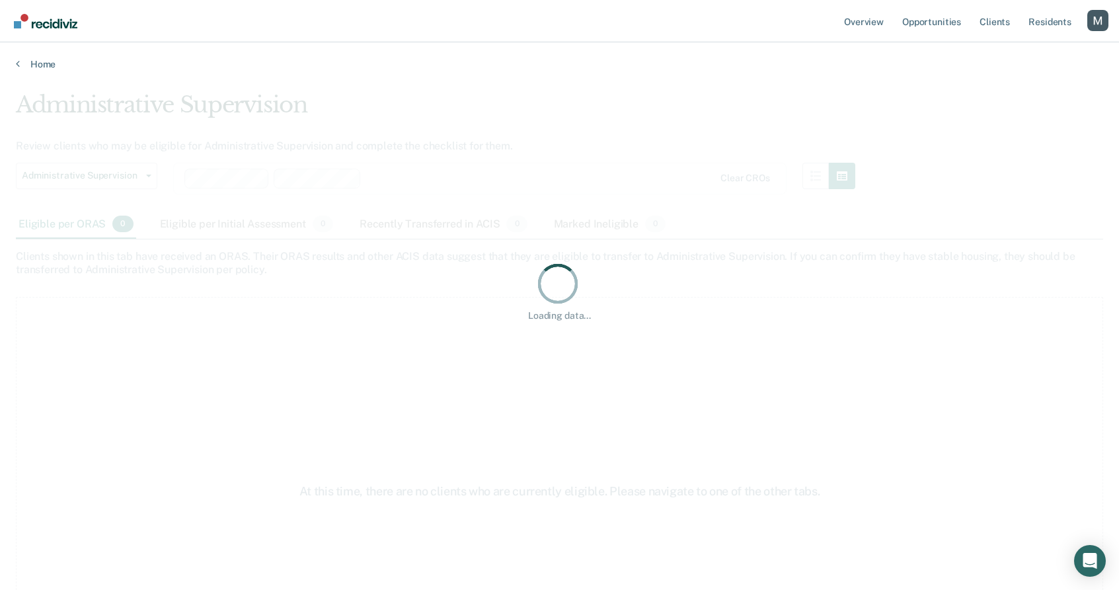
click at [479, 95] on div "Loading data..." at bounding box center [559, 290] width 1087 height 399
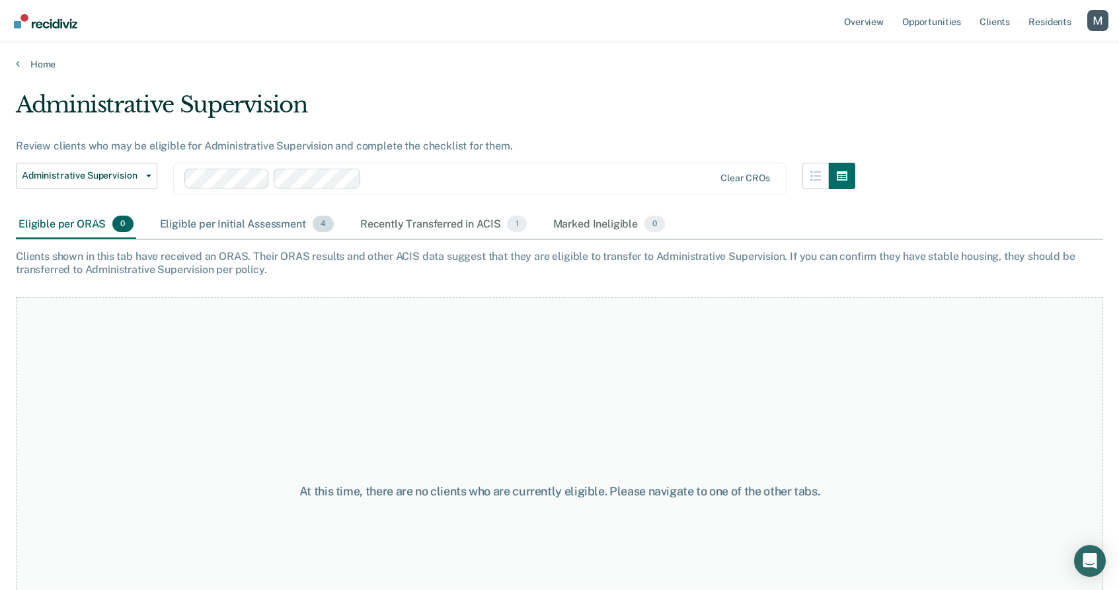
click at [273, 217] on div "Eligible per Initial Assessment 4" at bounding box center [246, 224] width 179 height 29
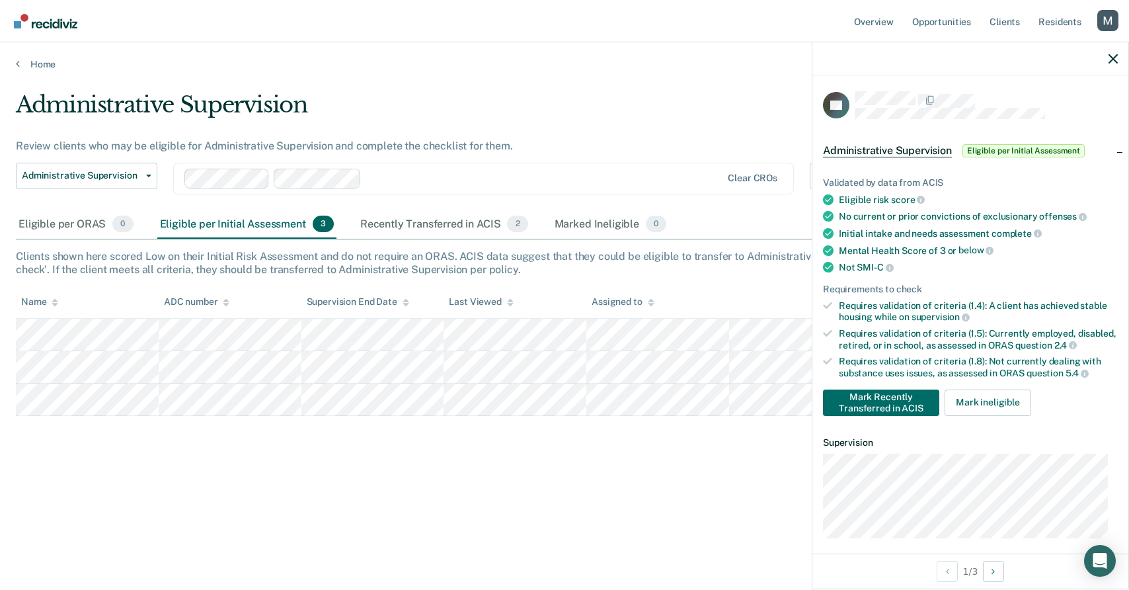
click at [1092, 25] on ul "Overview Opportunities Client s Resident s" at bounding box center [974, 21] width 246 height 42
click at [1098, 23] on div "Profile dropdown button" at bounding box center [1107, 20] width 21 height 21
click at [1019, 57] on link "Profile" at bounding box center [1054, 53] width 106 height 11
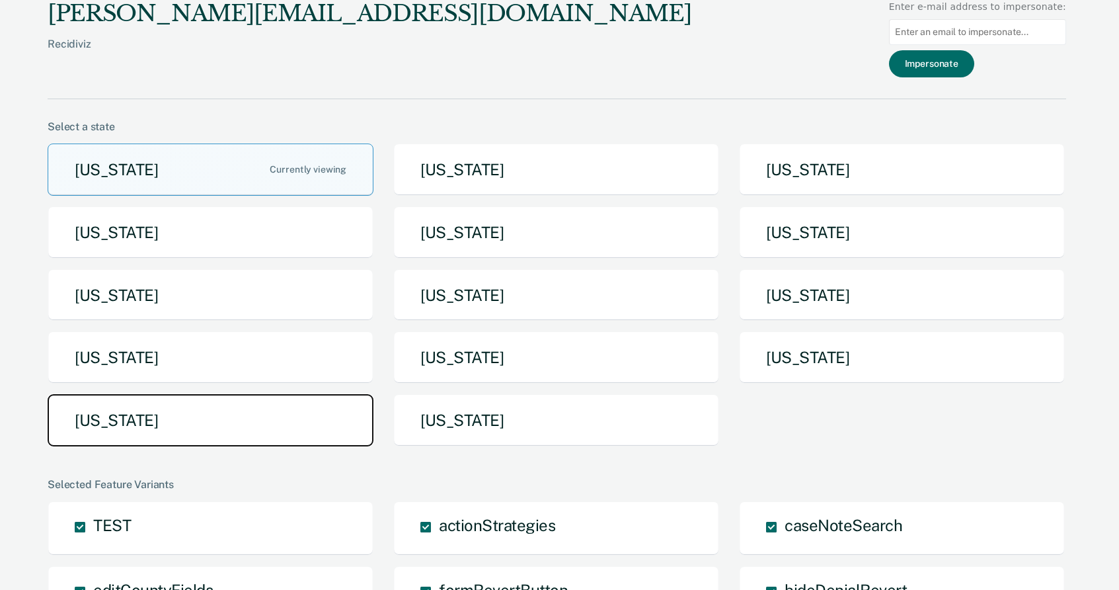
click at [312, 422] on button "[US_STATE]" at bounding box center [211, 420] width 326 height 52
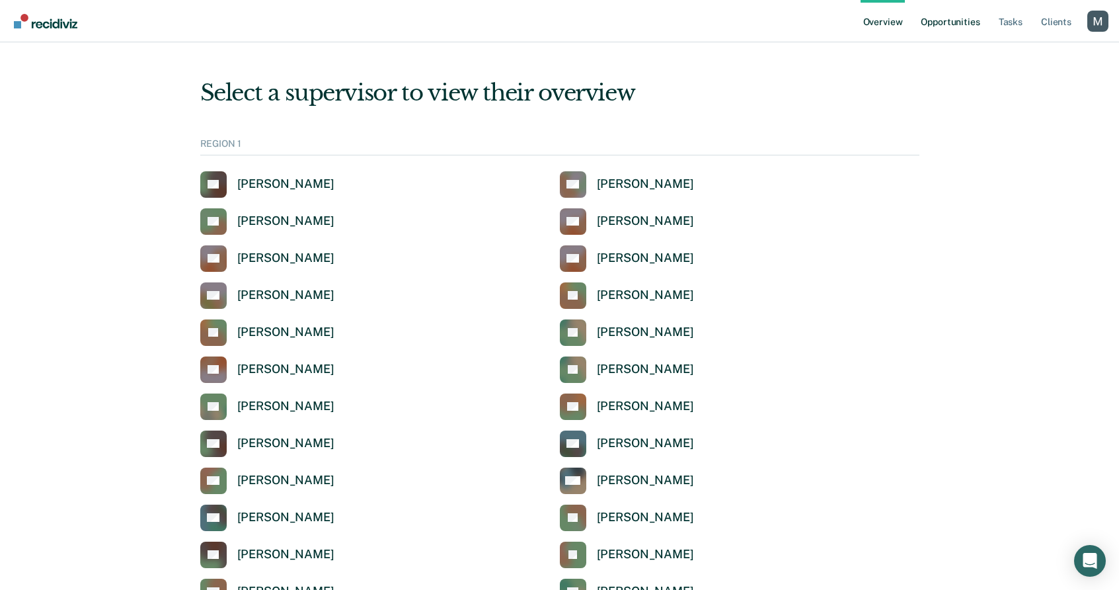
click at [956, 15] on link "Opportunities" at bounding box center [950, 21] width 64 height 42
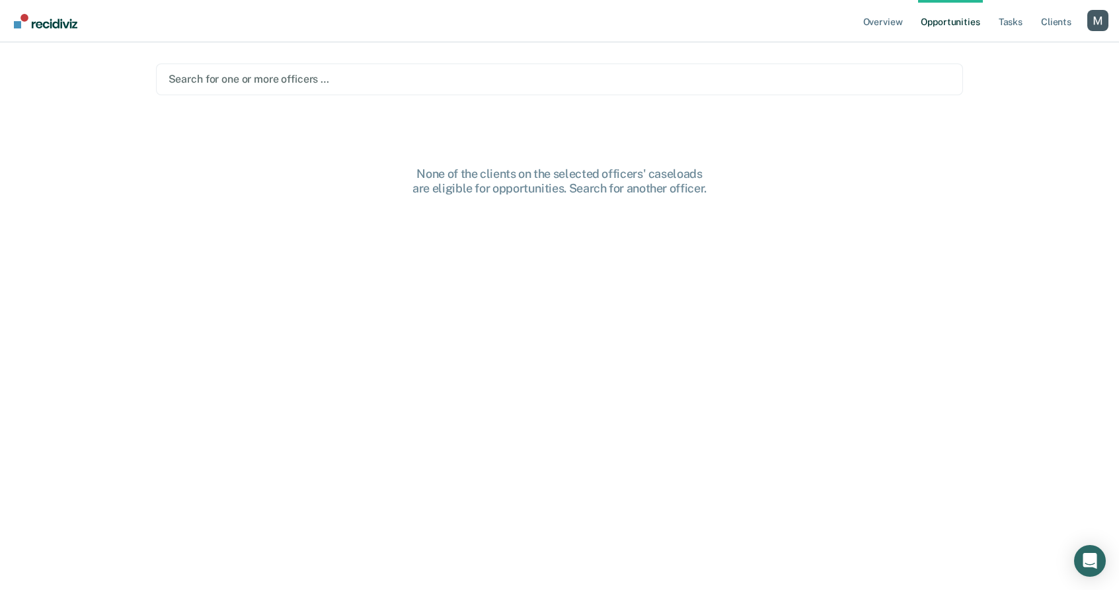
click at [496, 89] on div "Search for one or more officers …" at bounding box center [560, 79] width 808 height 32
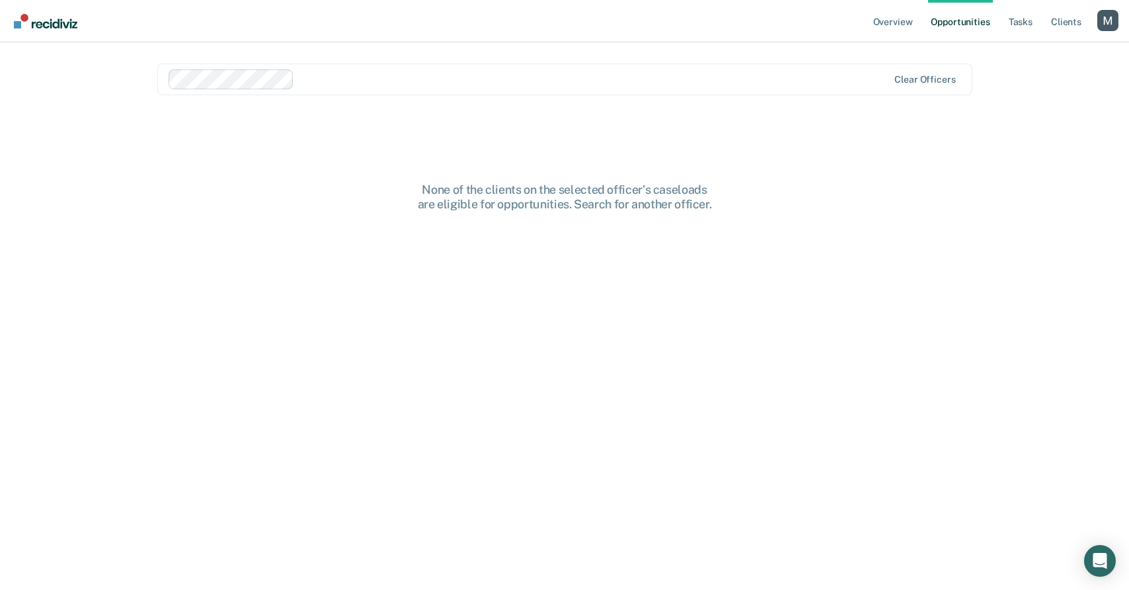
click at [349, 75] on div at bounding box center [593, 78] width 589 height 15
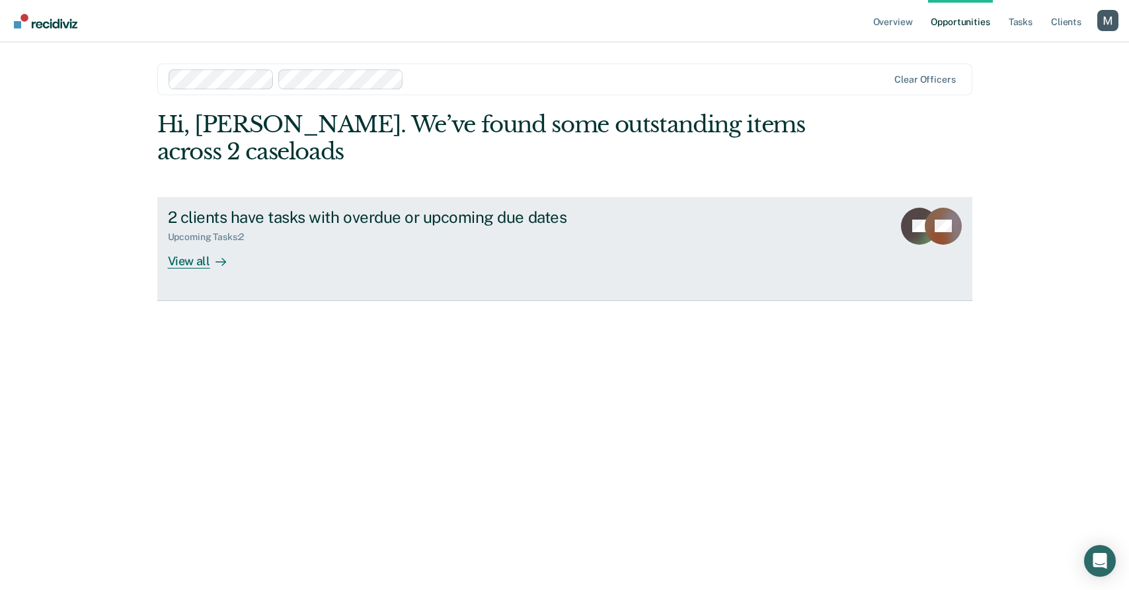
click at [326, 235] on div "Upcoming Tasks : 2" at bounding box center [400, 234] width 464 height 17
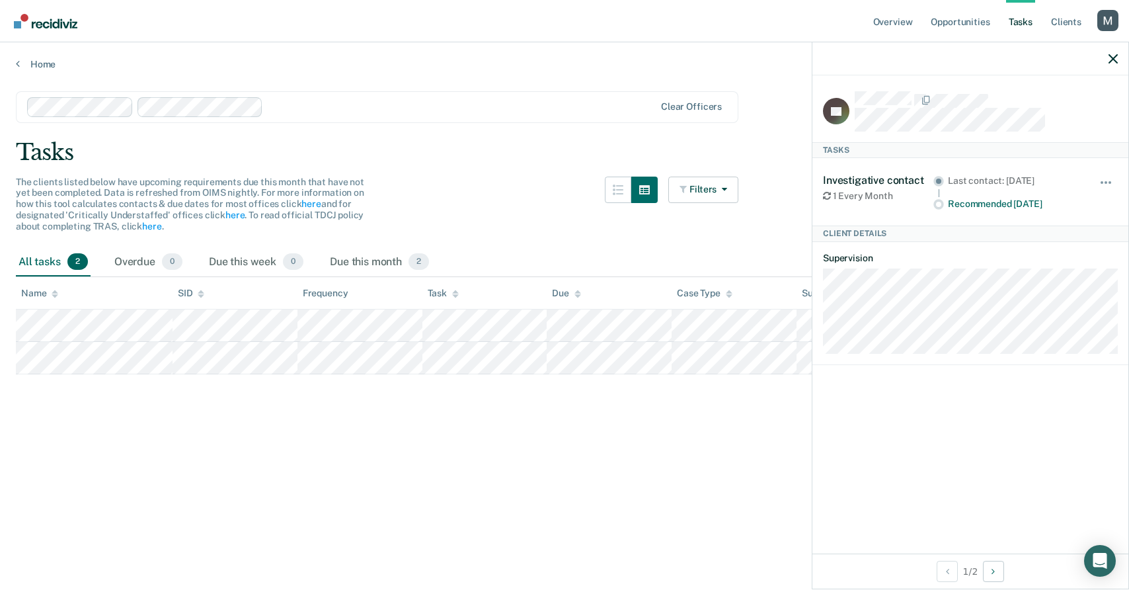
click at [391, 99] on div at bounding box center [461, 106] width 386 height 15
click at [952, 17] on link "Opportunities" at bounding box center [960, 21] width 64 height 42
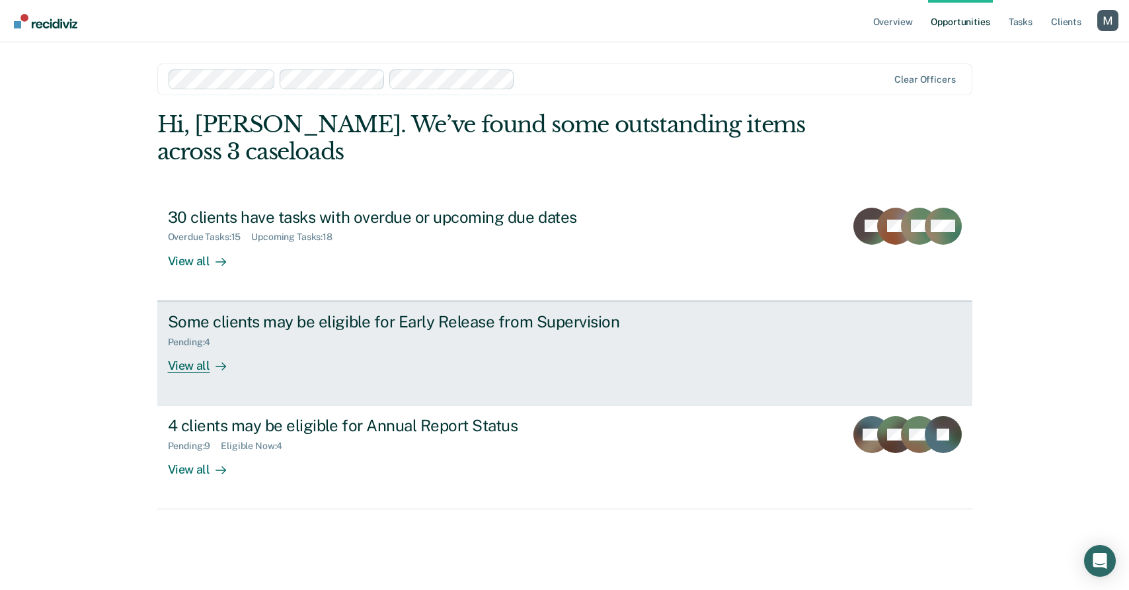
click at [510, 366] on div "Some clients may be eligible for Early Release from Supervision Pending : 4 Vie…" at bounding box center [416, 342] width 496 height 61
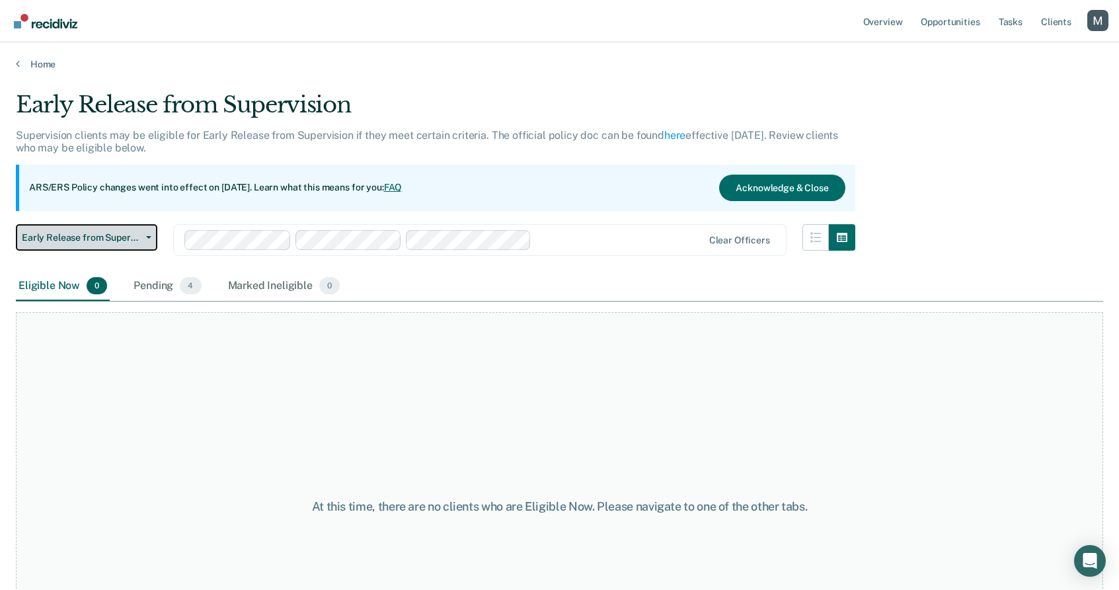
click at [87, 238] on span "Early Release from Supervision" at bounding box center [81, 237] width 119 height 11
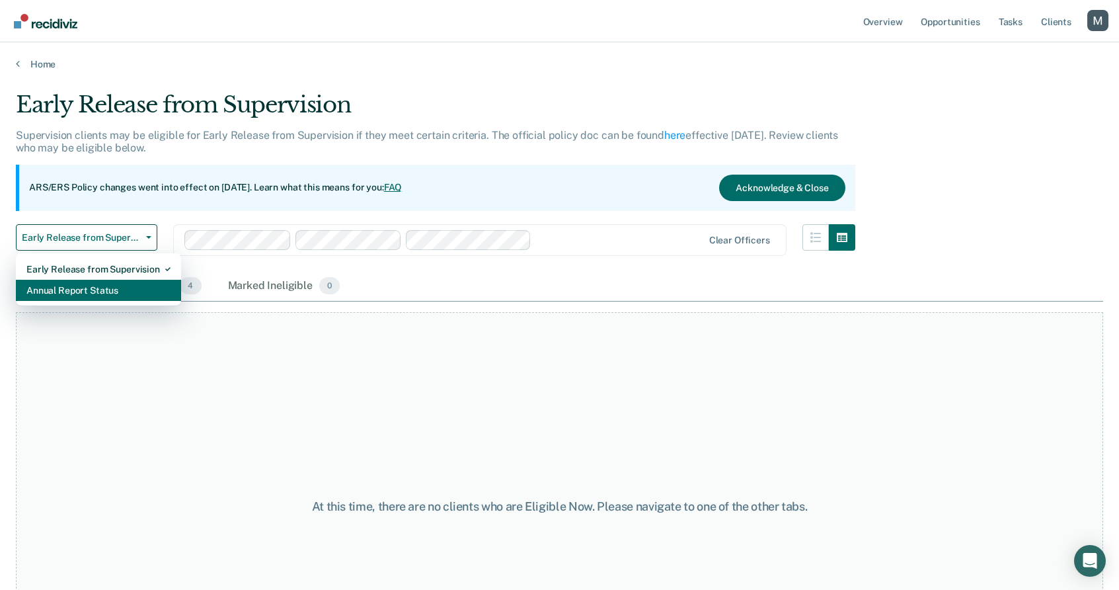
click at [97, 282] on div "Annual Report Status" at bounding box center [98, 290] width 144 height 21
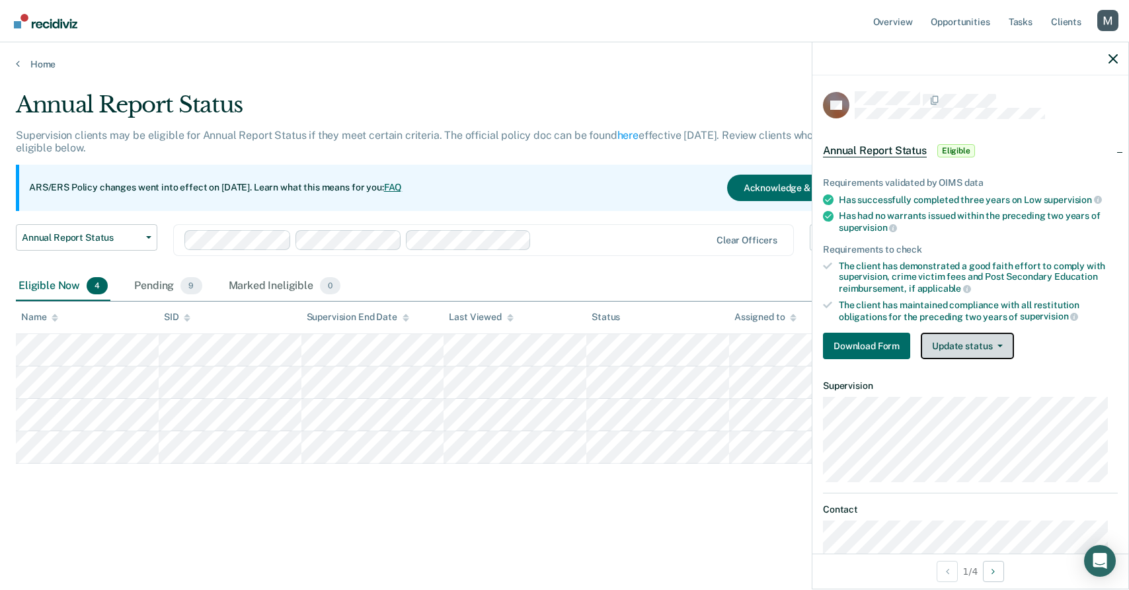
click at [1004, 341] on button "Update status" at bounding box center [967, 345] width 93 height 26
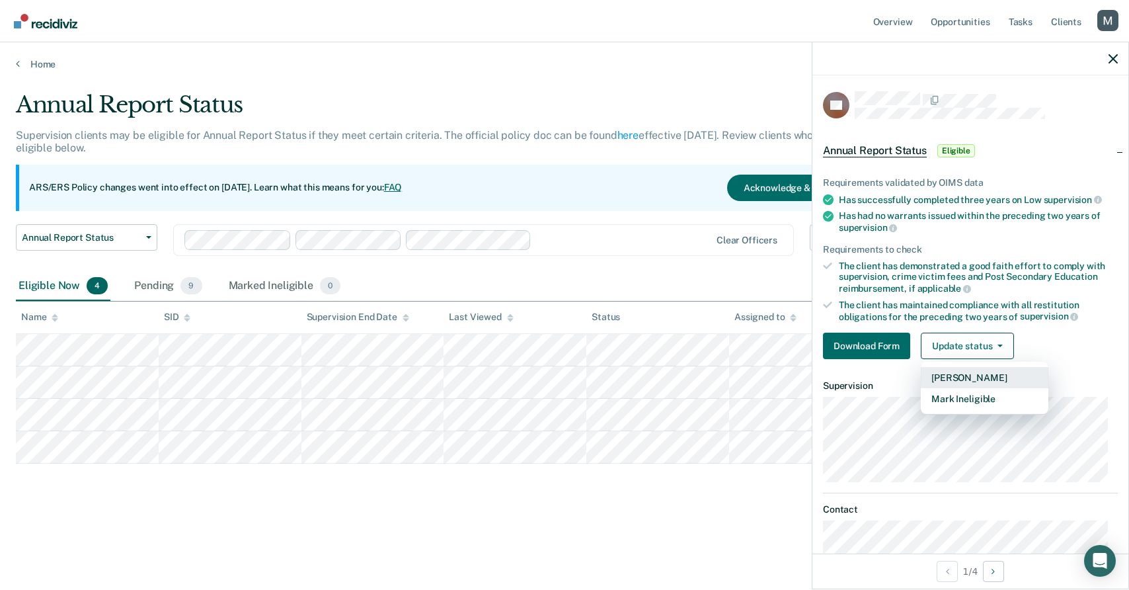
scroll to position [30, 0]
